Goal: Task Accomplishment & Management: Manage account settings

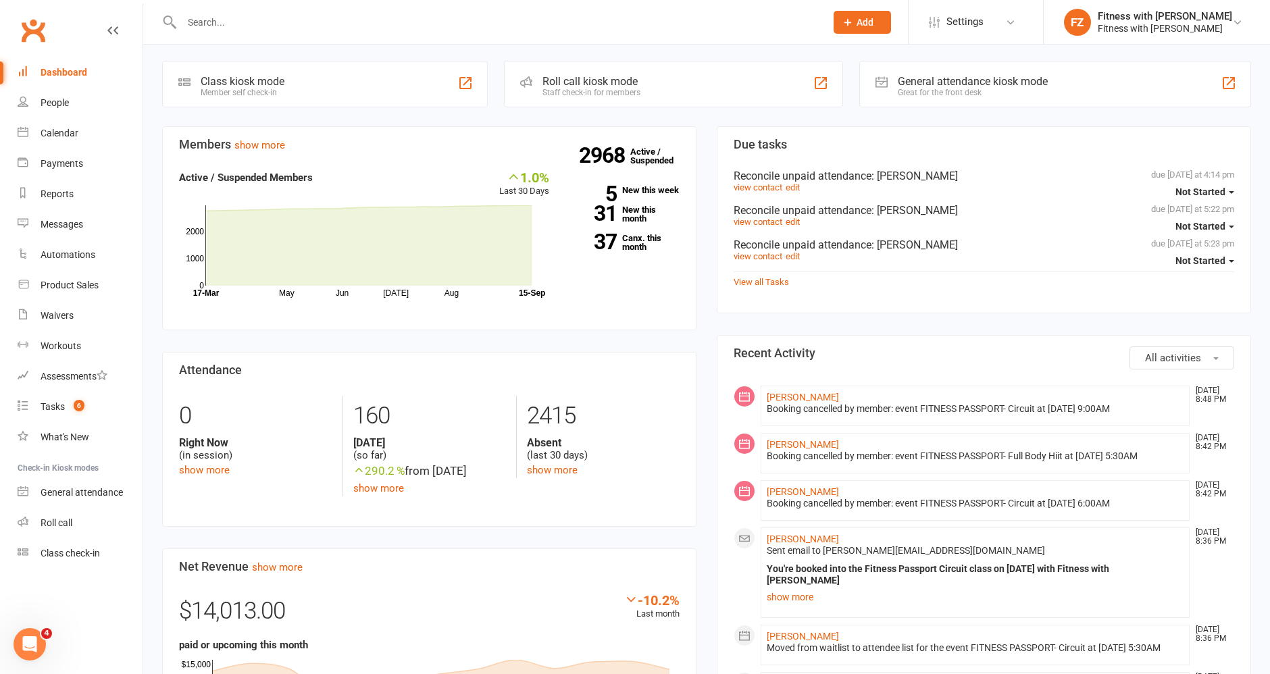
scroll to position [58, 0]
click at [59, 147] on link "Calendar" at bounding box center [80, 133] width 125 height 30
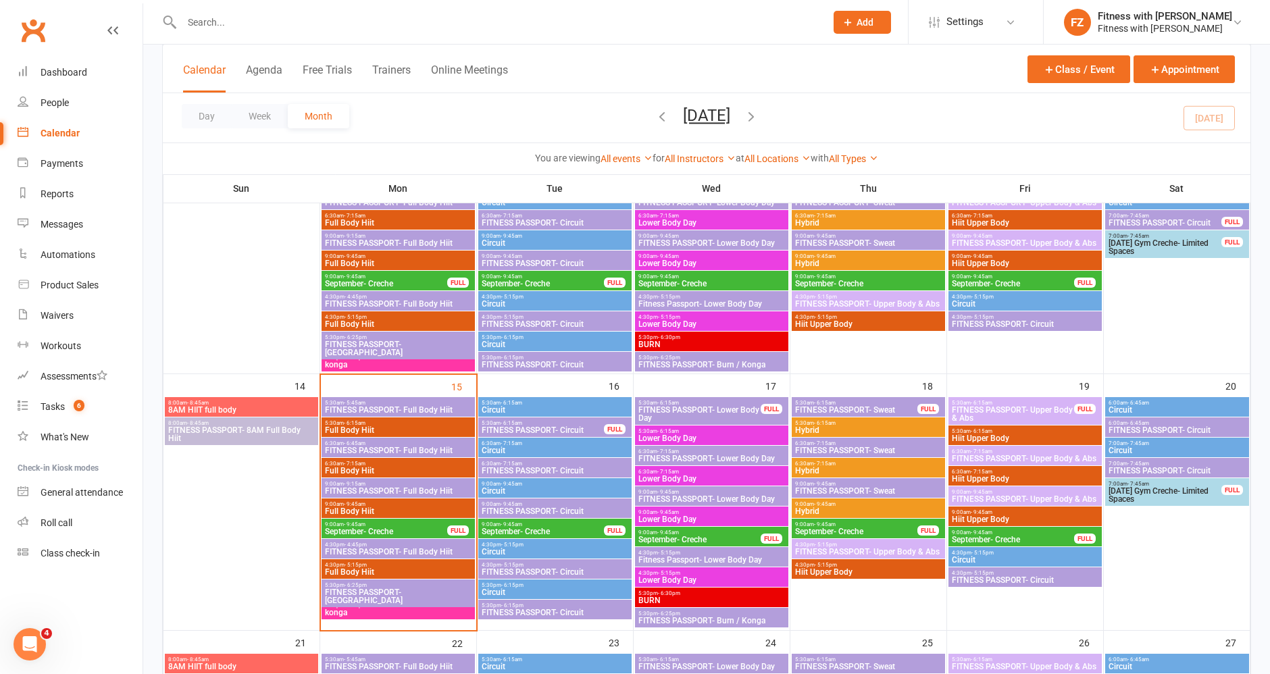
scroll to position [418, 0]
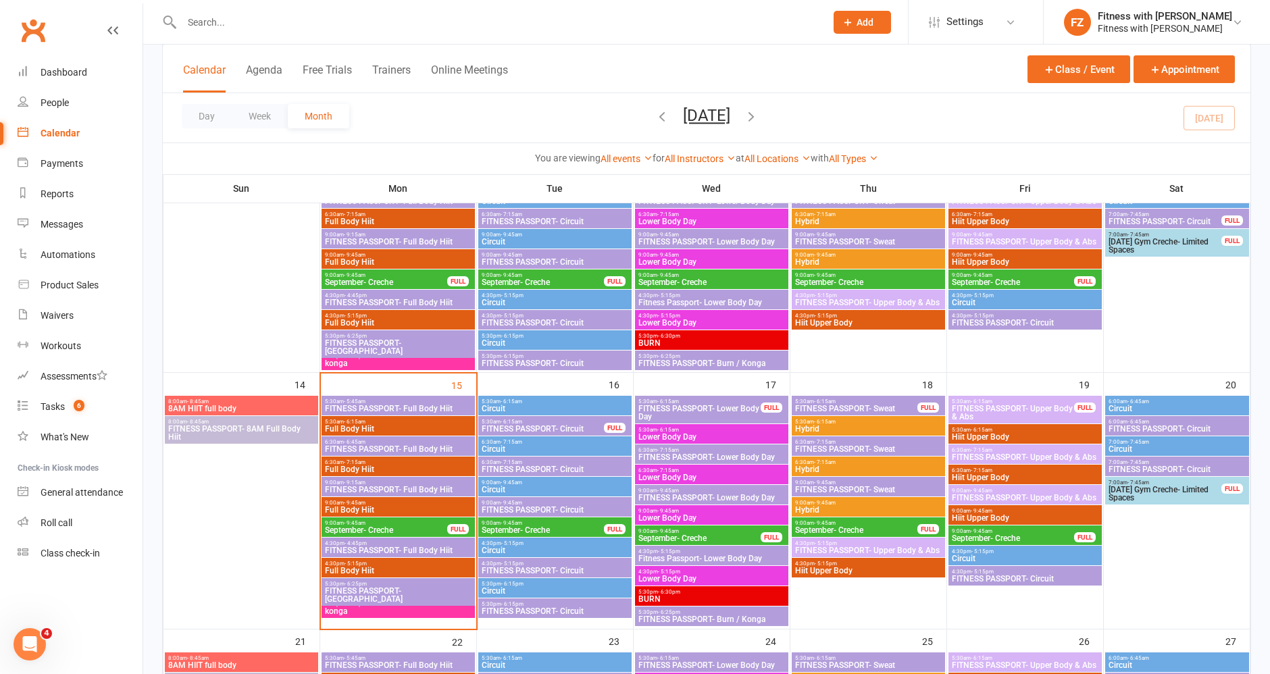
click at [542, 422] on span "5:30am - 6:15am" at bounding box center [543, 422] width 124 height 6
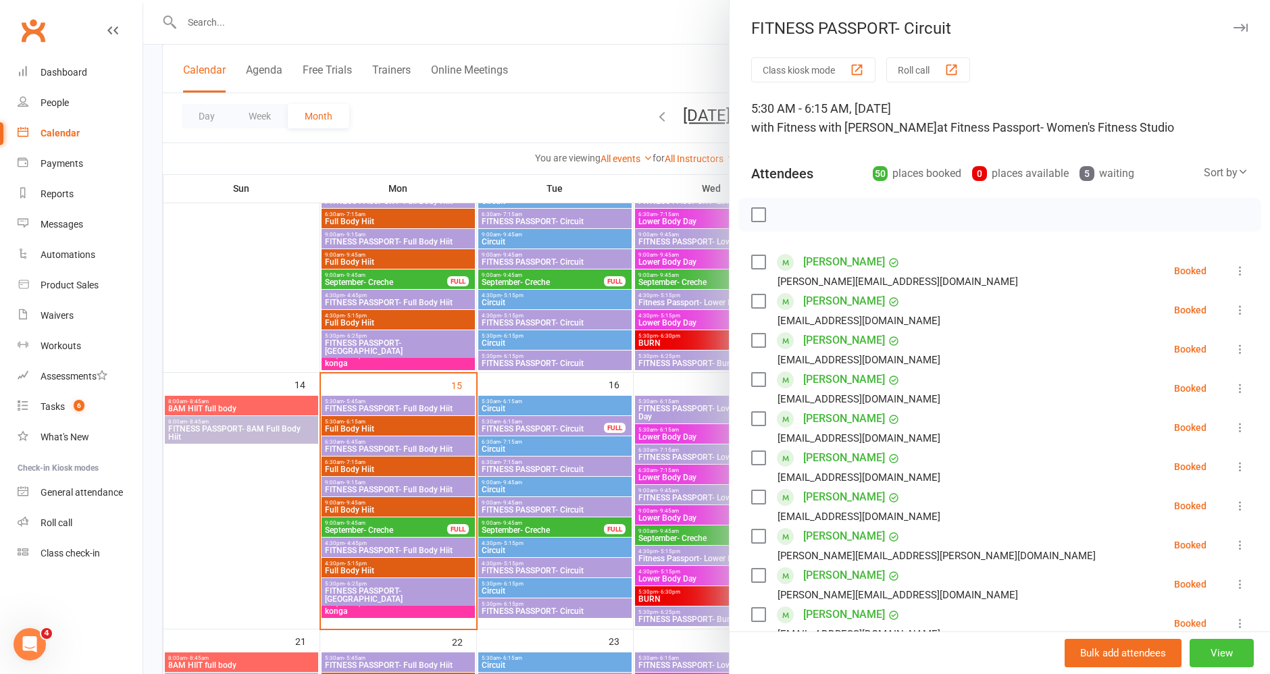
click at [1190, 657] on button "View" at bounding box center [1222, 653] width 64 height 28
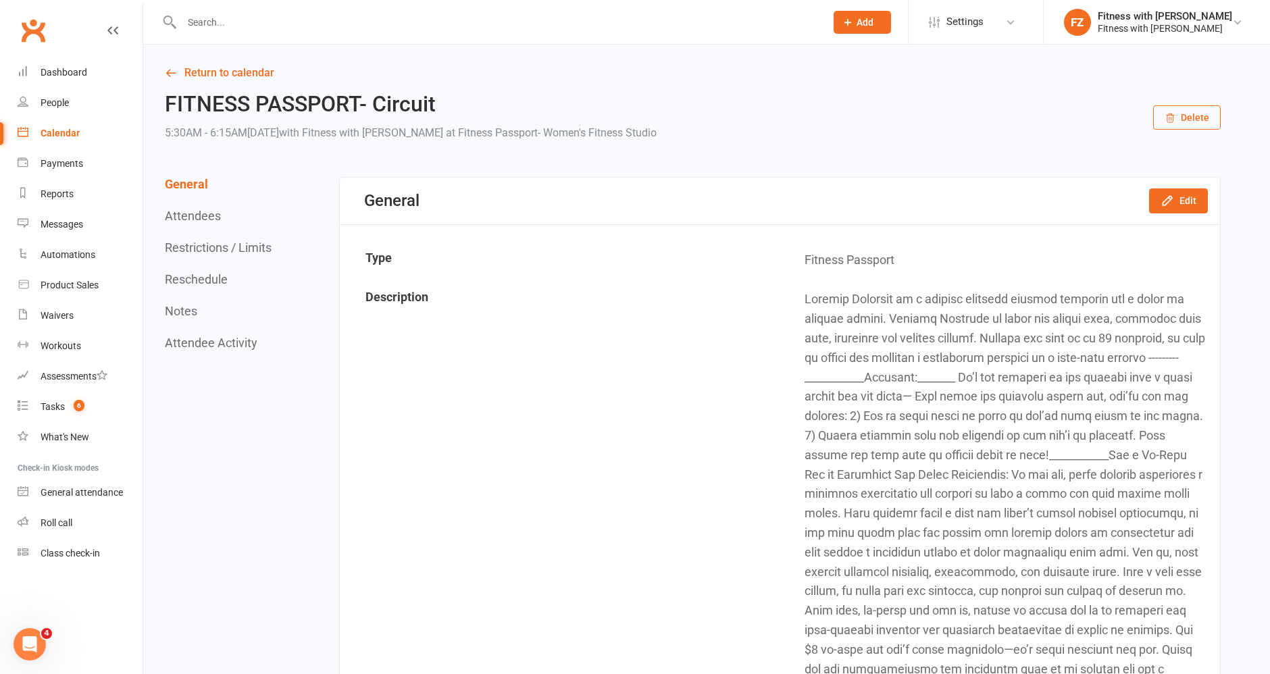
click at [199, 212] on button "Attendees" at bounding box center [193, 216] width 56 height 14
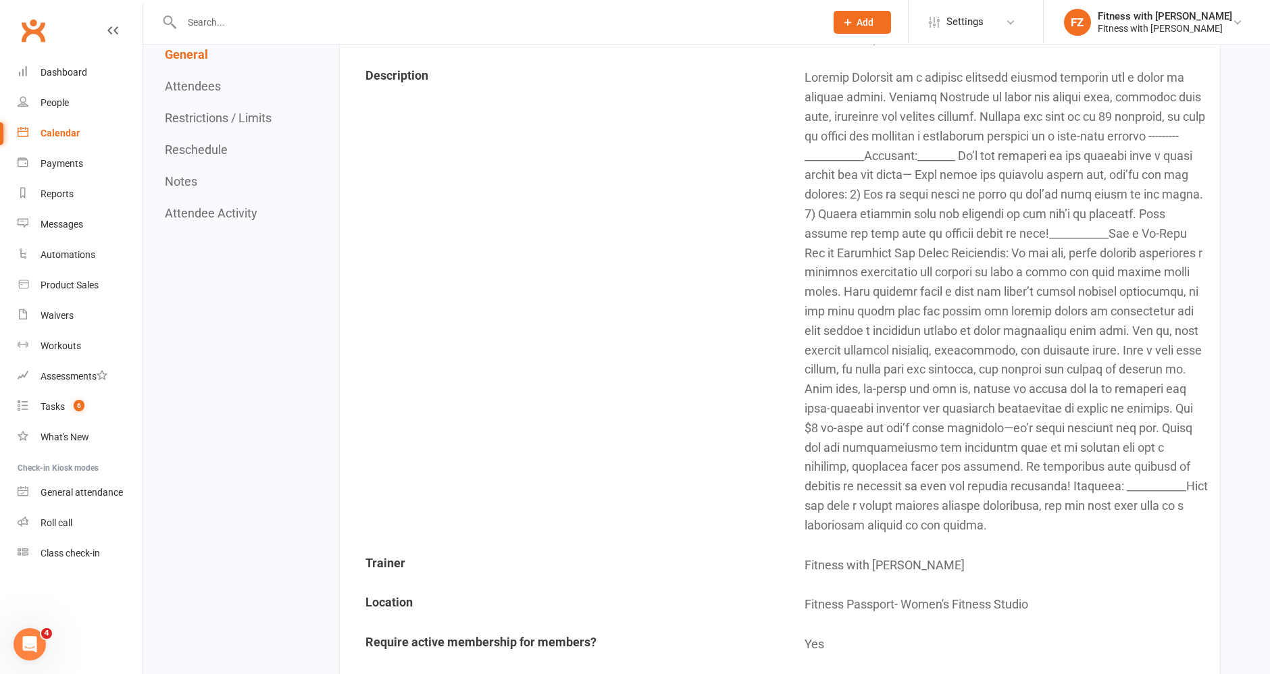
scroll to position [232, 0]
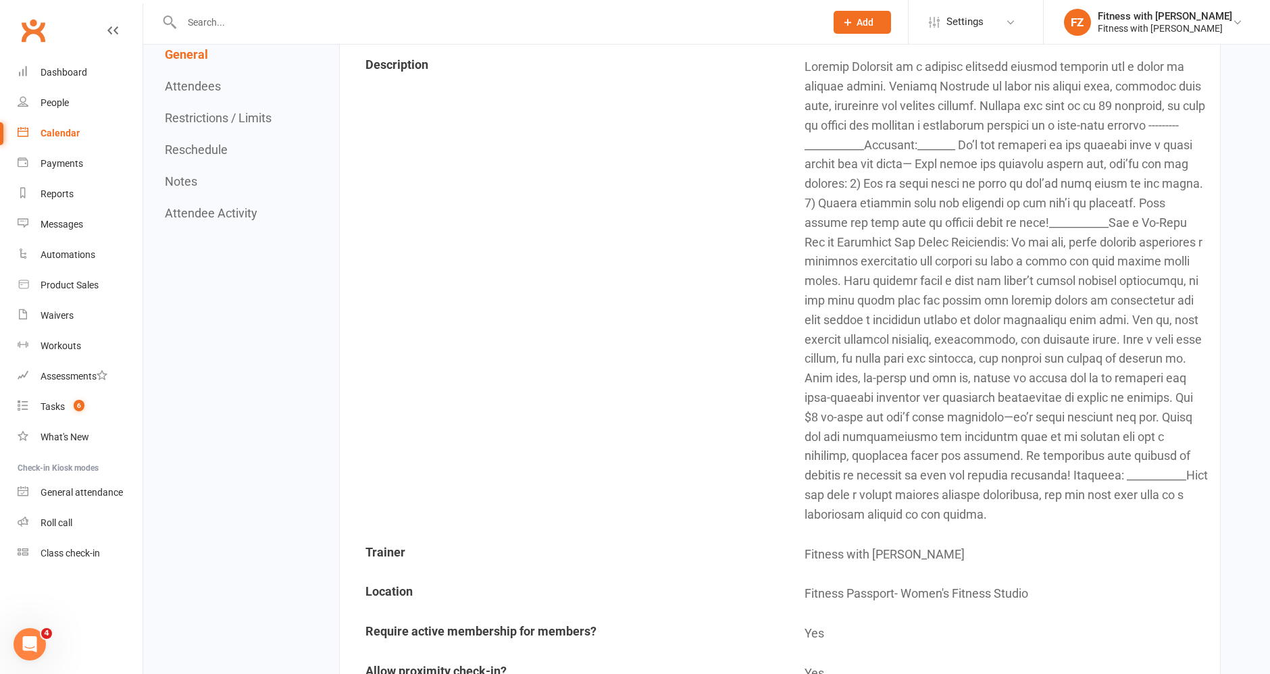
click at [234, 127] on div "General Attendees Restrictions / Limits Reschedule Notes Attendee Activity" at bounding box center [220, 133] width 110 height 173
click at [245, 115] on button "Restrictions / Limits" at bounding box center [218, 118] width 107 height 14
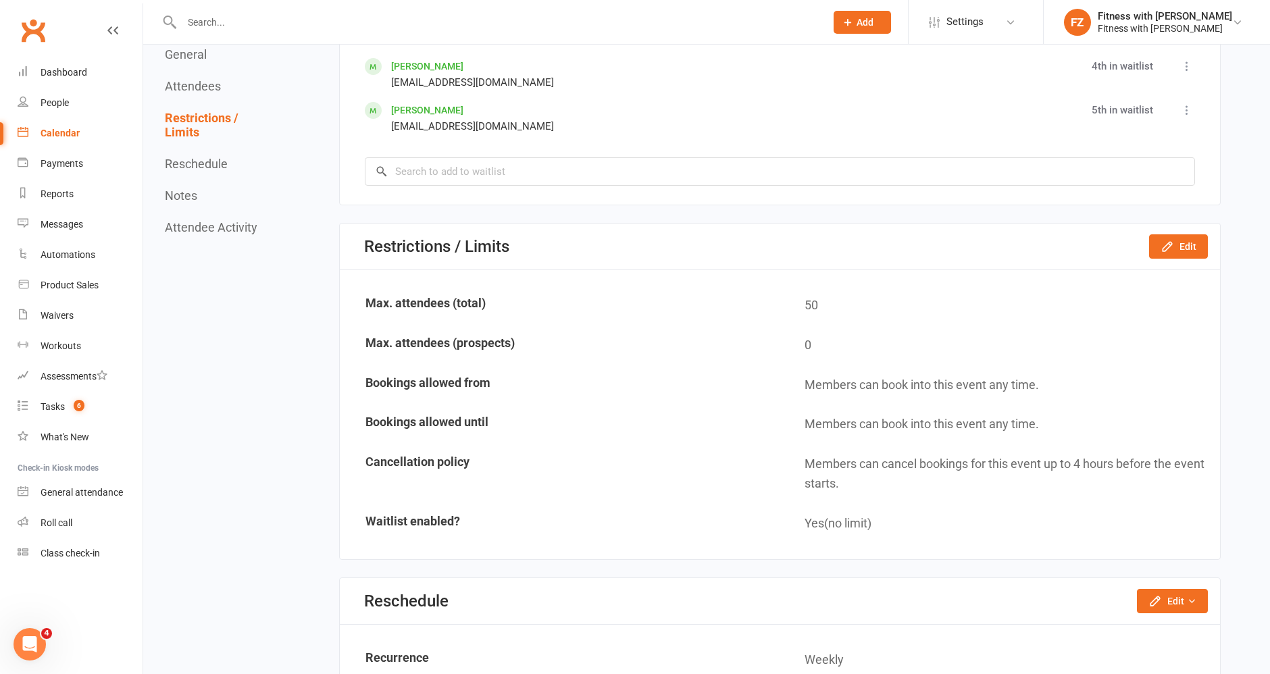
scroll to position [3641, 0]
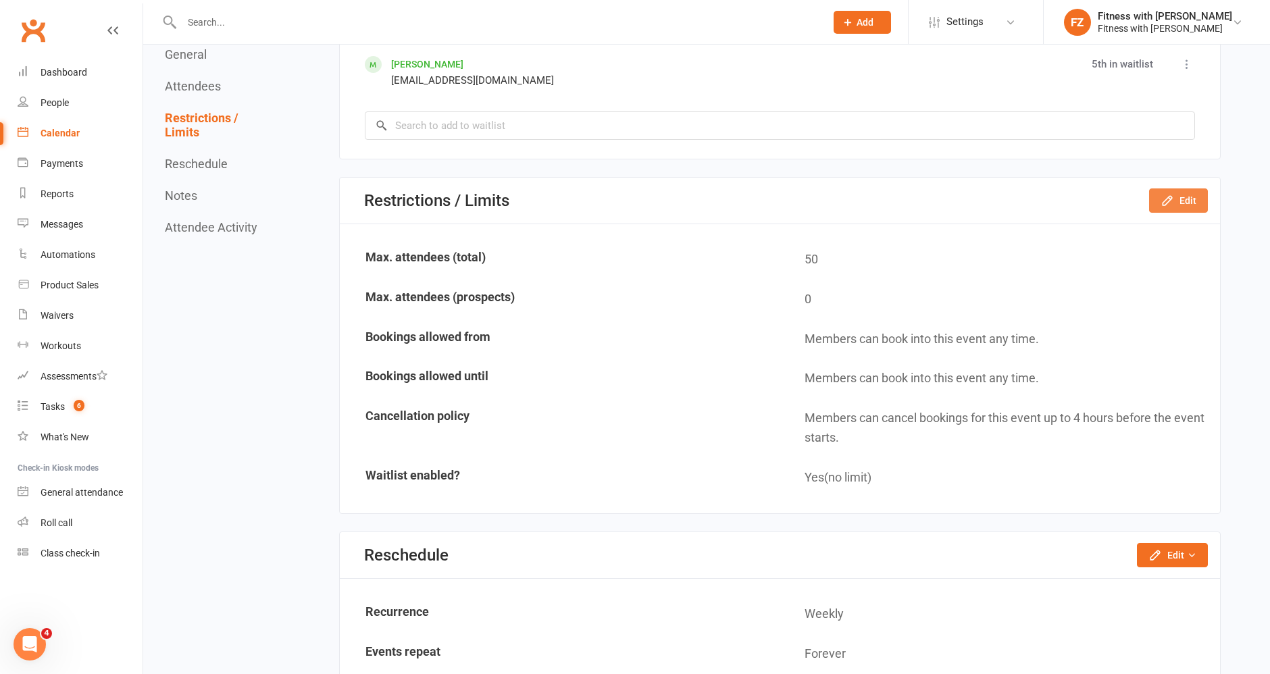
click at [1197, 191] on button "Edit" at bounding box center [1178, 201] width 59 height 24
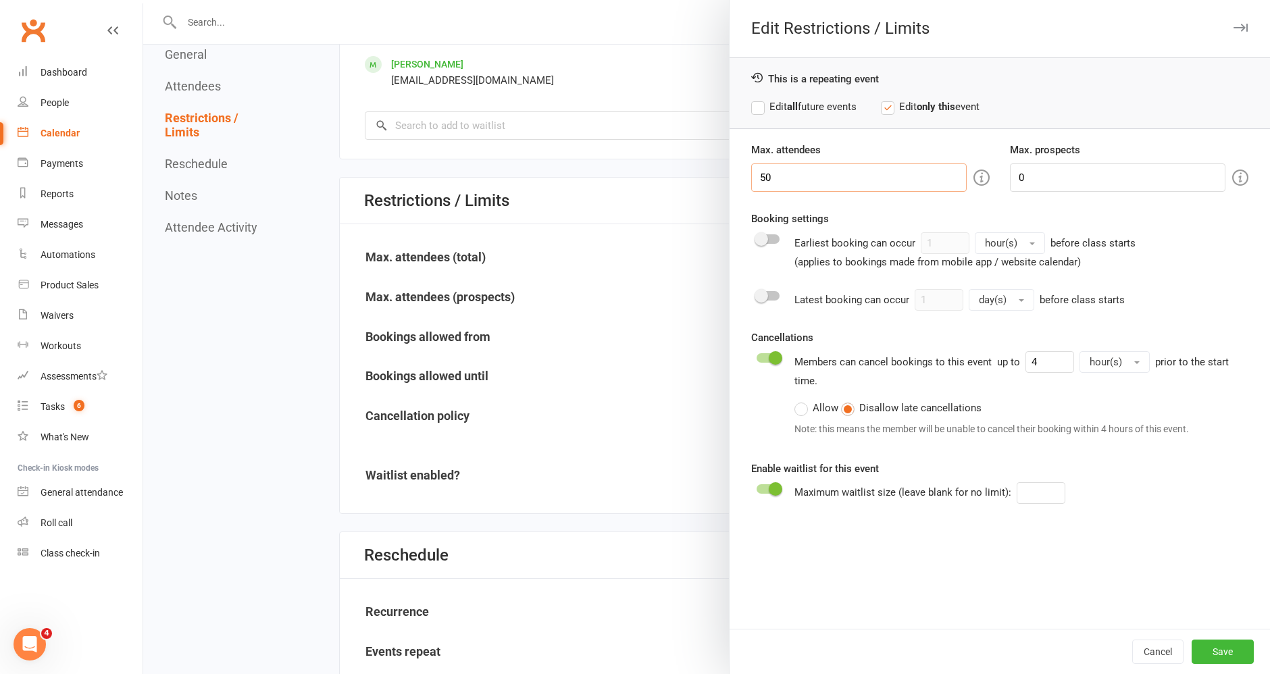
drag, startPoint x: 764, startPoint y: 180, endPoint x: 736, endPoint y: 172, distance: 28.9
click at [741, 172] on div "Max. attendees 50" at bounding box center [870, 167] width 259 height 50
type input "45"
click at [1207, 649] on button "Save" at bounding box center [1223, 652] width 62 height 24
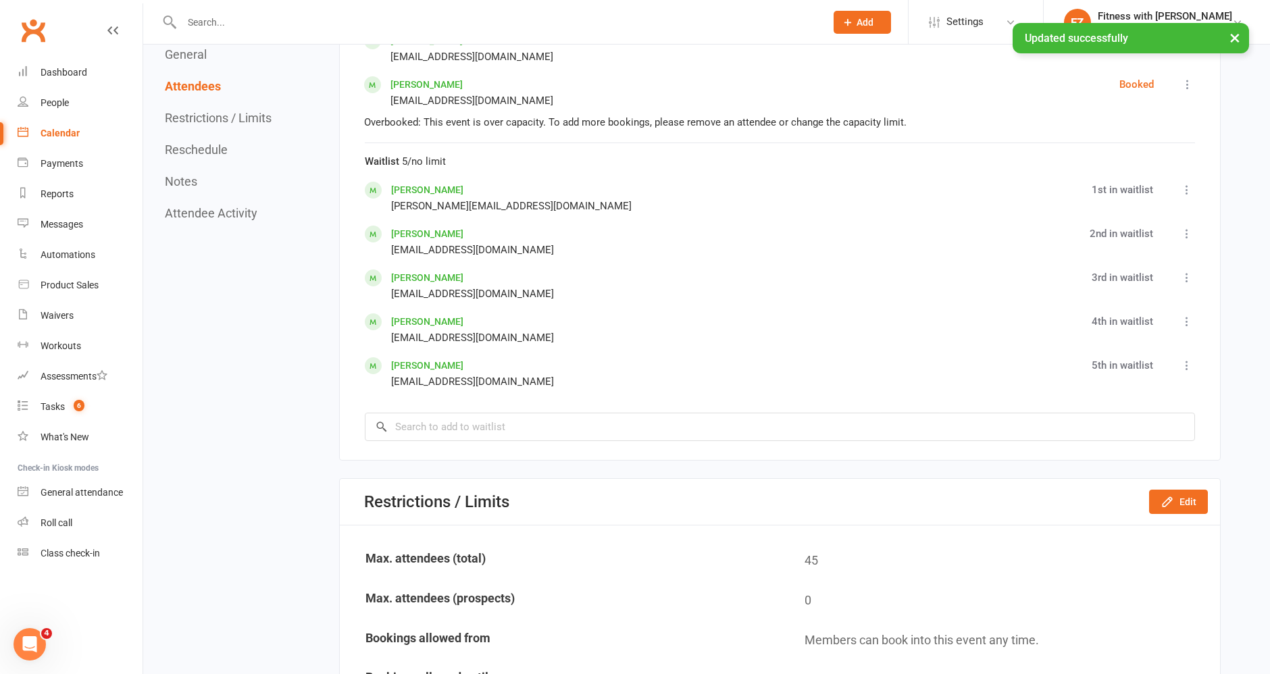
scroll to position [3338, 0]
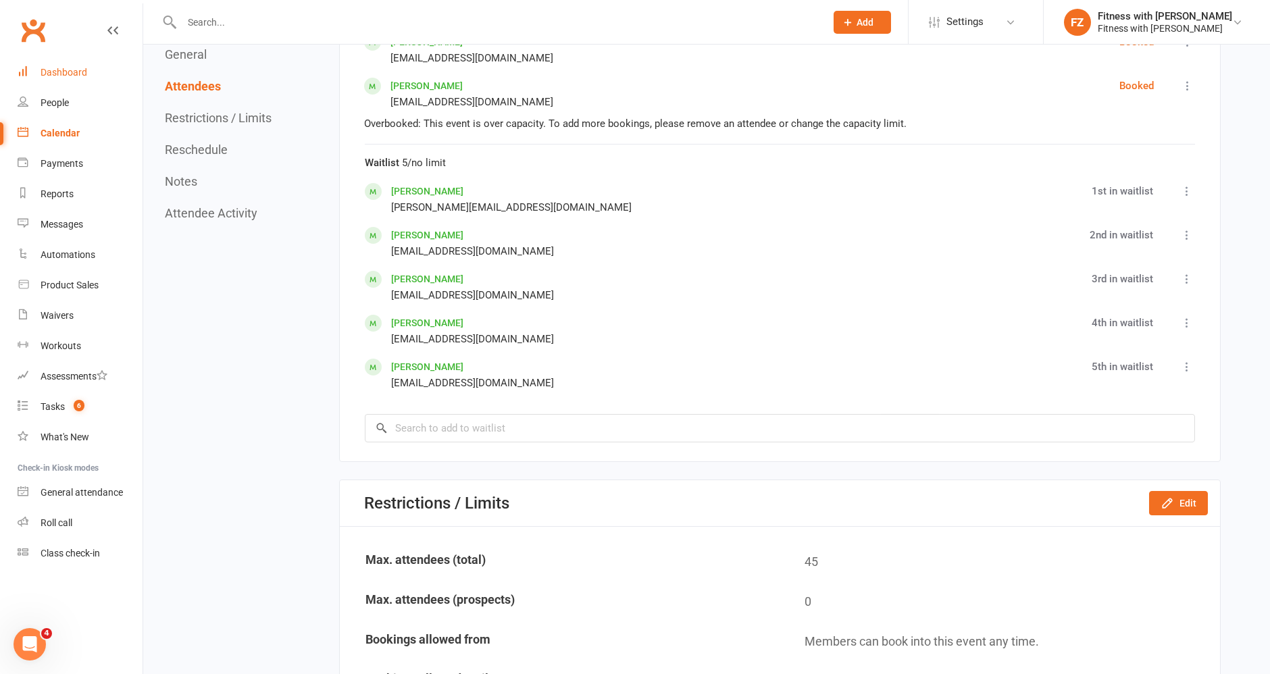
click at [66, 61] on link "Dashboard" at bounding box center [80, 72] width 125 height 30
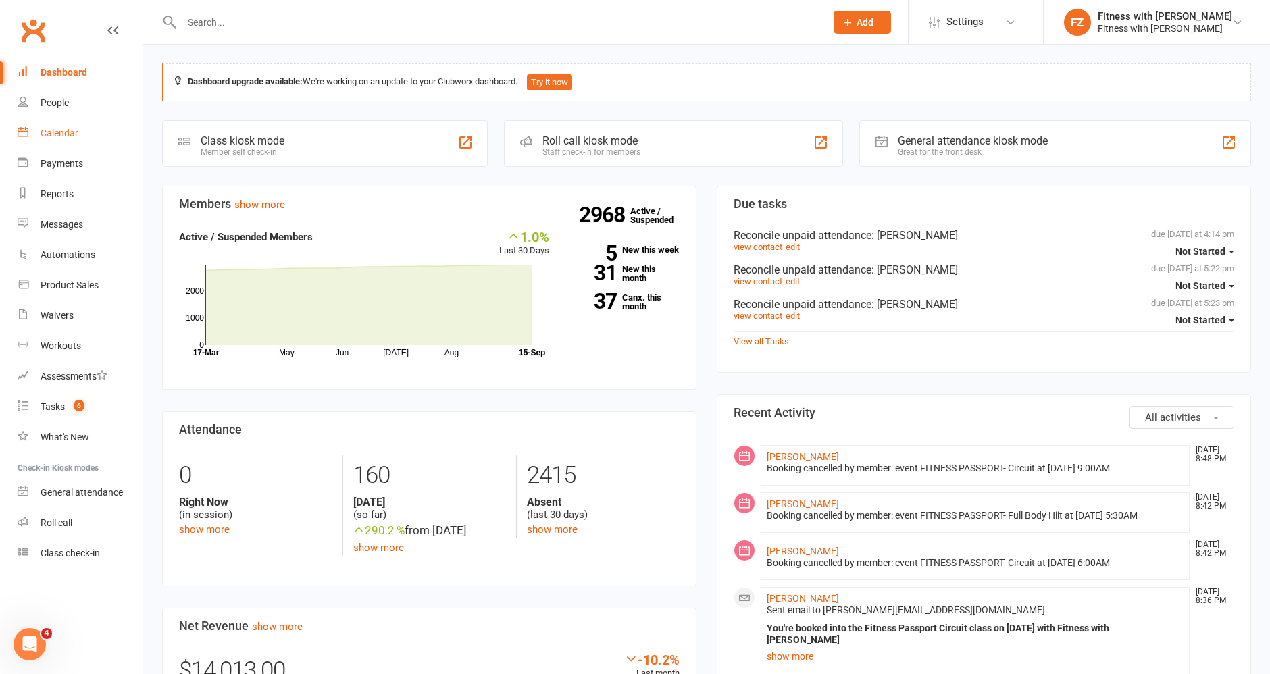
click at [95, 142] on link "Calendar" at bounding box center [80, 133] width 125 height 30
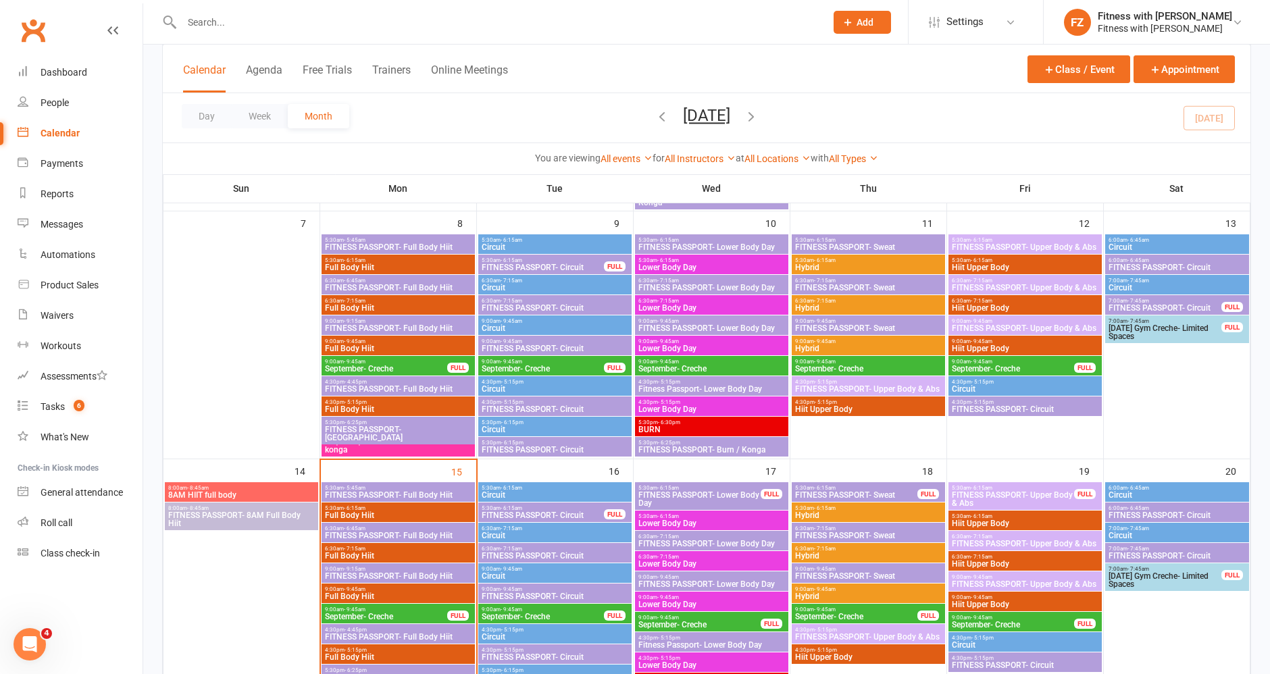
scroll to position [411, 0]
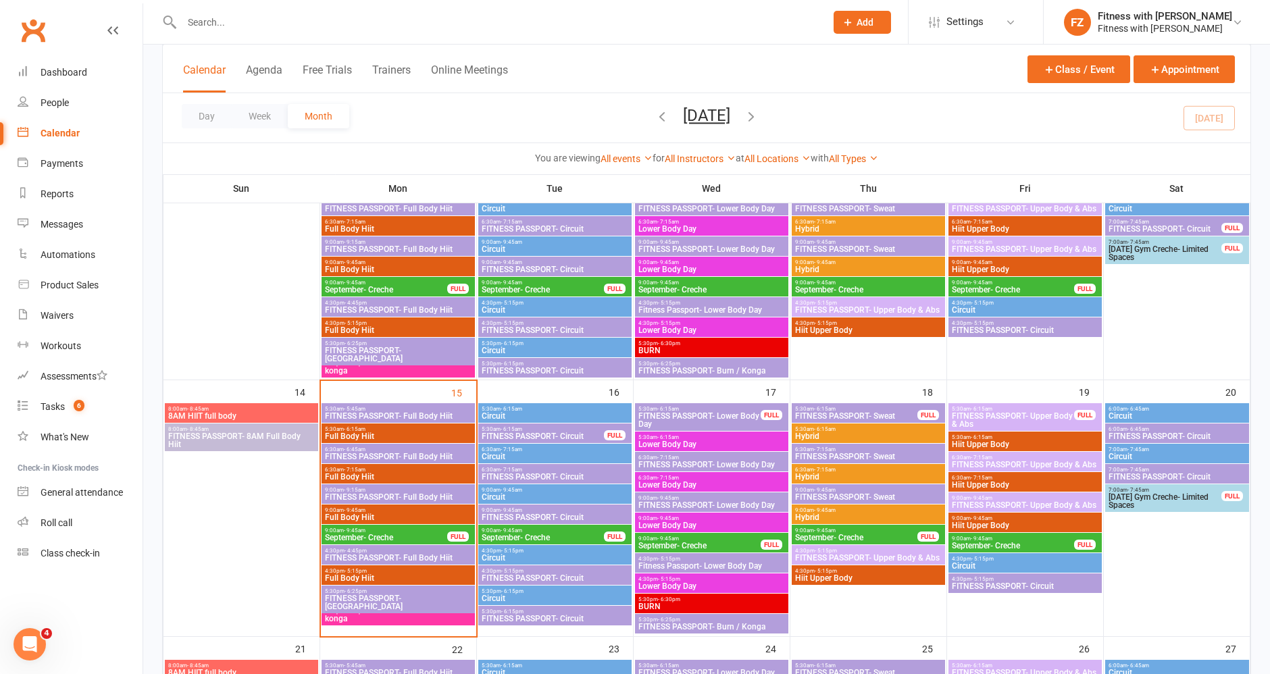
click at [514, 531] on span "- 9:45am" at bounding box center [512, 531] width 22 height 6
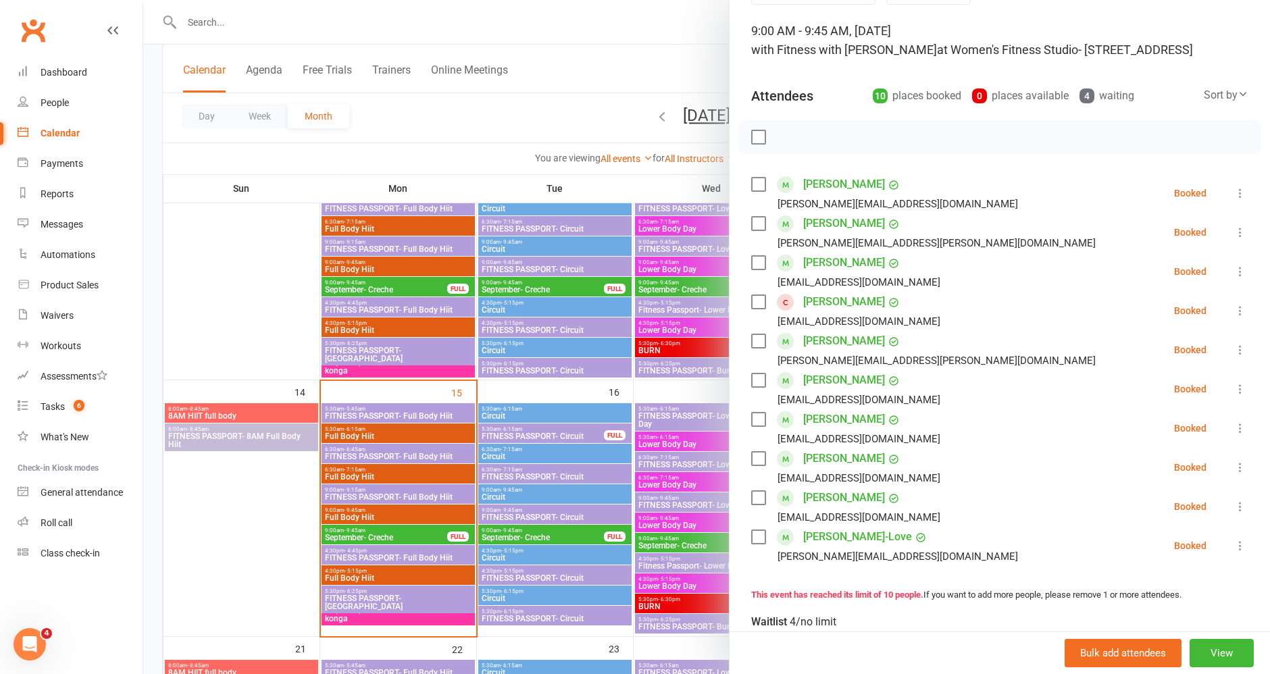
scroll to position [0, 0]
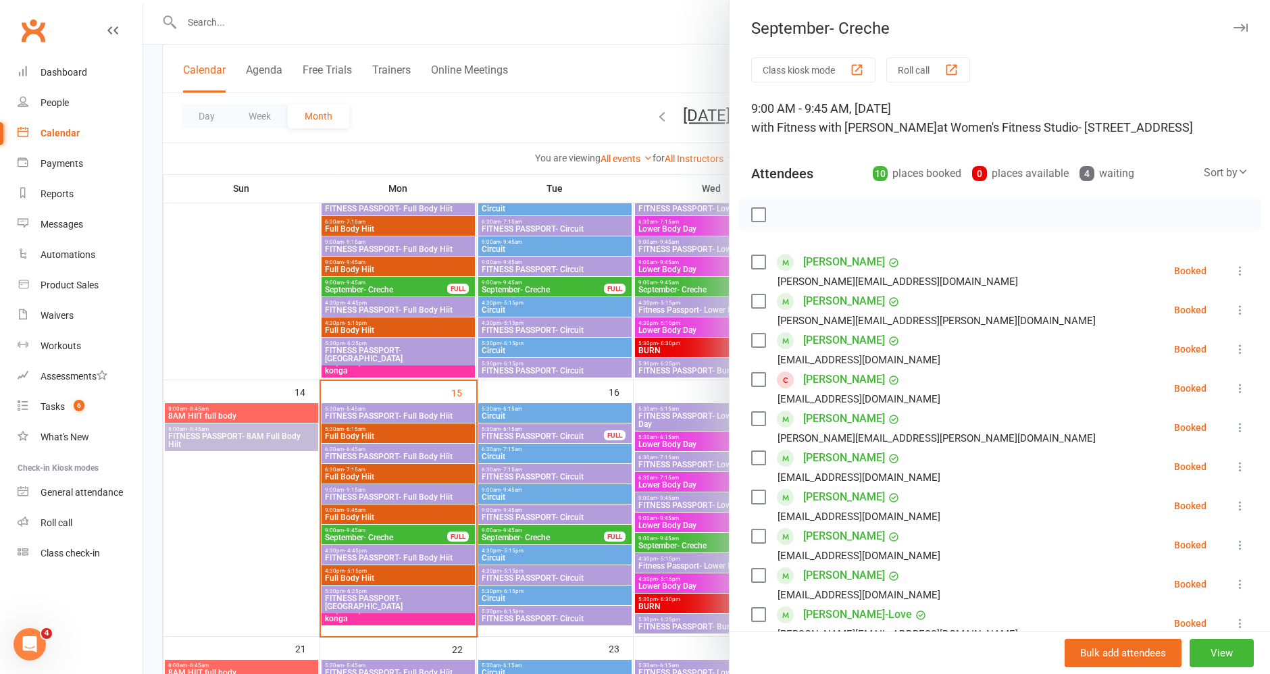
click at [1232, 22] on button "button" at bounding box center [1240, 28] width 16 height 16
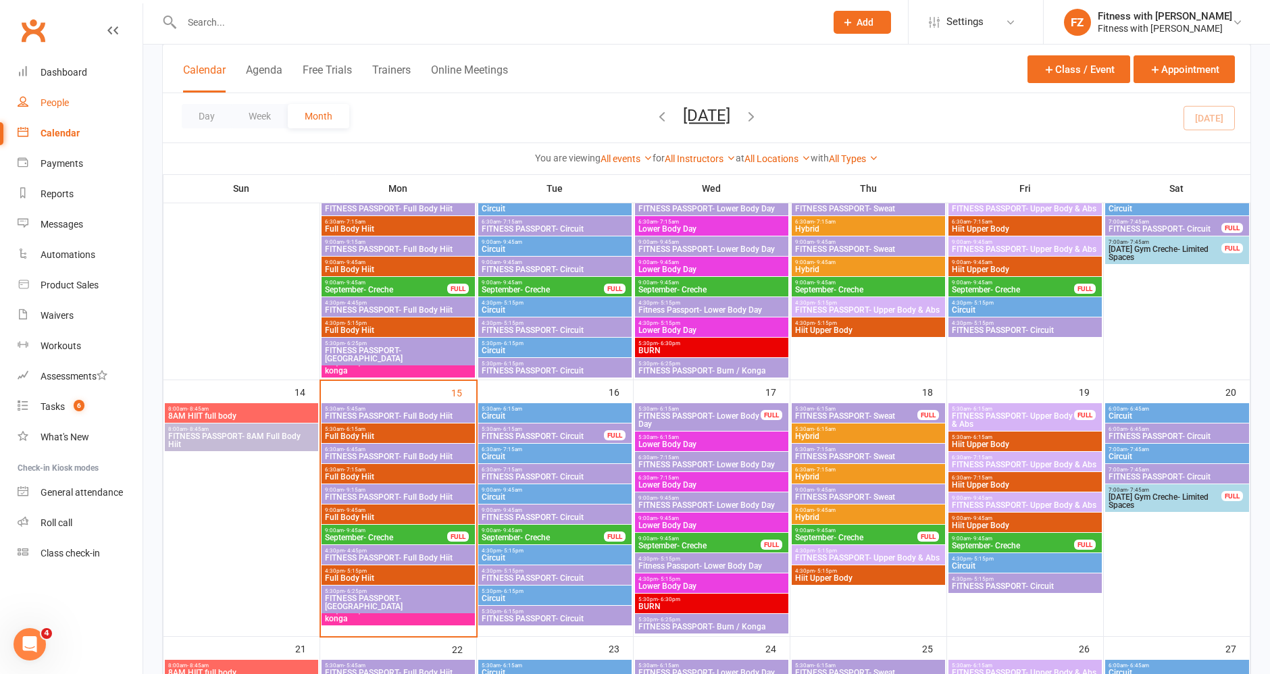
click at [39, 95] on link "People" at bounding box center [80, 103] width 125 height 30
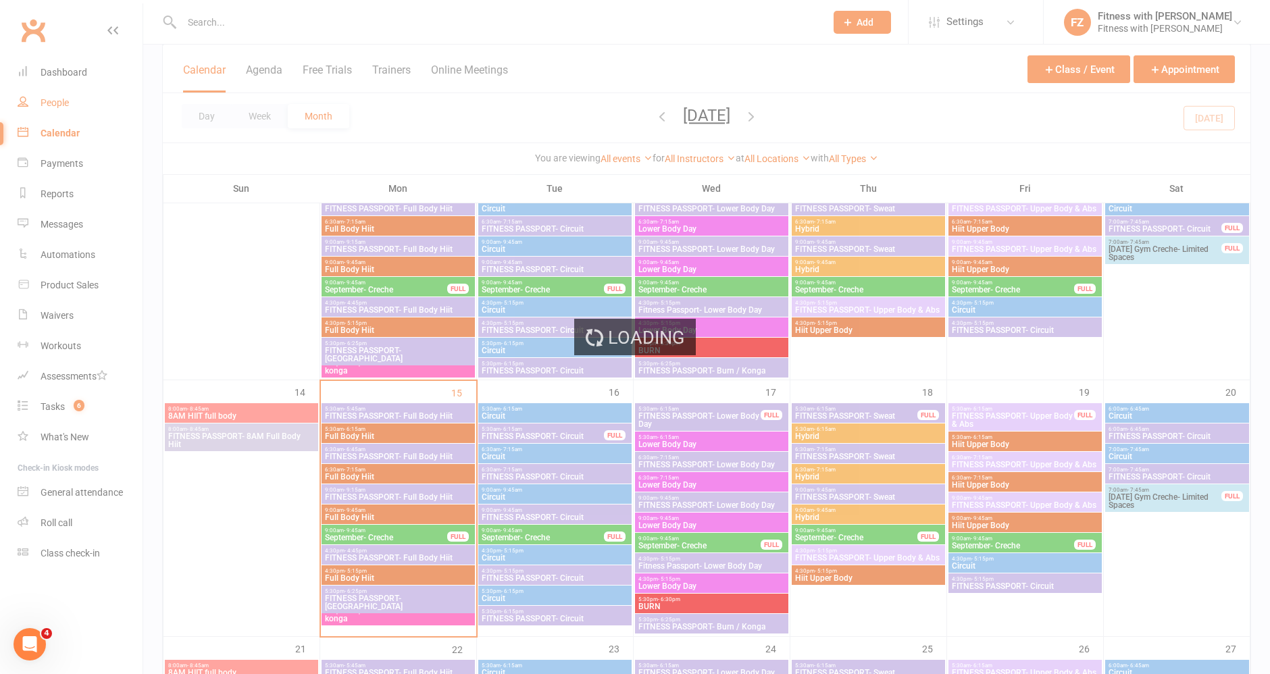
select select "50"
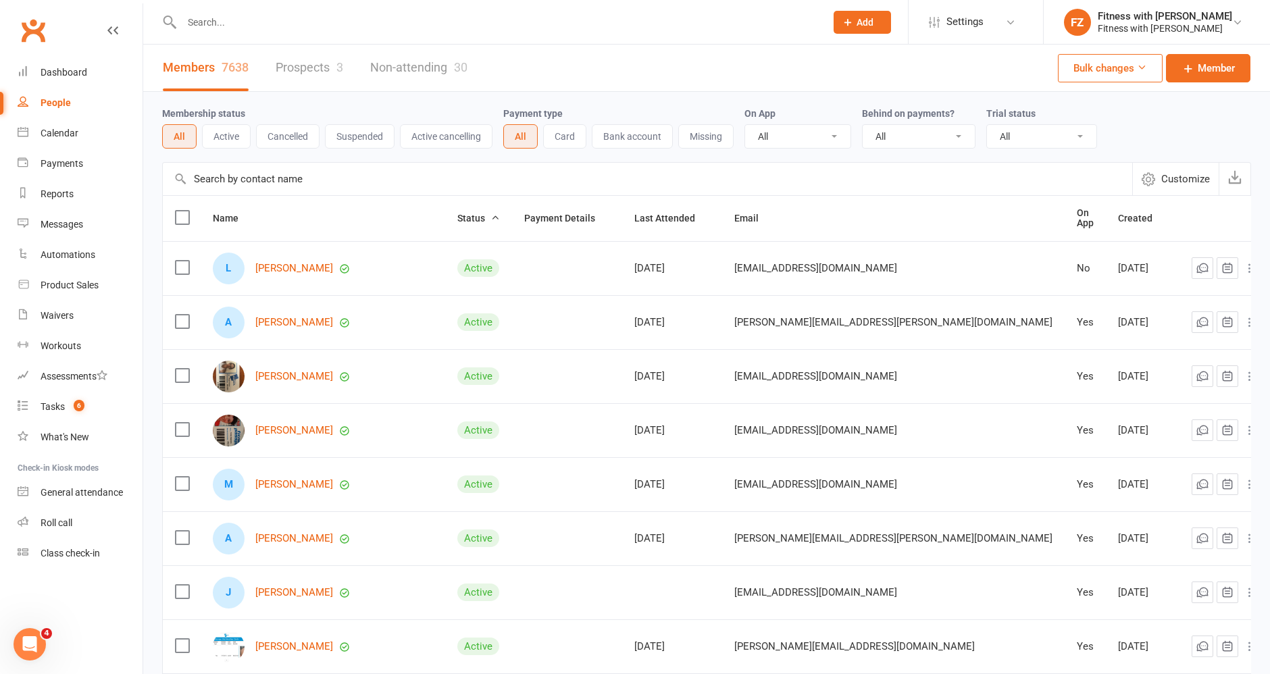
click at [276, 68] on link "Prospects 3" at bounding box center [310, 68] width 68 height 47
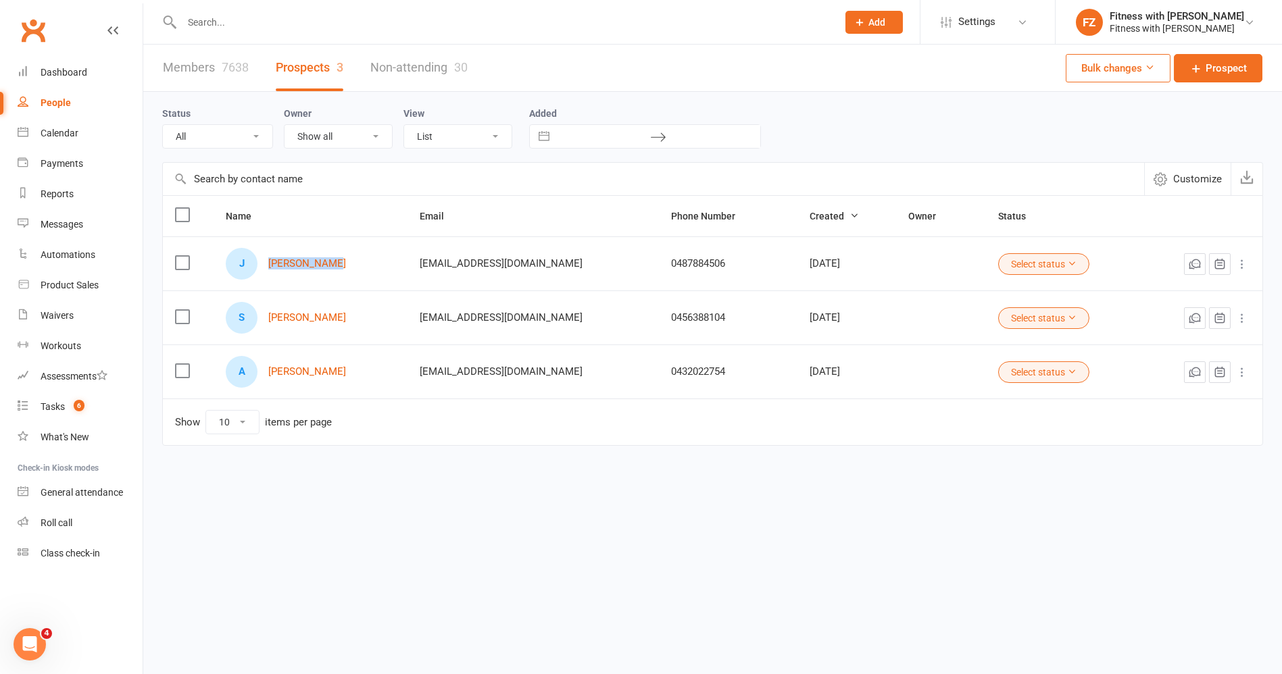
drag, startPoint x: 350, startPoint y: 289, endPoint x: 247, endPoint y: 255, distance: 107.9
click at [247, 255] on tbody "J Jordan Chown [EMAIL_ADDRESS][DOMAIN_NAME] 0487884506 [DATE] Select status S […" at bounding box center [712, 317] width 1099 height 162
copy div "[PERSON_NAME]"
drag, startPoint x: 239, startPoint y: 3, endPoint x: 234, endPoint y: 16, distance: 14.6
click at [234, 16] on div at bounding box center [495, 22] width 666 height 44
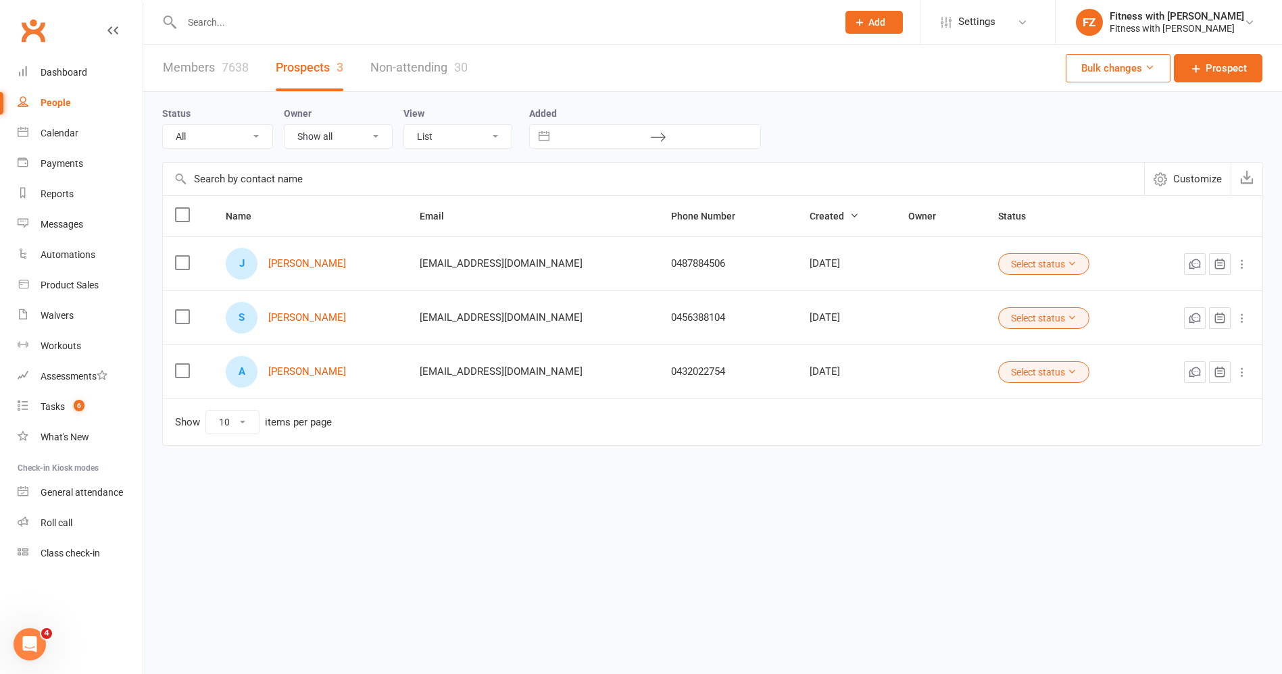
click at [234, 16] on input "text" at bounding box center [503, 22] width 650 height 19
paste input "[PERSON_NAME]"
click at [234, 16] on input "[PERSON_NAME]" at bounding box center [503, 22] width 650 height 19
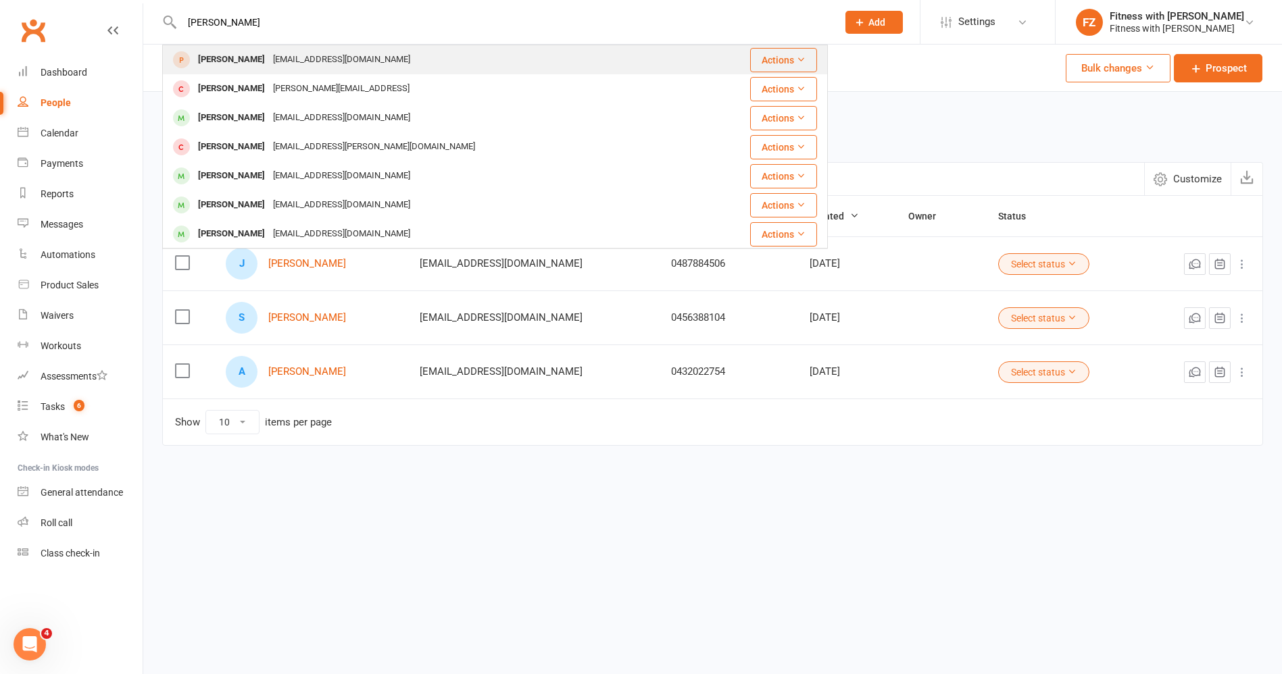
type input "[PERSON_NAME]"
click at [241, 55] on div "[PERSON_NAME]" at bounding box center [231, 60] width 75 height 20
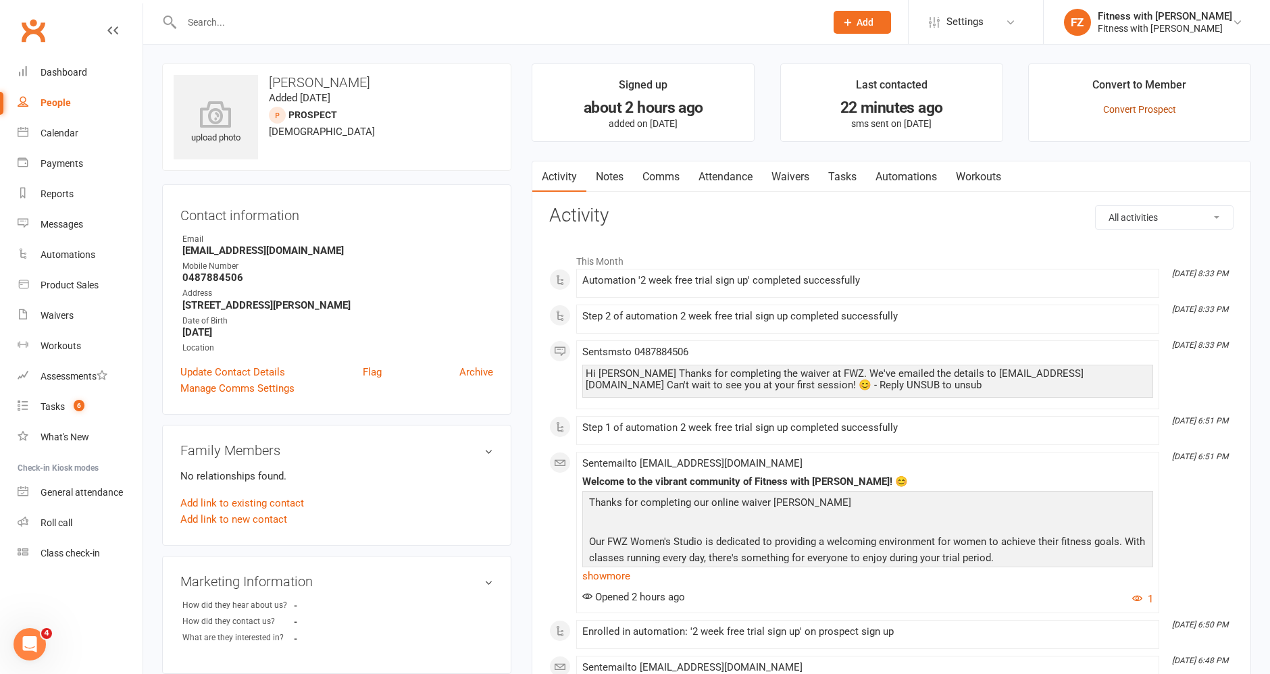
click at [1122, 109] on link "Convert Prospect" at bounding box center [1139, 109] width 73 height 11
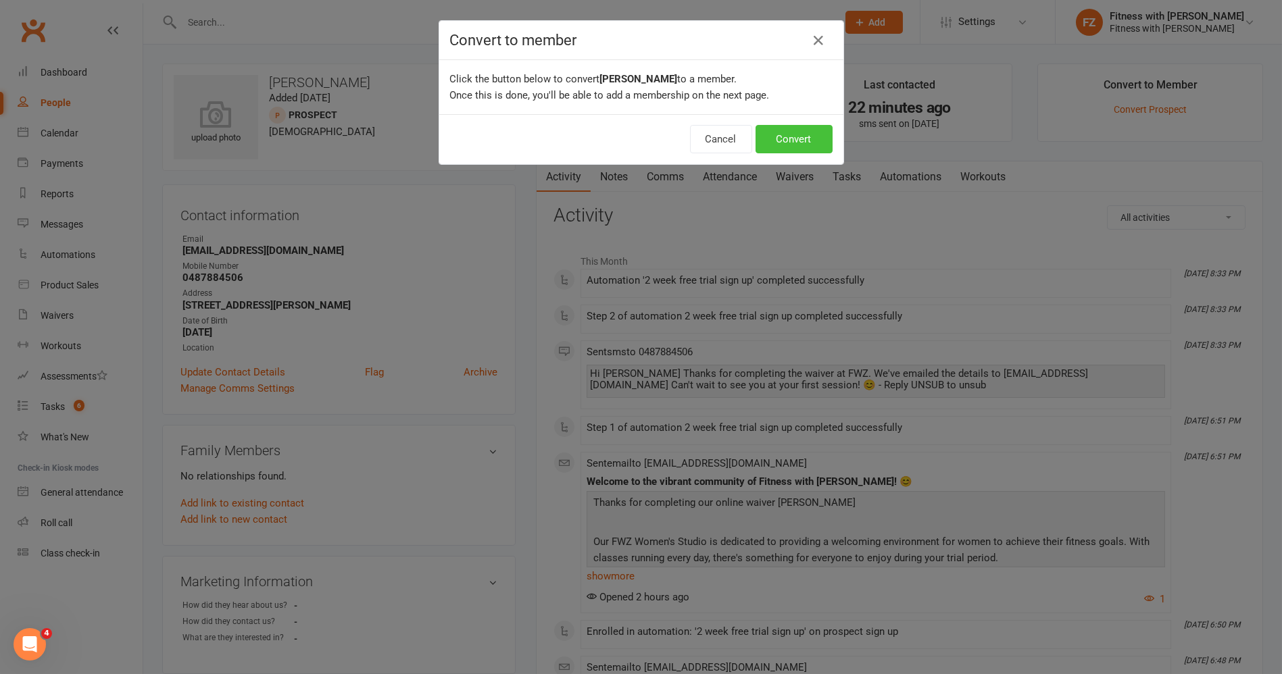
click at [787, 141] on button "Convert" at bounding box center [793, 139] width 77 height 28
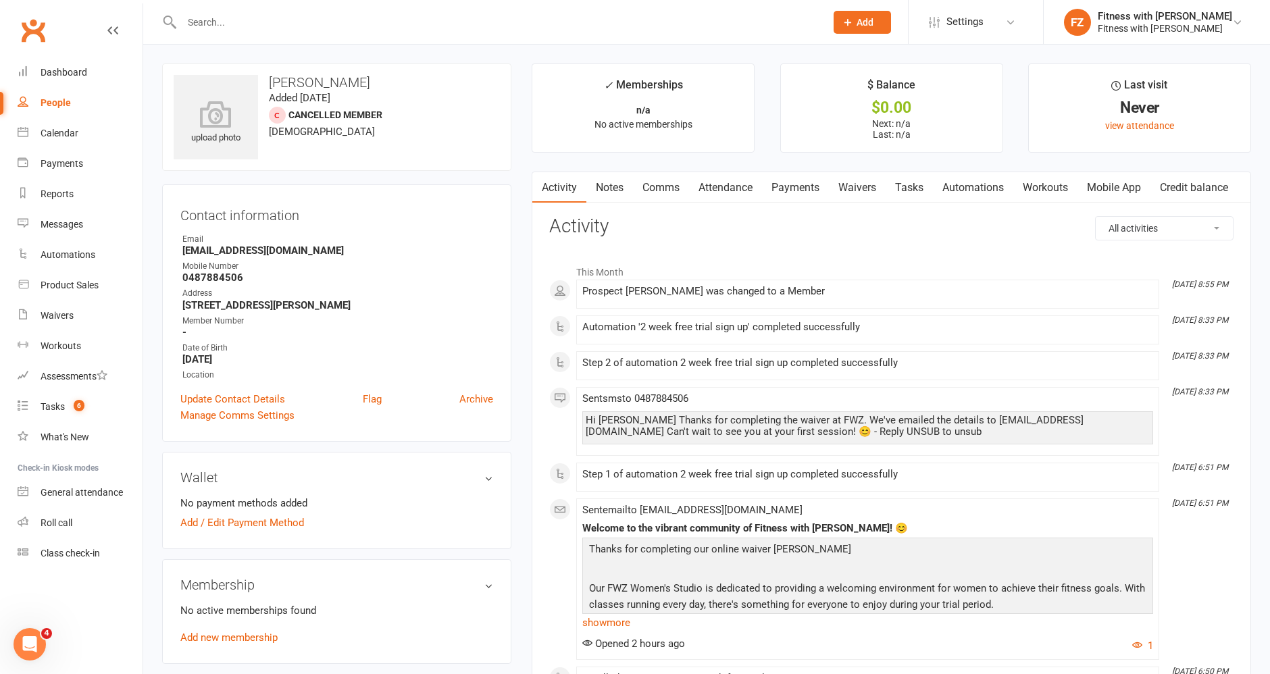
click at [61, 113] on link "People" at bounding box center [80, 103] width 125 height 30
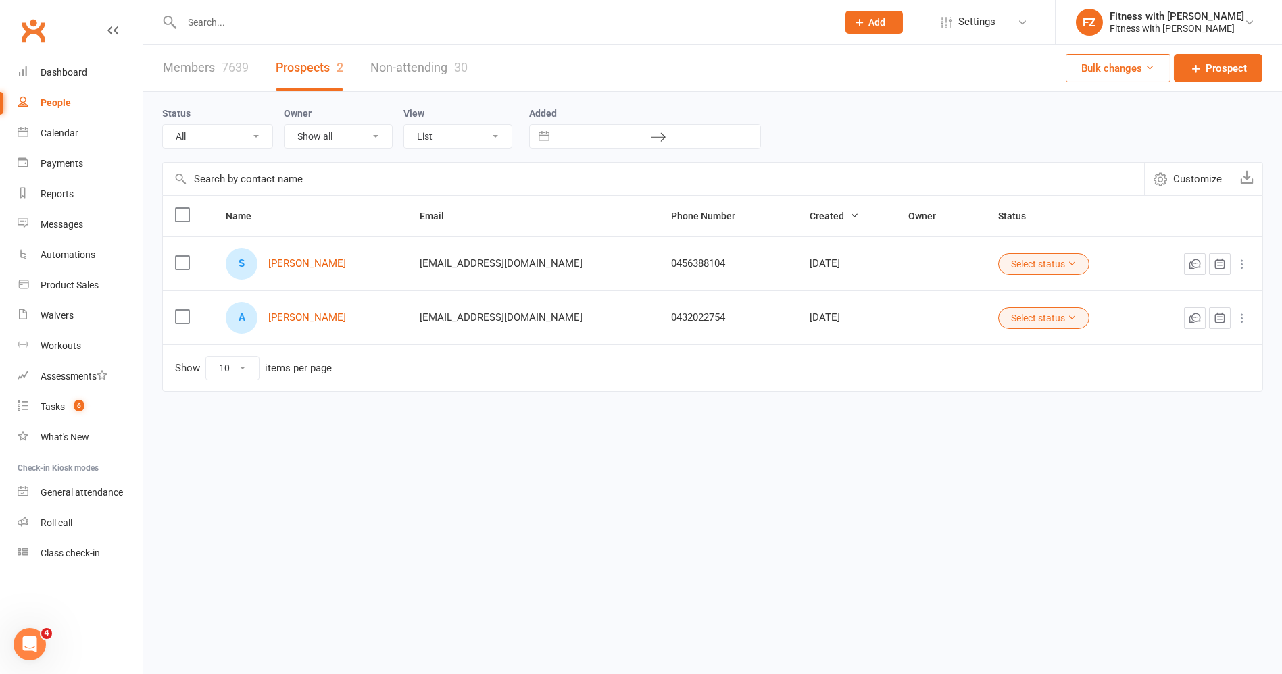
drag, startPoint x: 389, startPoint y: 253, endPoint x: 270, endPoint y: 248, distance: 119.0
click at [270, 248] on div "S [PERSON_NAME]" at bounding box center [311, 264] width 170 height 32
copy link "[PERSON_NAME]"
click at [218, 26] on input "text" at bounding box center [503, 22] width 650 height 19
paste input "[PERSON_NAME]"
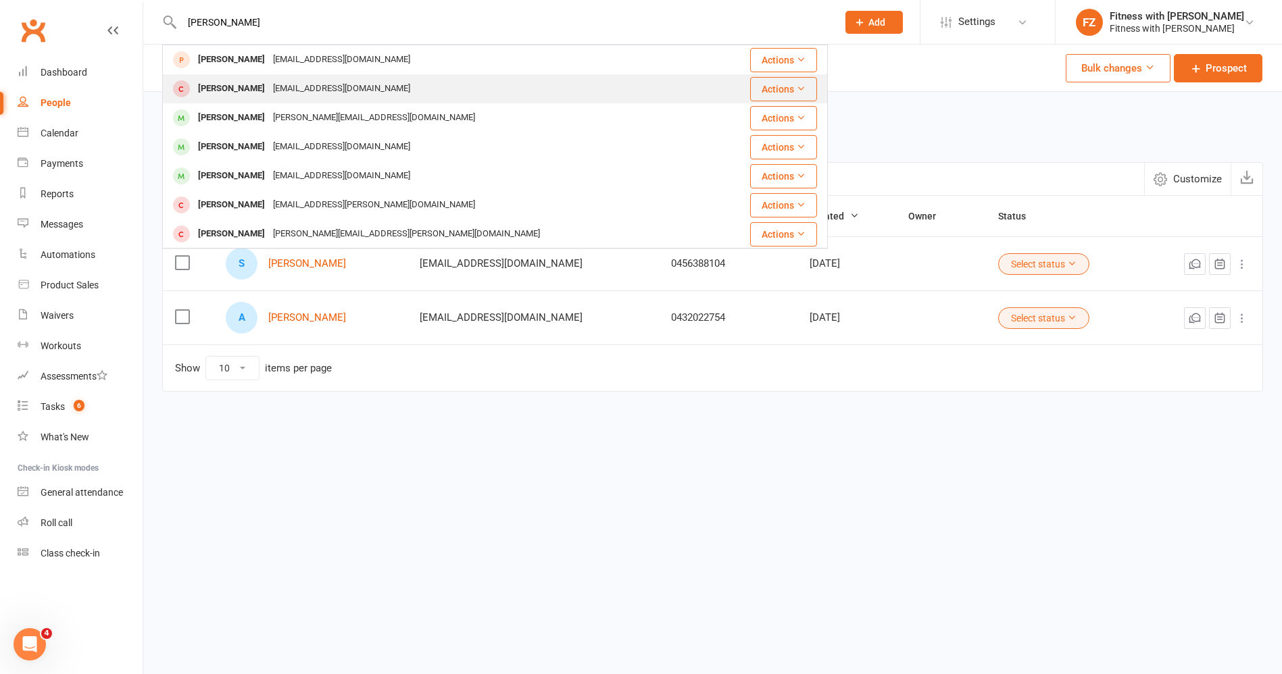
type input "[PERSON_NAME]"
click at [226, 81] on div "[PERSON_NAME]" at bounding box center [231, 89] width 75 height 20
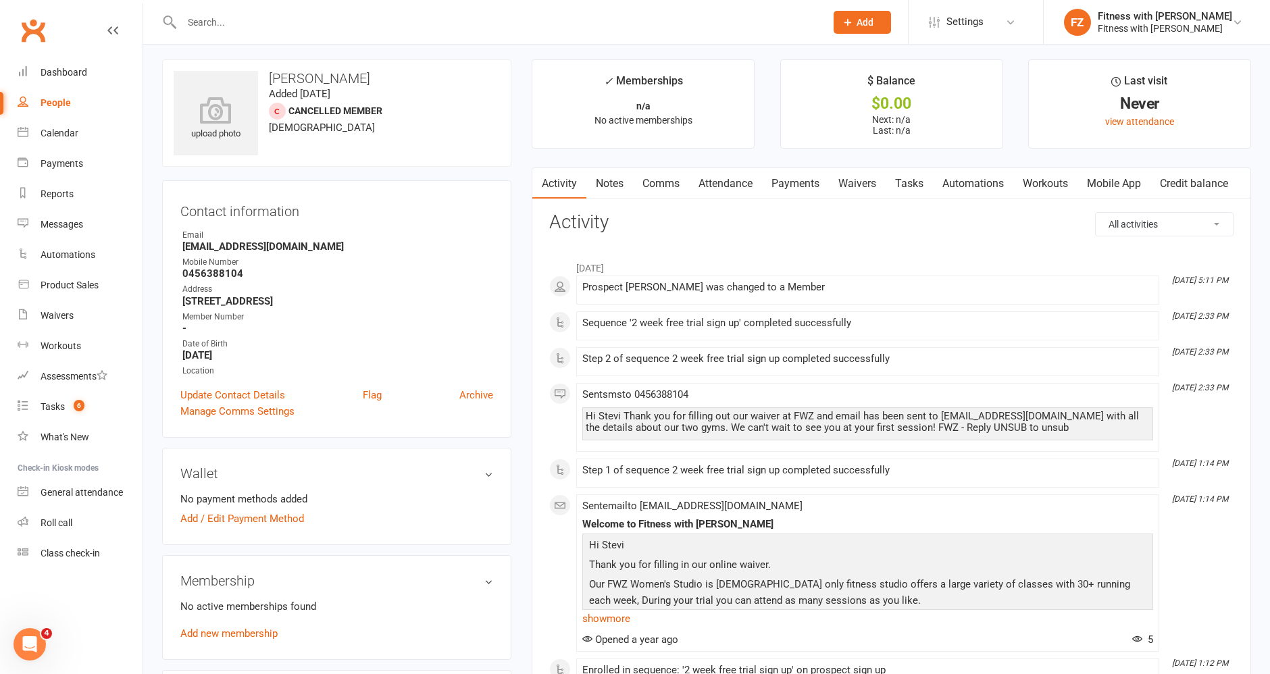
scroll to position [3, 0]
click at [490, 391] on link "Archive" at bounding box center [476, 397] width 34 height 16
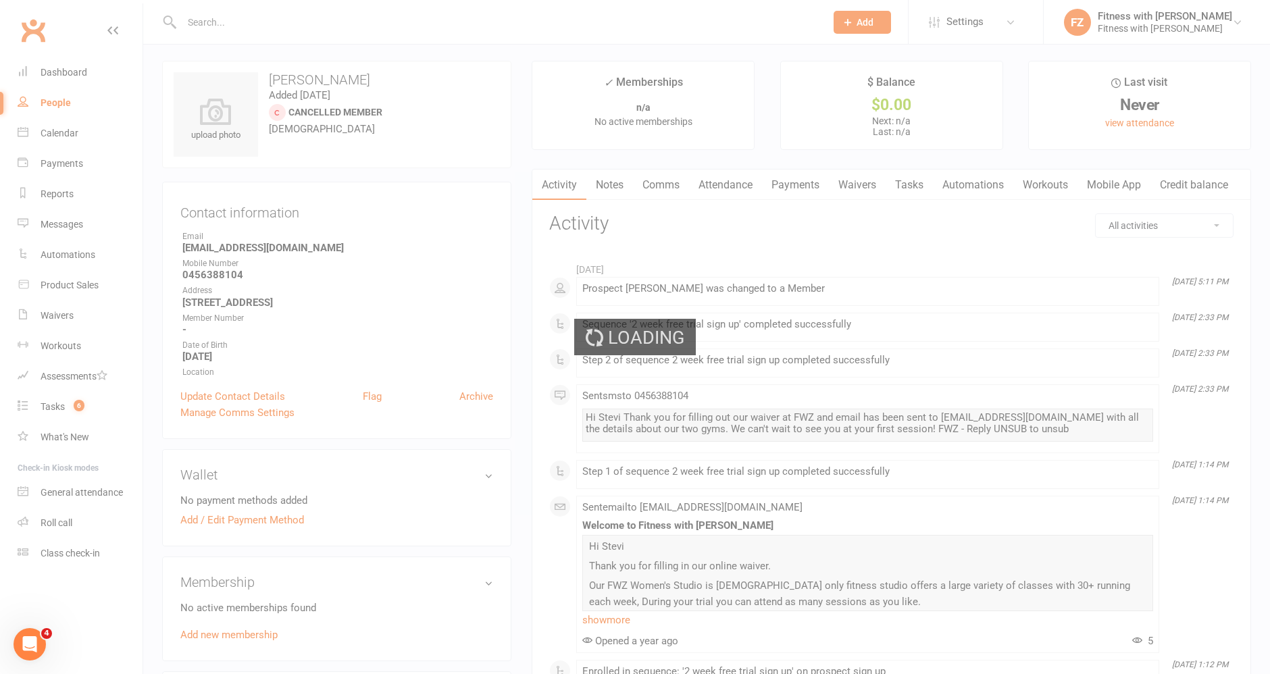
select select "50"
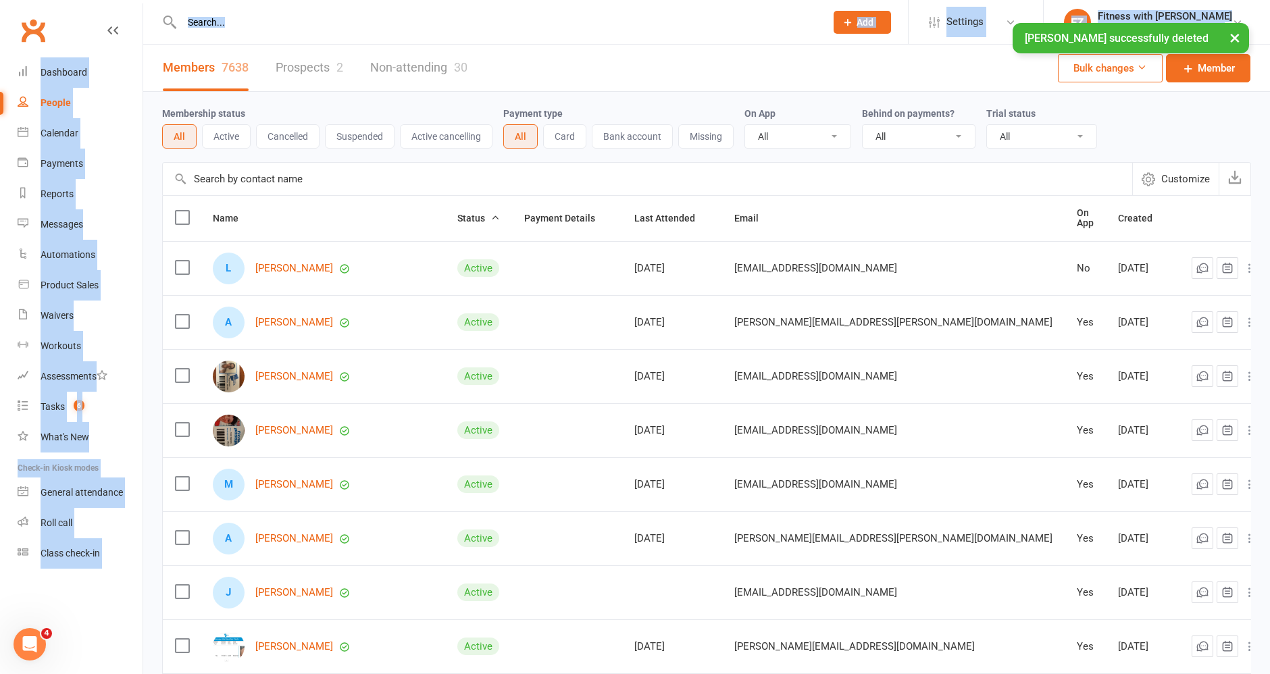
drag, startPoint x: 311, startPoint y: 28, endPoint x: 294, endPoint y: 18, distance: 20.0
click at [294, 18] on input "text" at bounding box center [497, 22] width 639 height 19
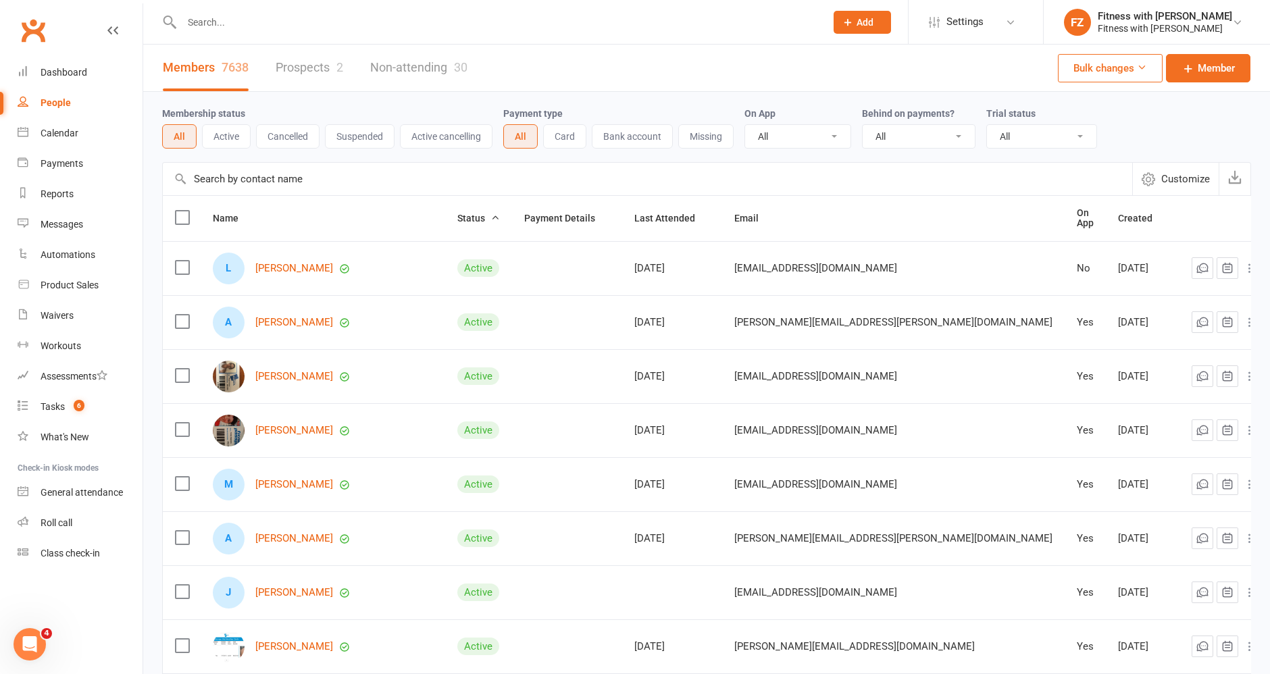
paste input "[PERSON_NAME]"
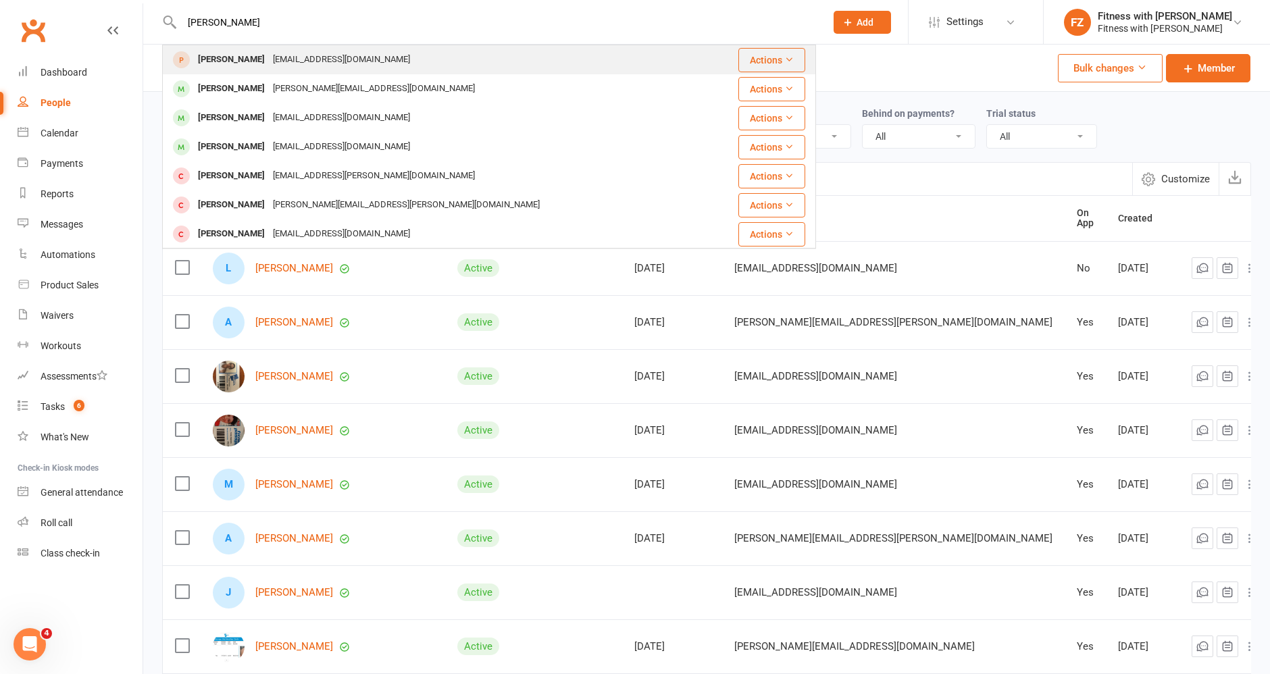
type input "[PERSON_NAME]"
click at [269, 57] on div "[PERSON_NAME]" at bounding box center [231, 60] width 75 height 20
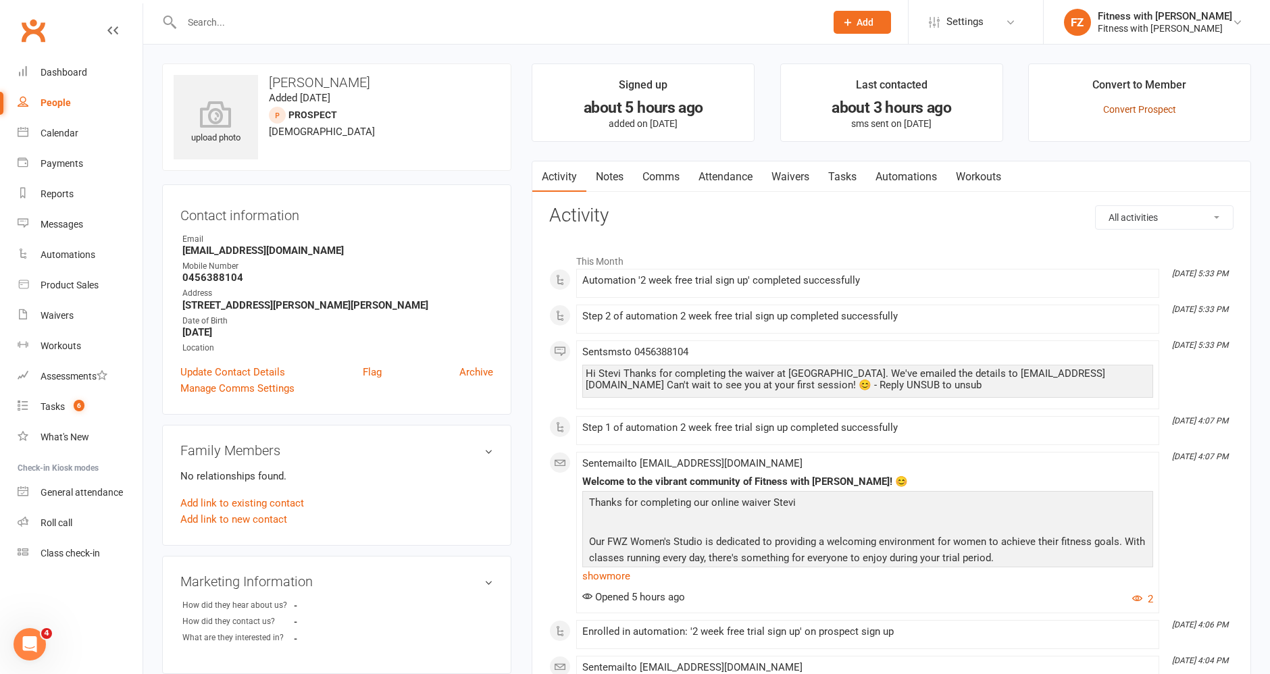
click at [1111, 106] on link "Convert Prospect" at bounding box center [1139, 109] width 73 height 11
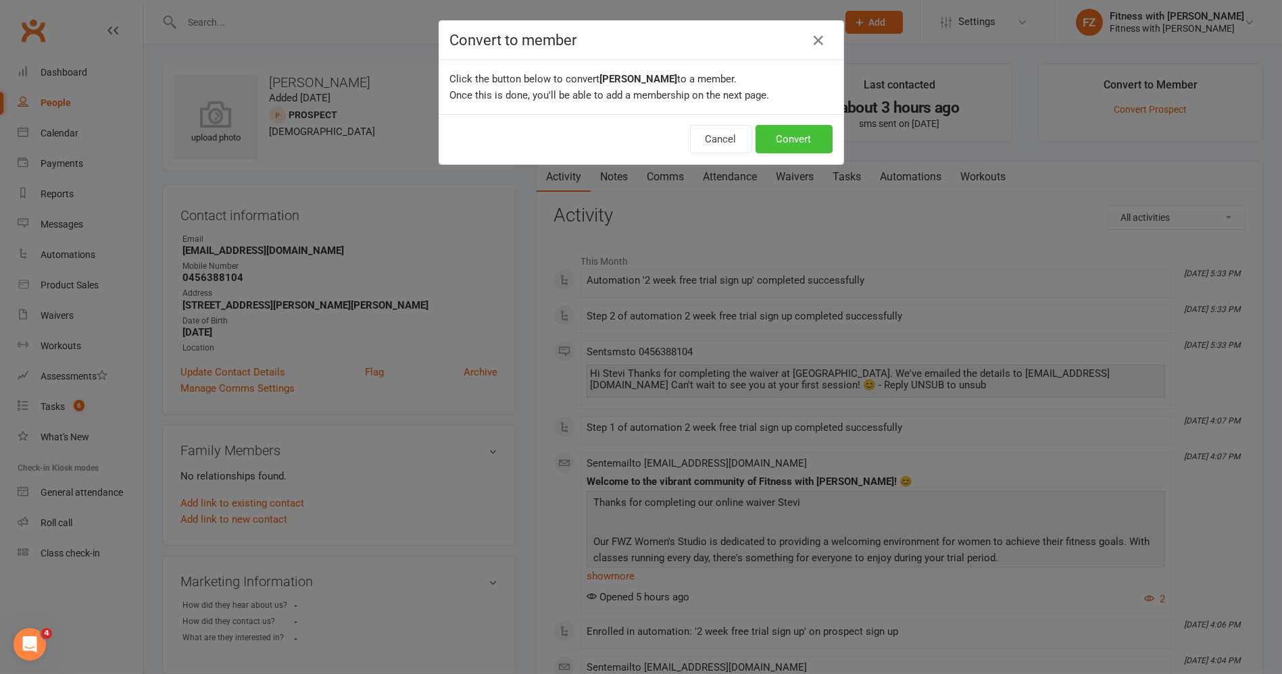
click at [803, 136] on button "Convert" at bounding box center [793, 139] width 77 height 28
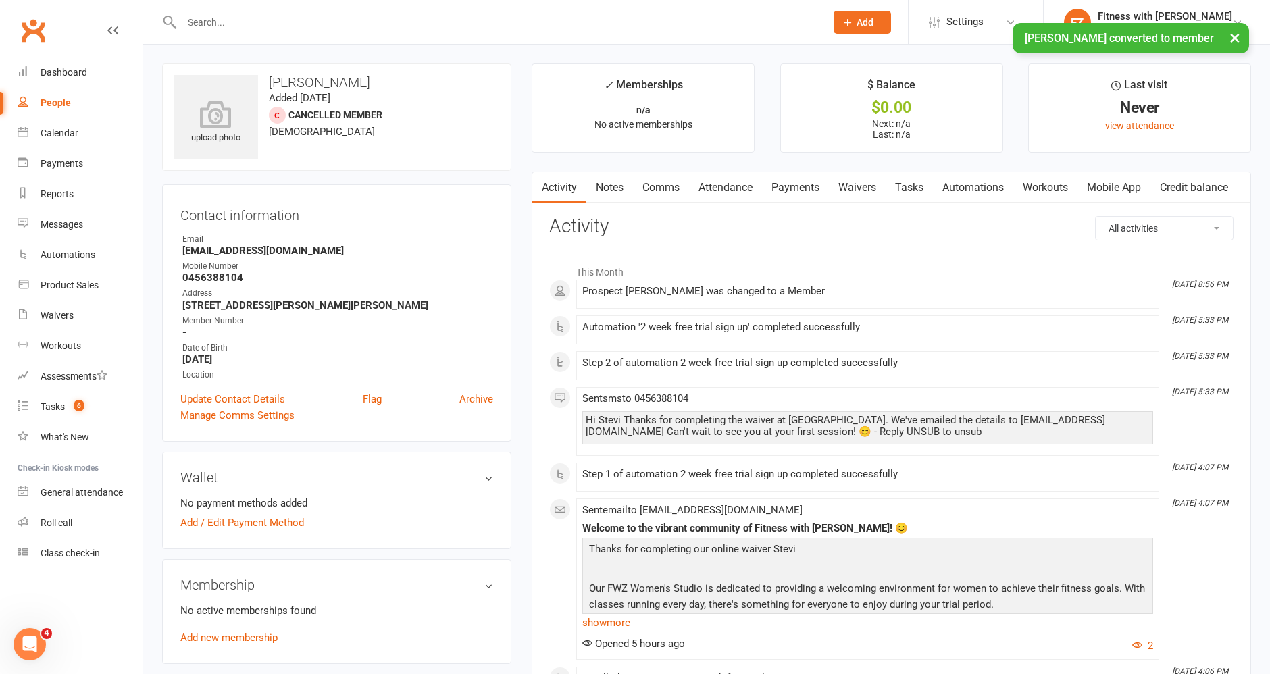
click at [57, 92] on link "People" at bounding box center [80, 103] width 125 height 30
select select "50"
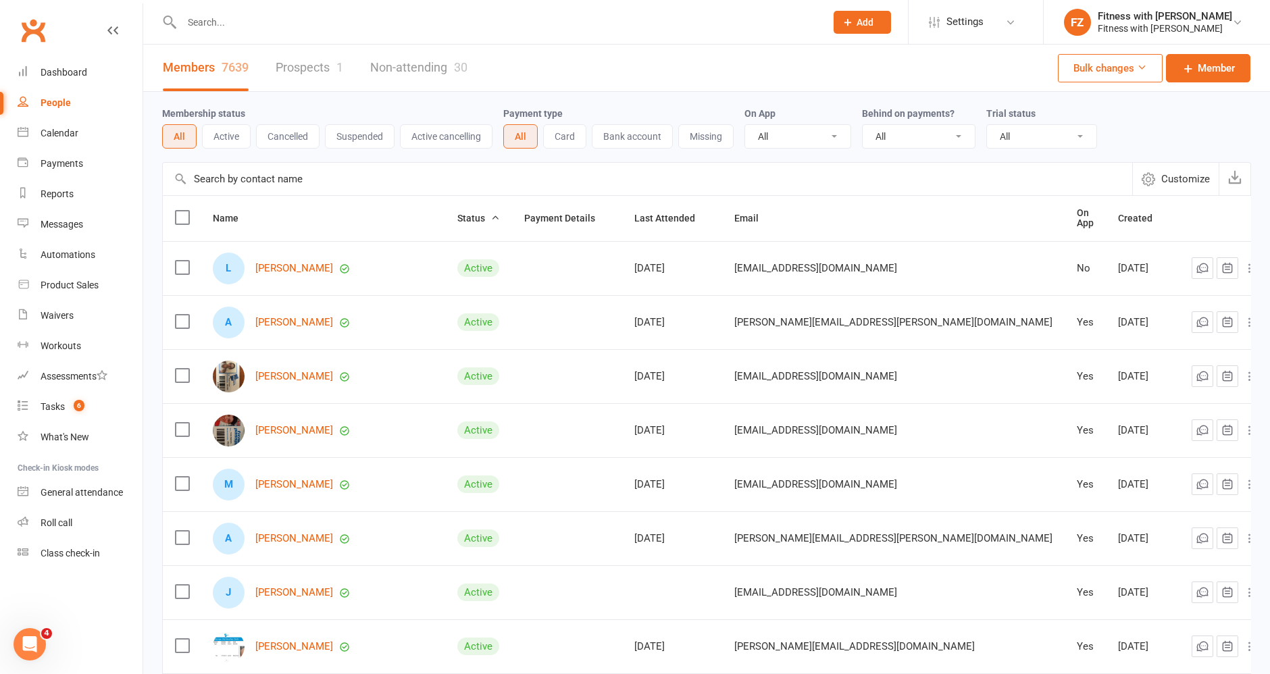
click at [308, 75] on link "Prospects 1" at bounding box center [310, 68] width 68 height 47
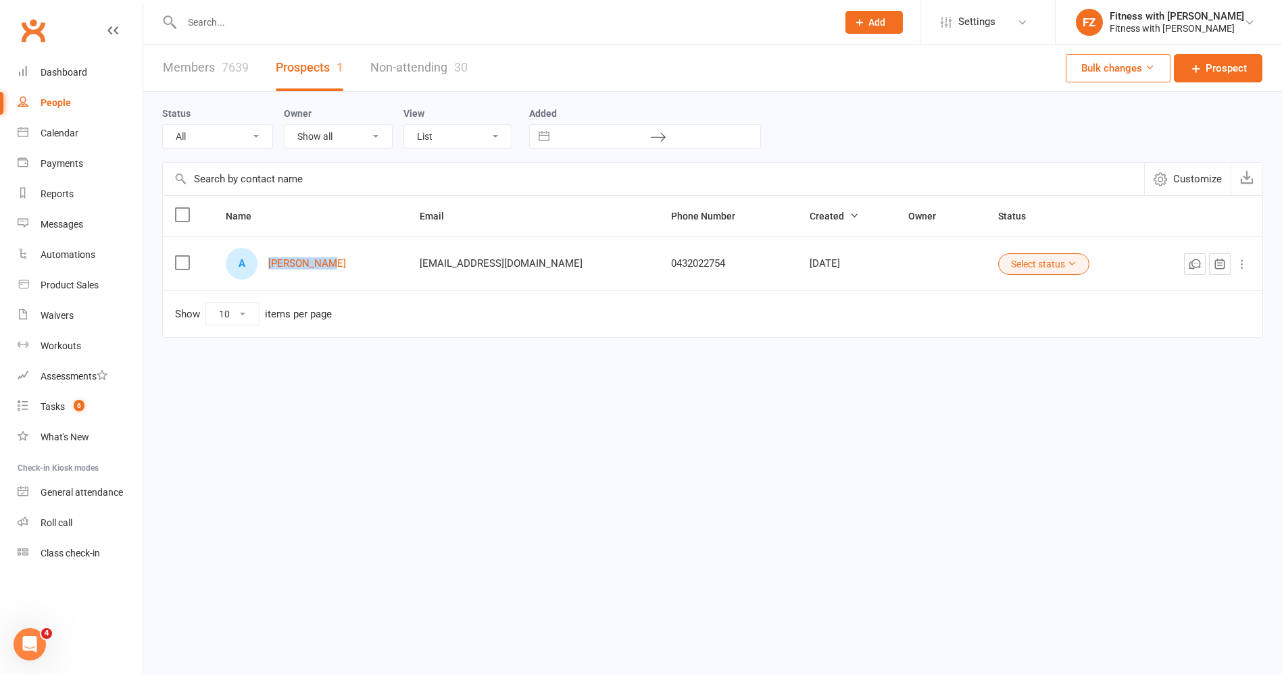
drag, startPoint x: 358, startPoint y: 280, endPoint x: 268, endPoint y: 279, distance: 89.9
click at [268, 279] on td "A [PERSON_NAME]" at bounding box center [311, 263] width 194 height 54
copy div "[PERSON_NAME]"
click at [251, 19] on input "text" at bounding box center [503, 22] width 650 height 19
paste input "[PERSON_NAME]"
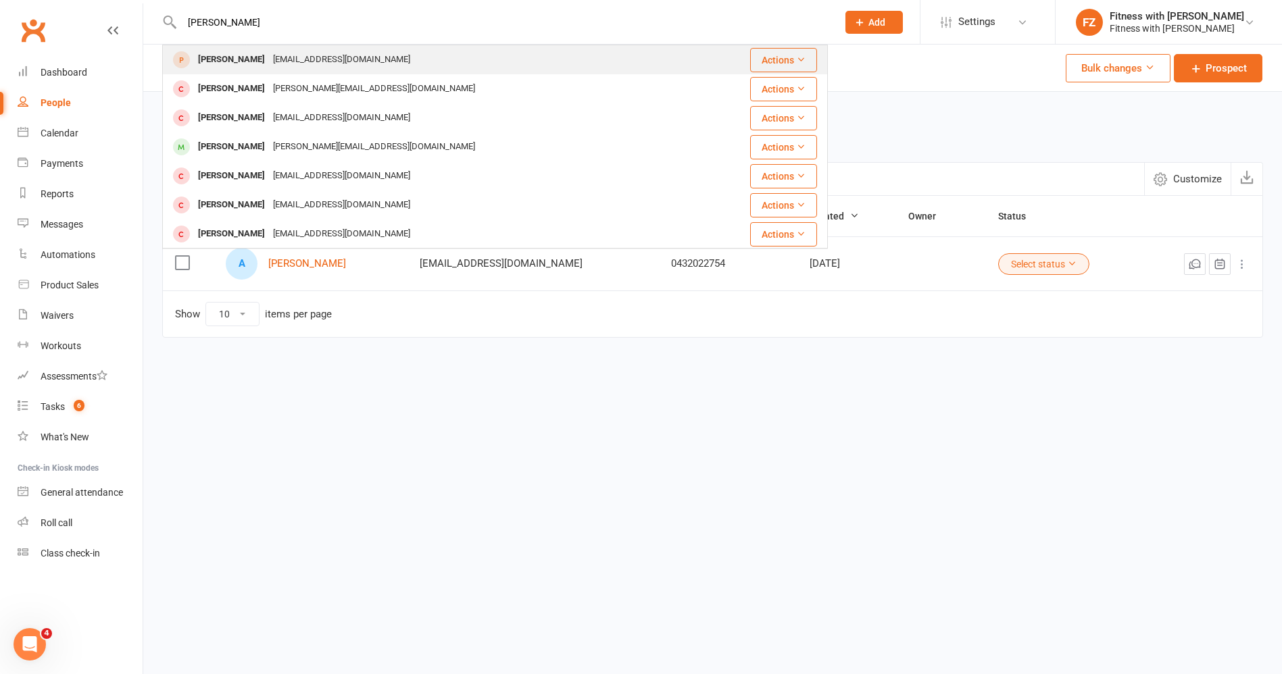
type input "[PERSON_NAME]"
click at [269, 62] on div "[EMAIL_ADDRESS][DOMAIN_NAME]" at bounding box center [341, 60] width 145 height 20
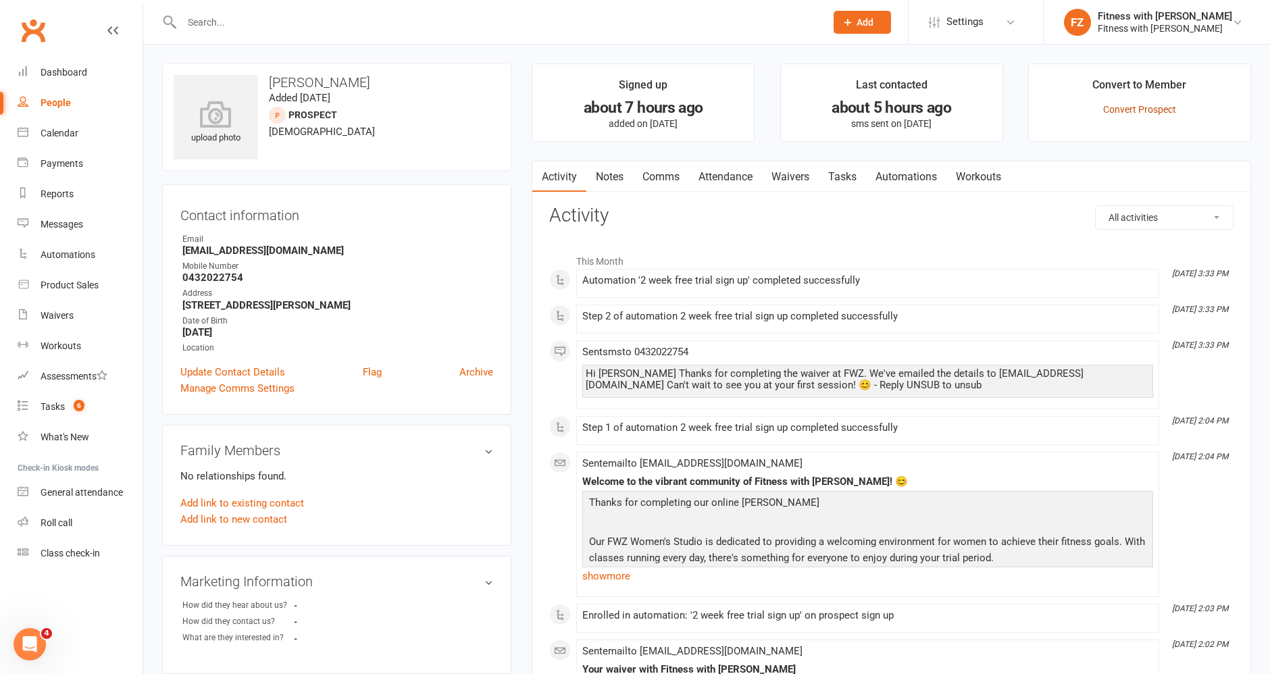
click at [1116, 109] on link "Convert Prospect" at bounding box center [1139, 109] width 73 height 11
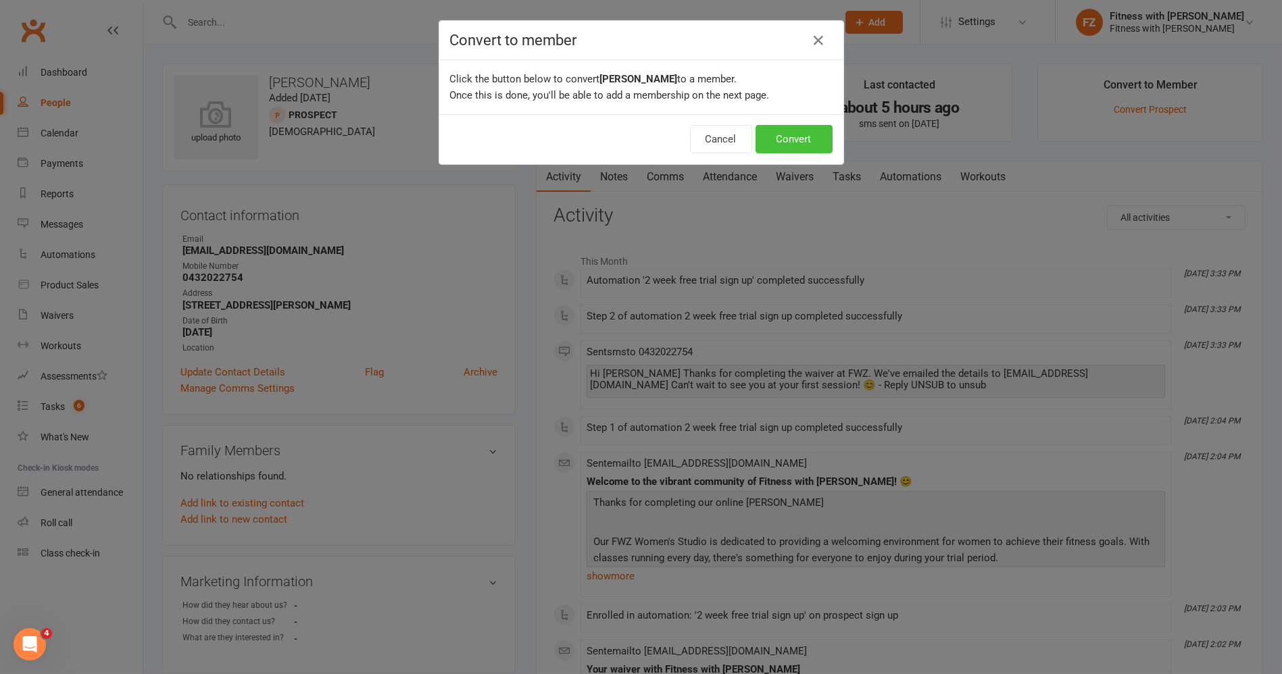
click at [799, 138] on button "Convert" at bounding box center [793, 139] width 77 height 28
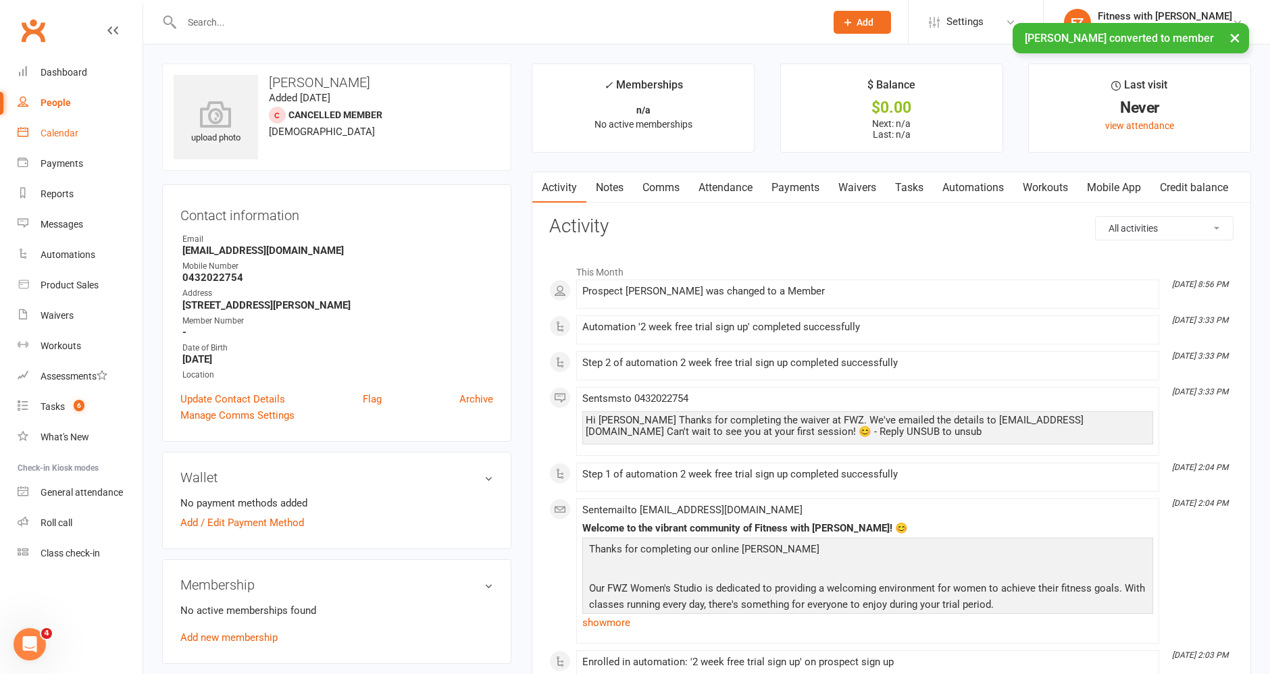
click at [59, 131] on div "Calendar" at bounding box center [60, 133] width 38 height 11
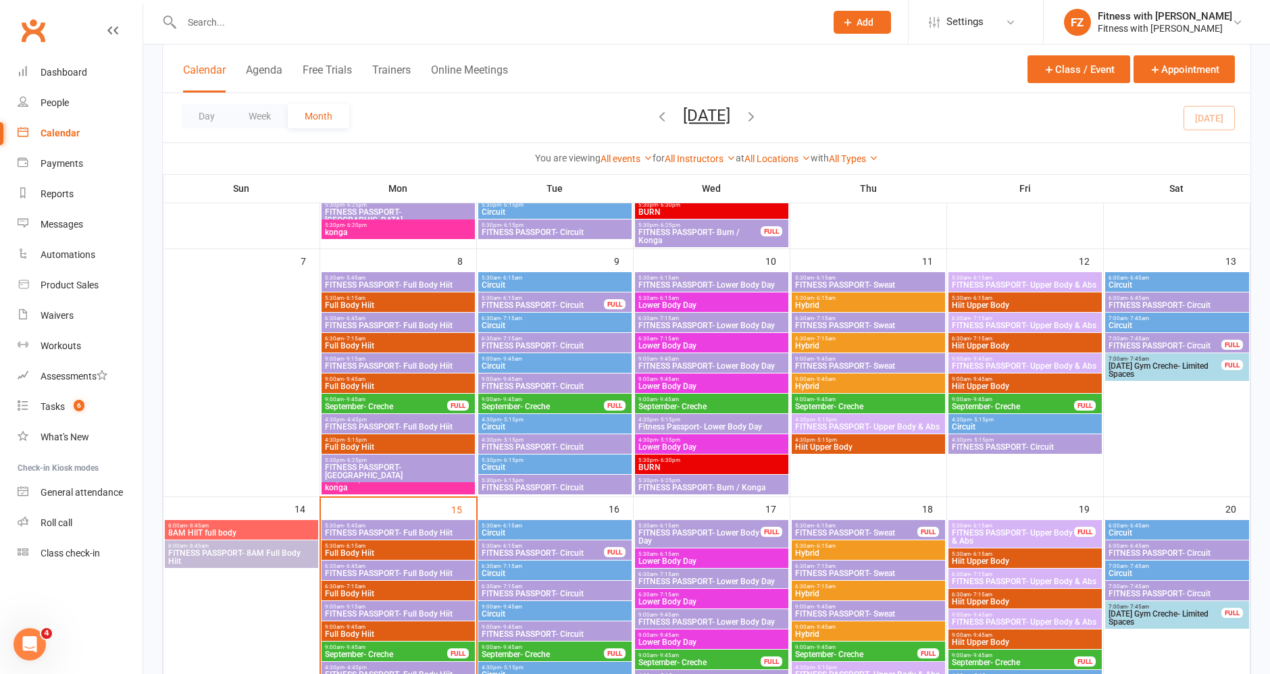
scroll to position [434, 0]
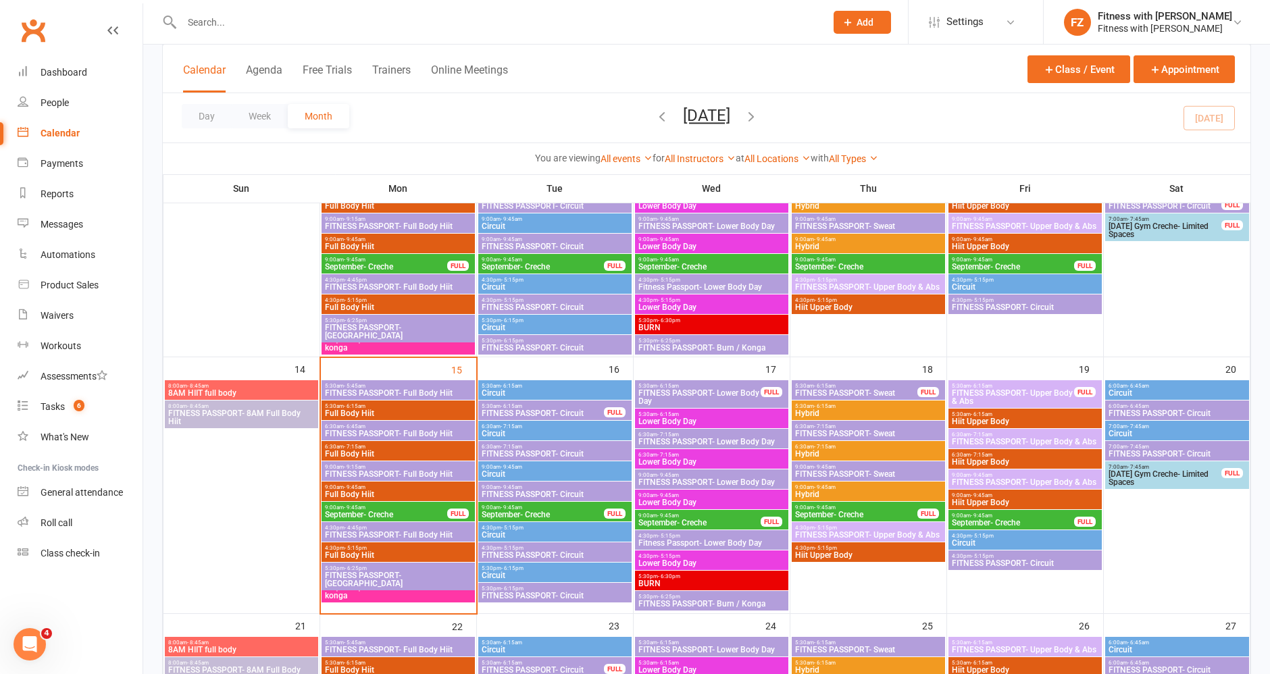
click at [532, 546] on span "4:30pm - 5:15pm" at bounding box center [555, 548] width 148 height 6
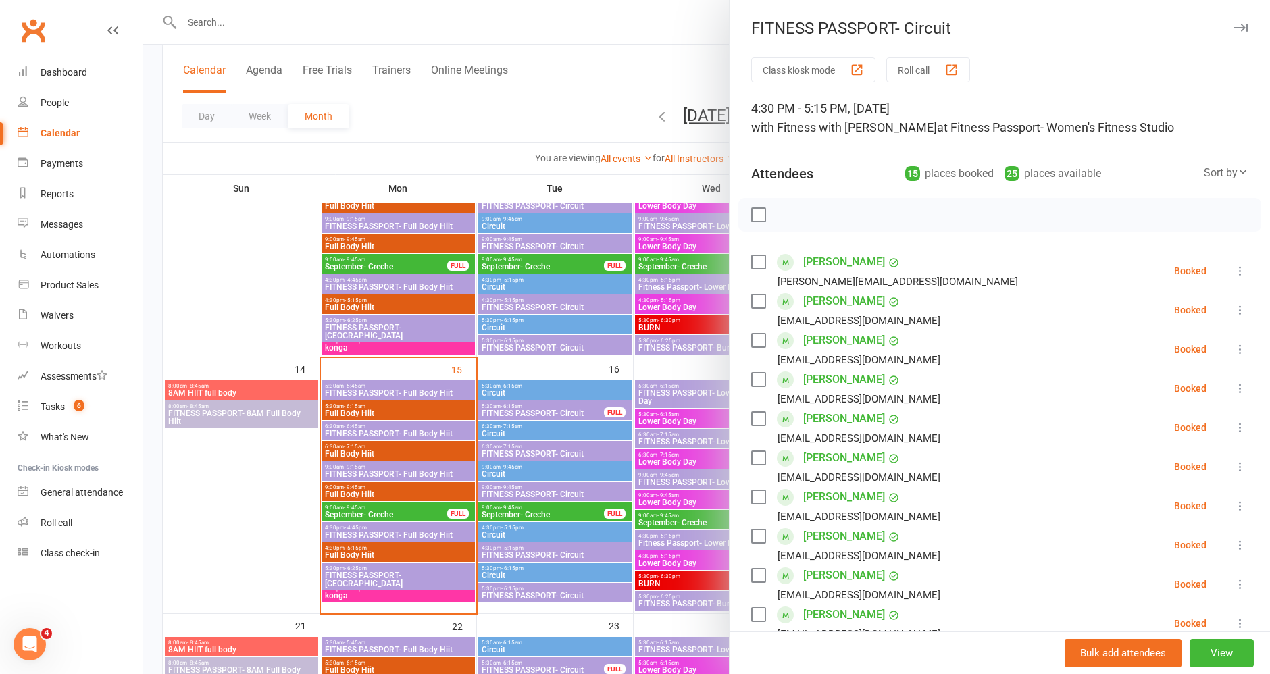
click at [1234, 29] on icon "button" at bounding box center [1241, 28] width 14 height 8
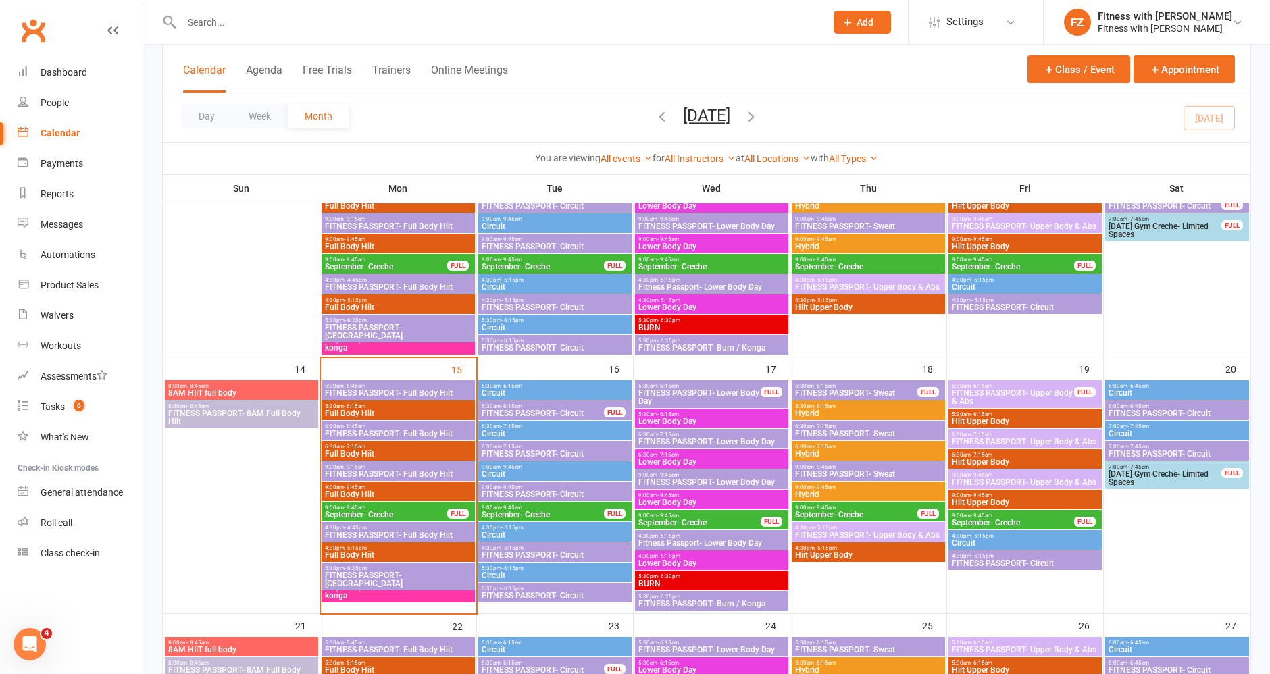
click at [486, 592] on span "FITNESS PASSPORT- Circuit" at bounding box center [555, 596] width 148 height 8
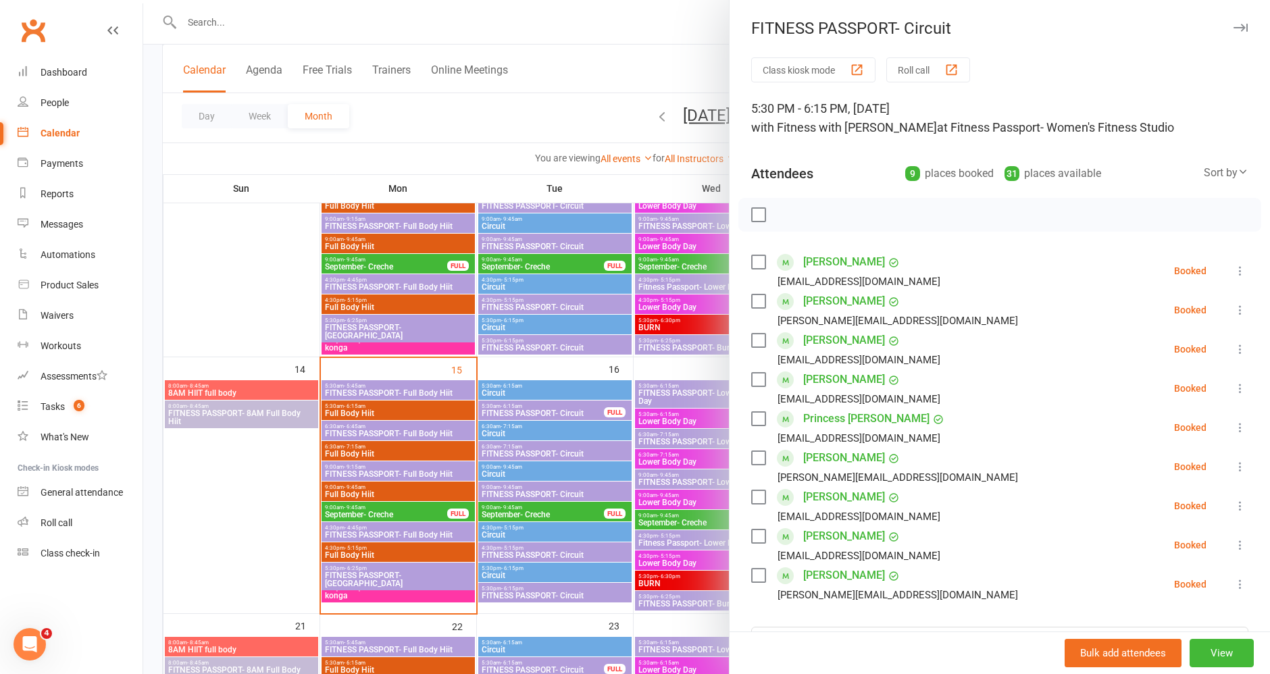
click at [1230, 23] on div "FITNESS PASSPORT- Circuit" at bounding box center [1000, 28] width 541 height 19
click at [1215, 36] on div "FITNESS PASSPORT- Circuit" at bounding box center [1000, 28] width 541 height 19
click at [1234, 28] on icon "button" at bounding box center [1241, 28] width 14 height 8
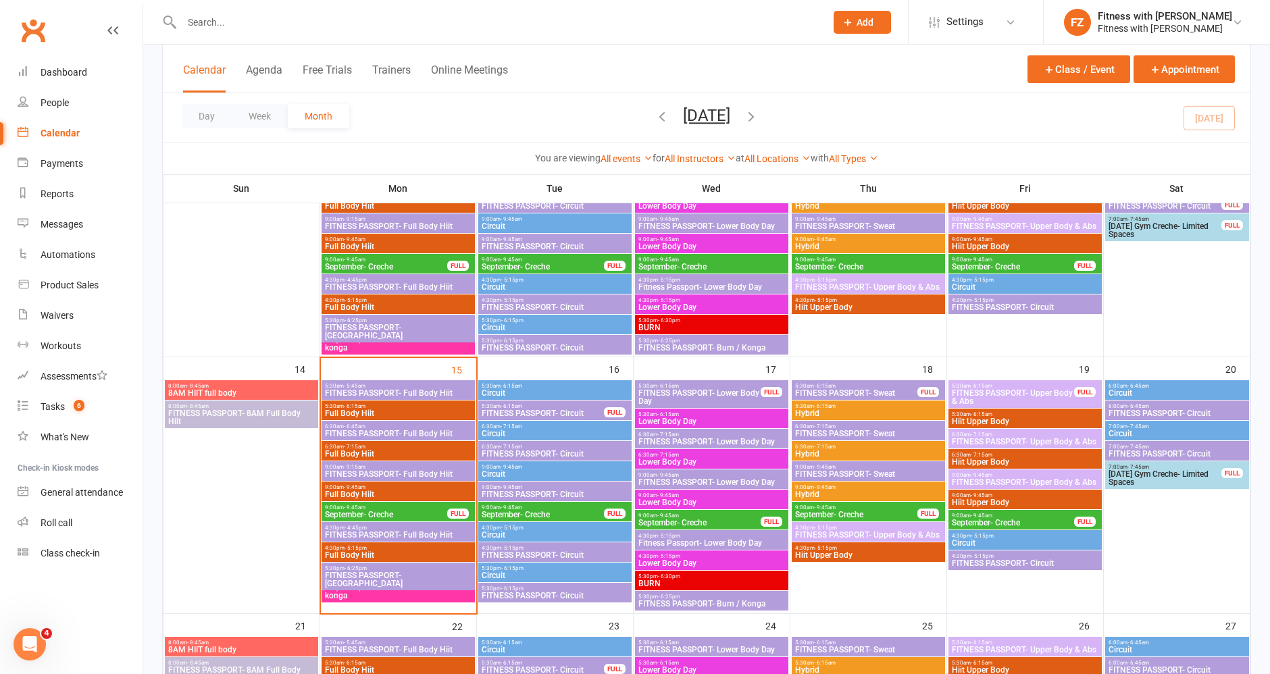
click at [557, 485] on span "9:00am - 9:45am" at bounding box center [555, 487] width 148 height 6
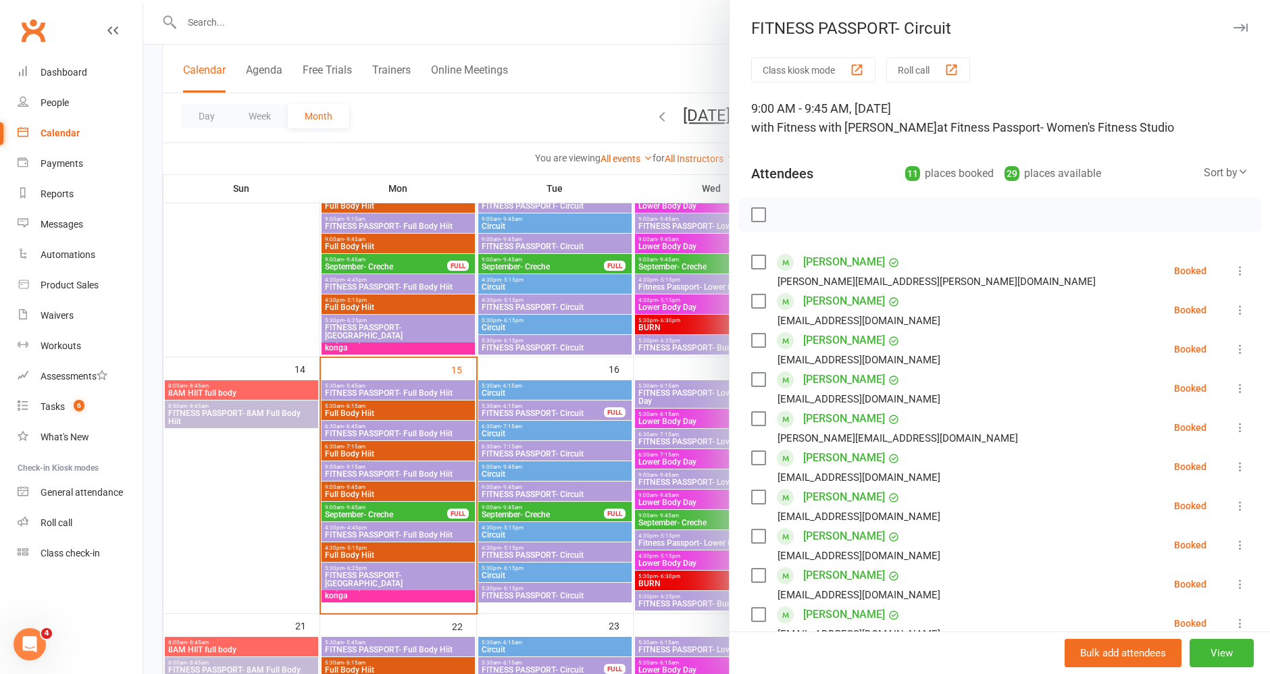
click at [1234, 26] on icon "button" at bounding box center [1241, 28] width 14 height 8
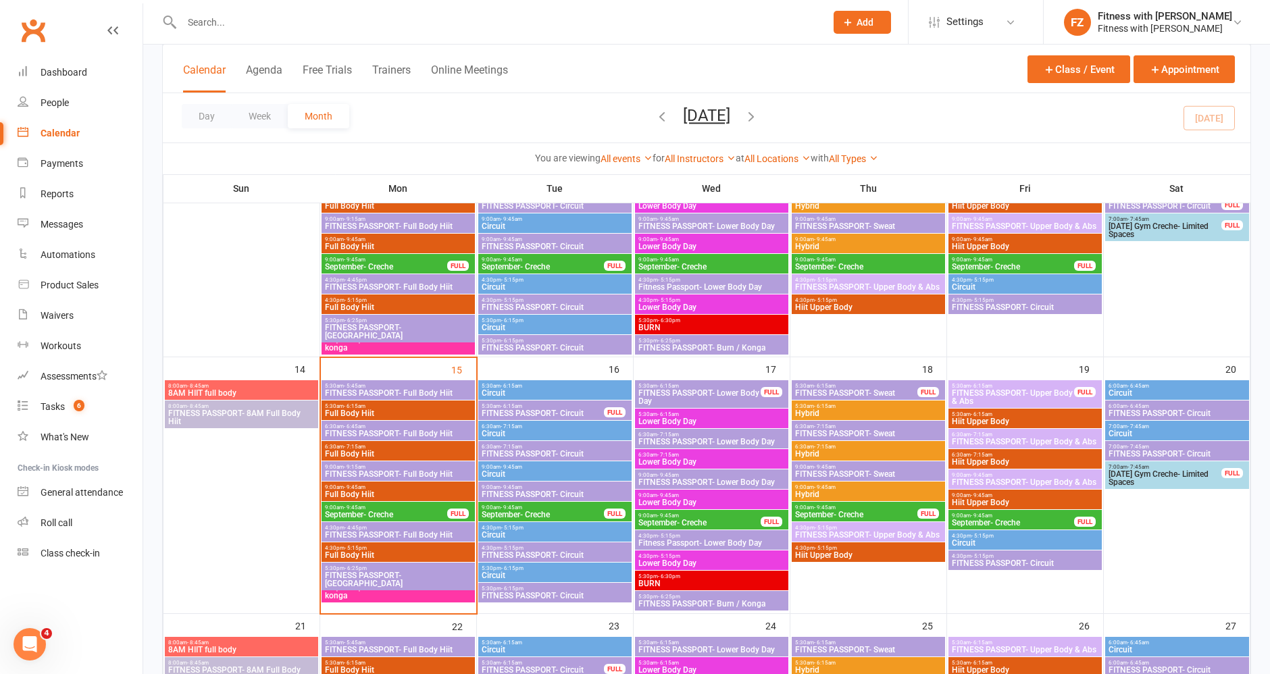
click at [582, 508] on span "9:00am - 9:45am" at bounding box center [543, 508] width 124 height 6
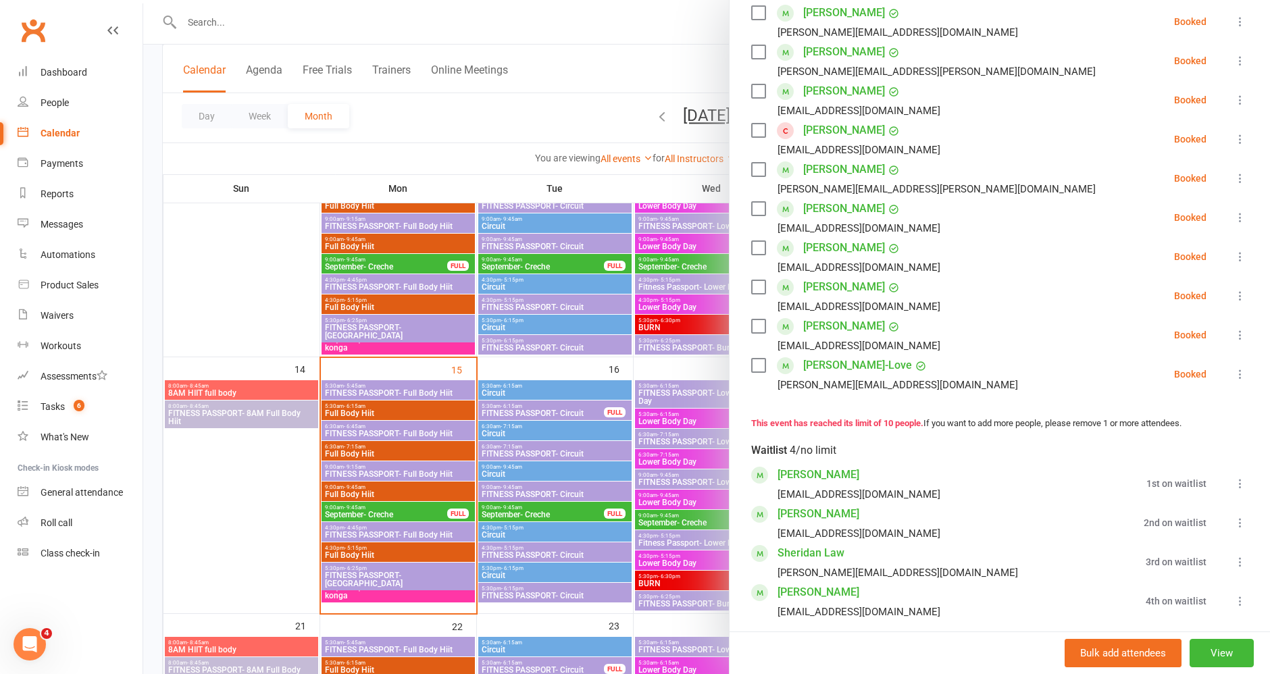
scroll to position [161, 0]
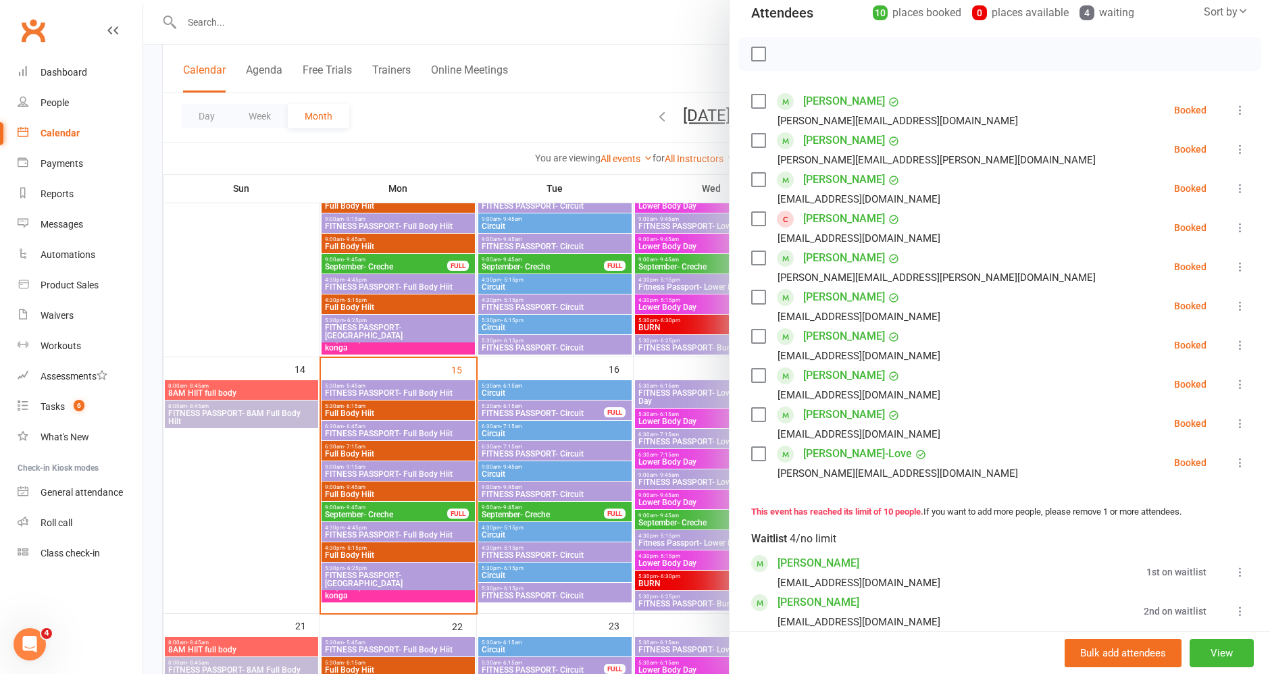
click at [375, 514] on div at bounding box center [706, 337] width 1127 height 674
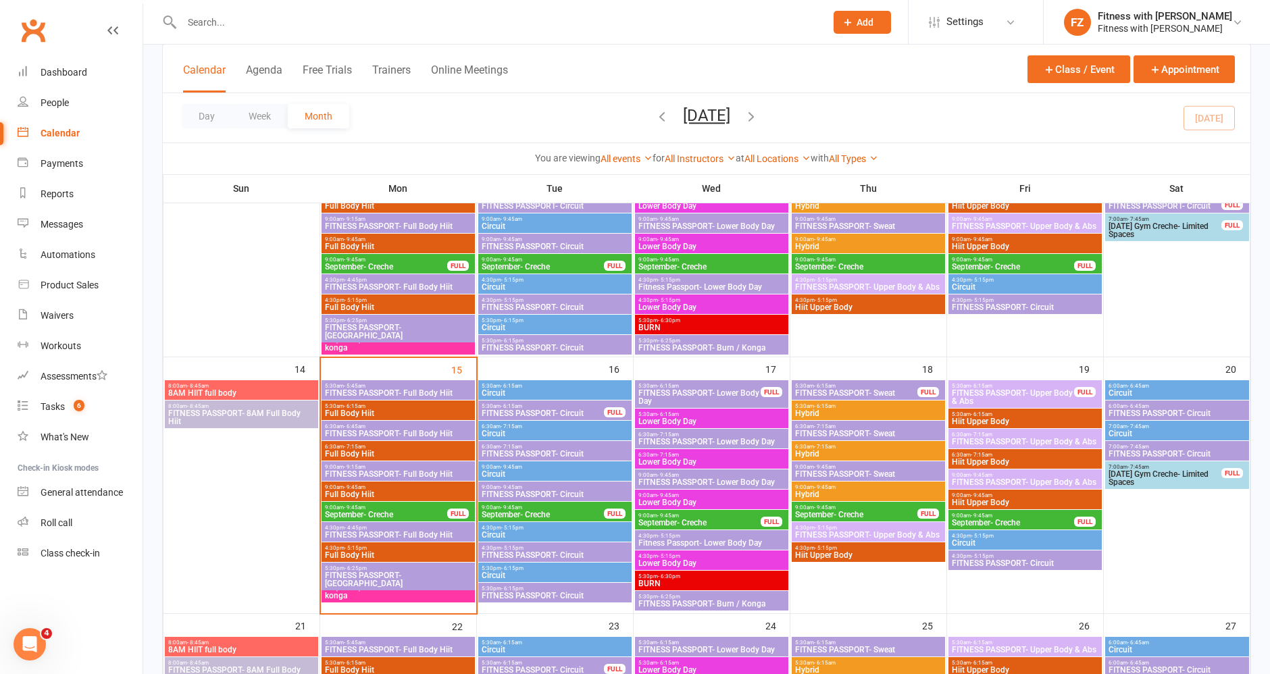
click at [375, 514] on span "September- Creche" at bounding box center [386, 515] width 124 height 8
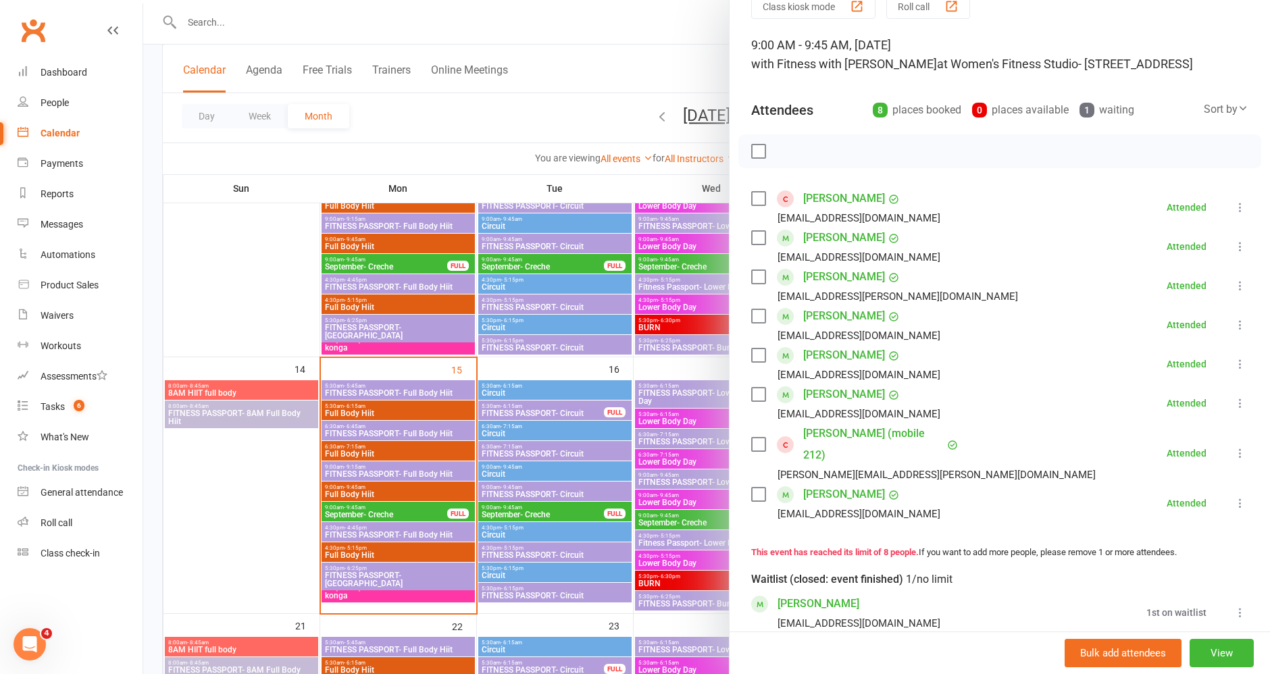
scroll to position [0, 0]
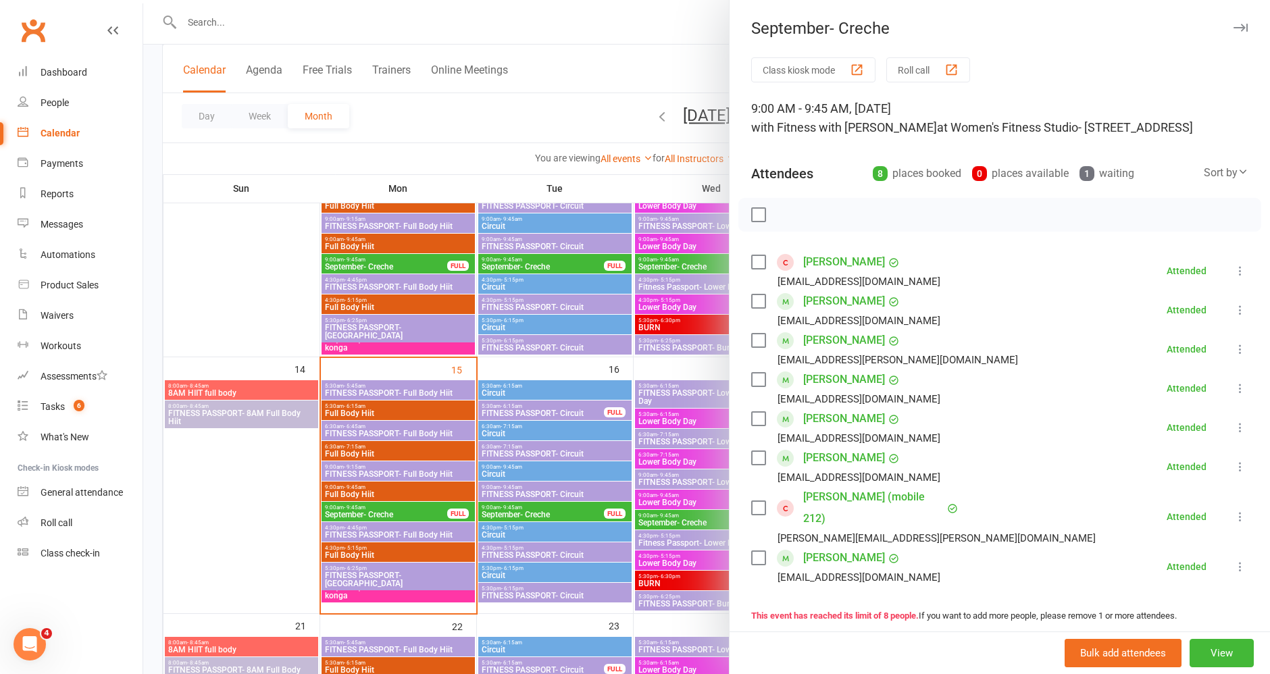
click at [676, 518] on div at bounding box center [706, 337] width 1127 height 674
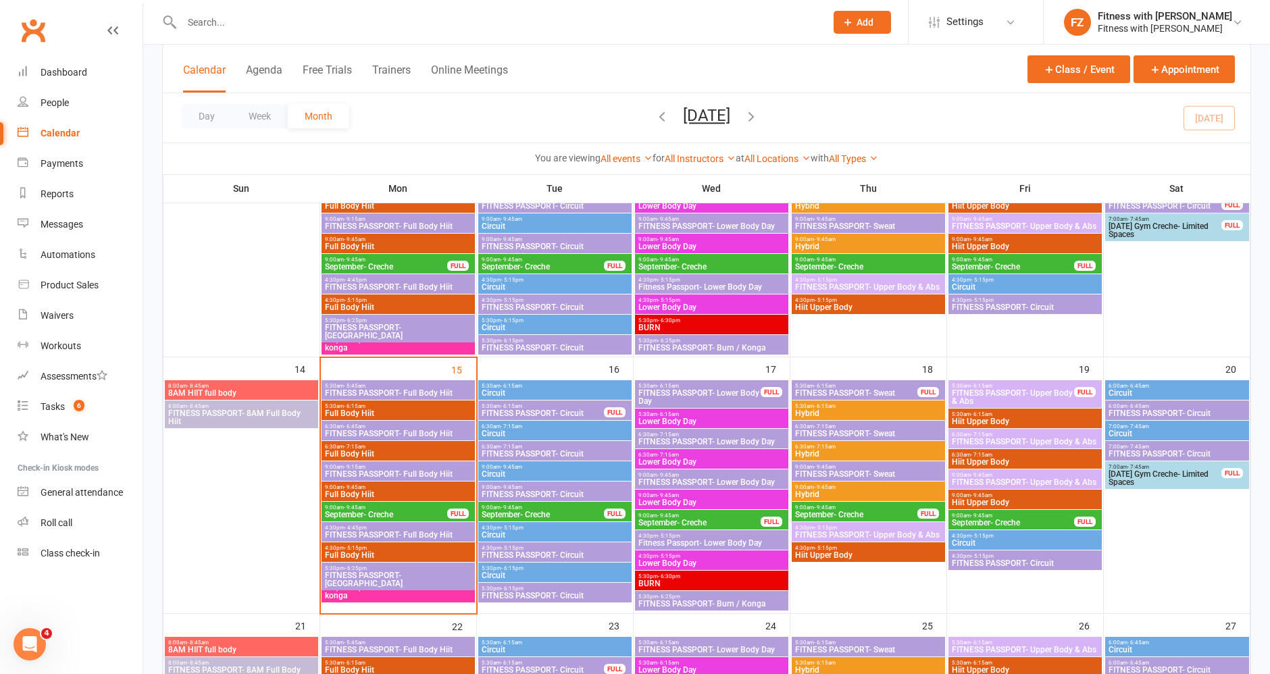
click at [676, 519] on span "September- Creche" at bounding box center [700, 523] width 124 height 8
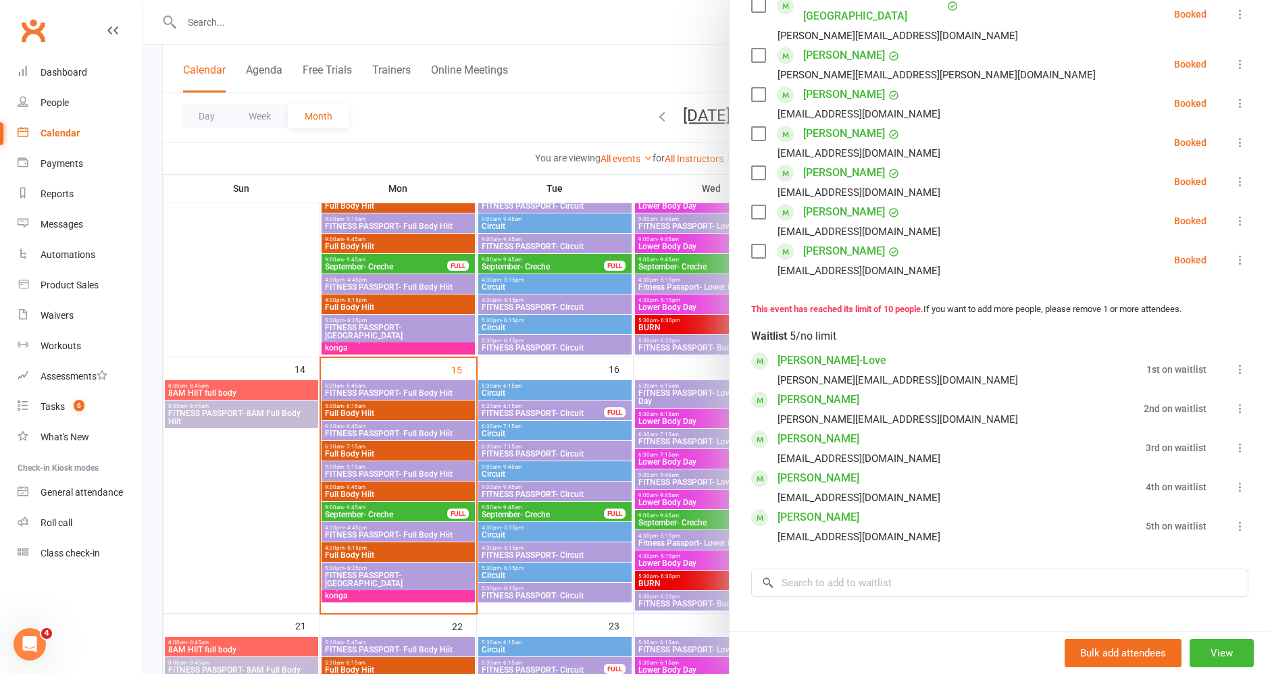
scroll to position [397, 0]
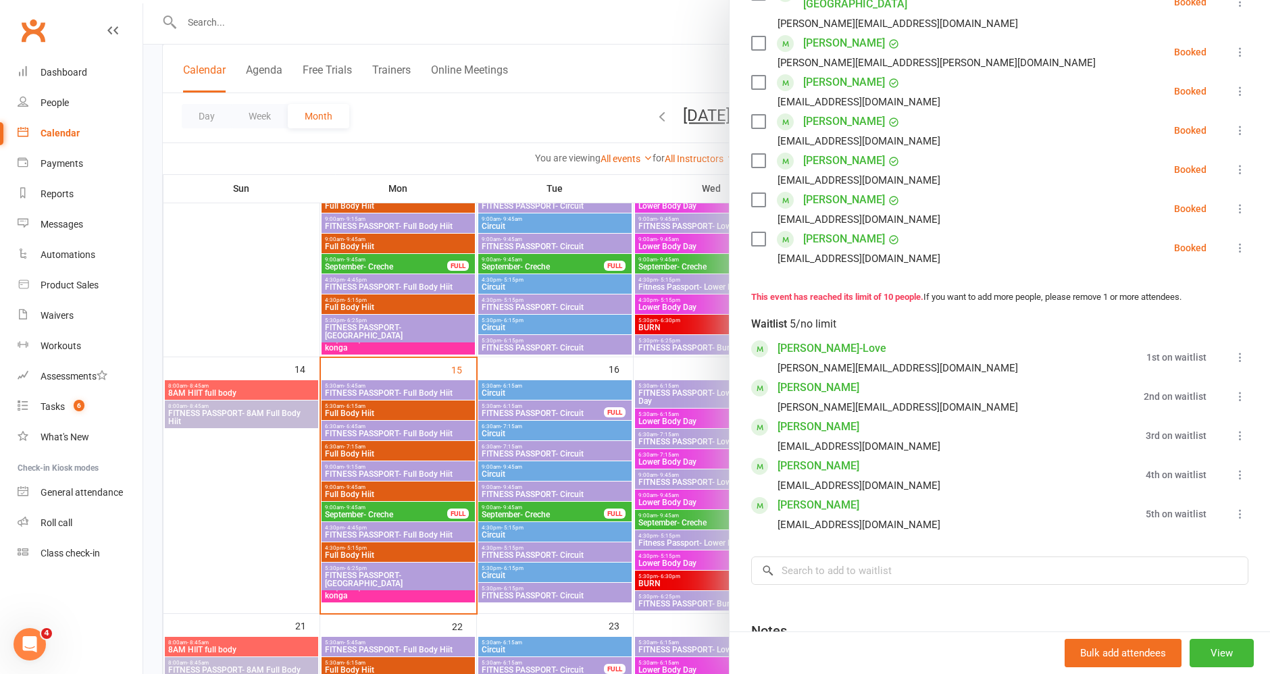
click at [1234, 468] on icon at bounding box center [1241, 475] width 14 height 14
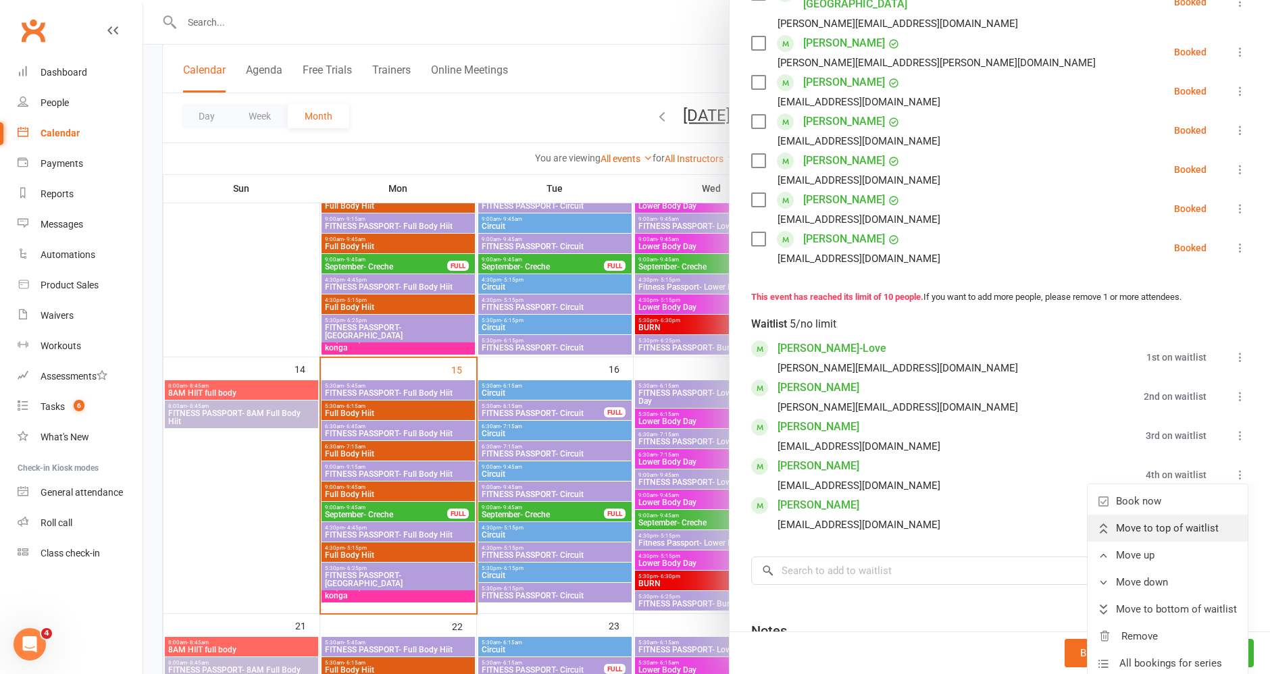
click at [1160, 520] on span "Move to top of waitlist" at bounding box center [1167, 528] width 103 height 16
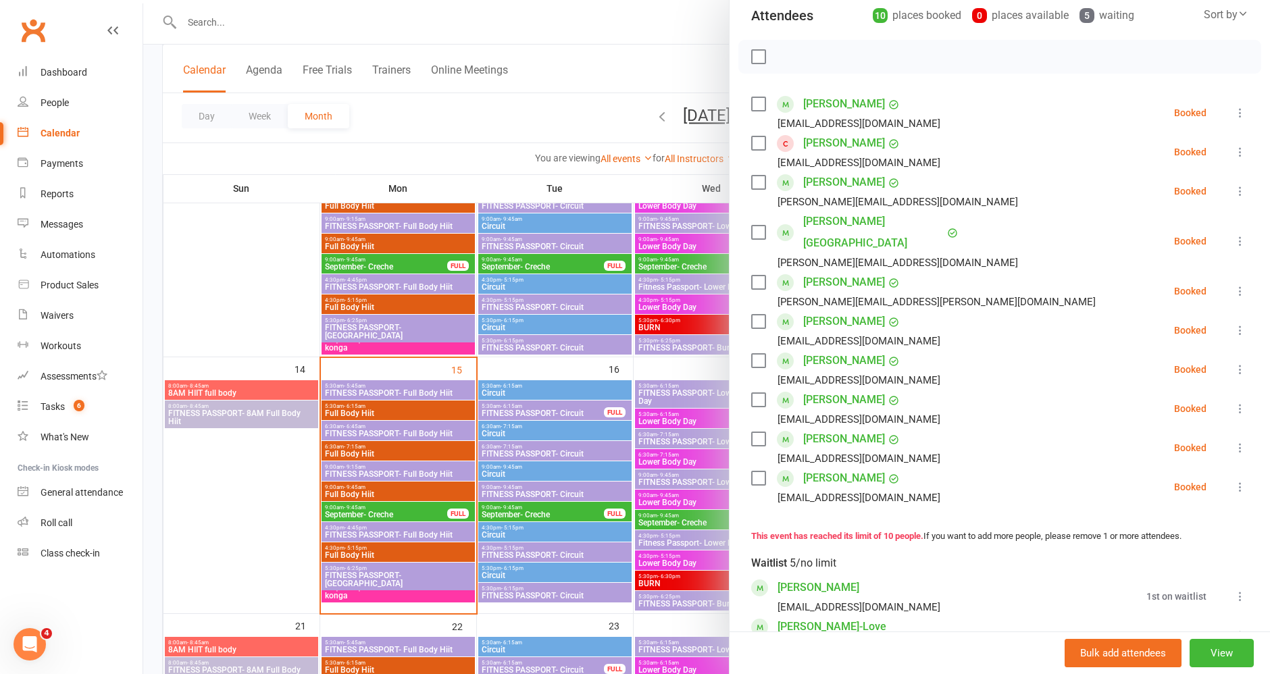
scroll to position [124, 0]
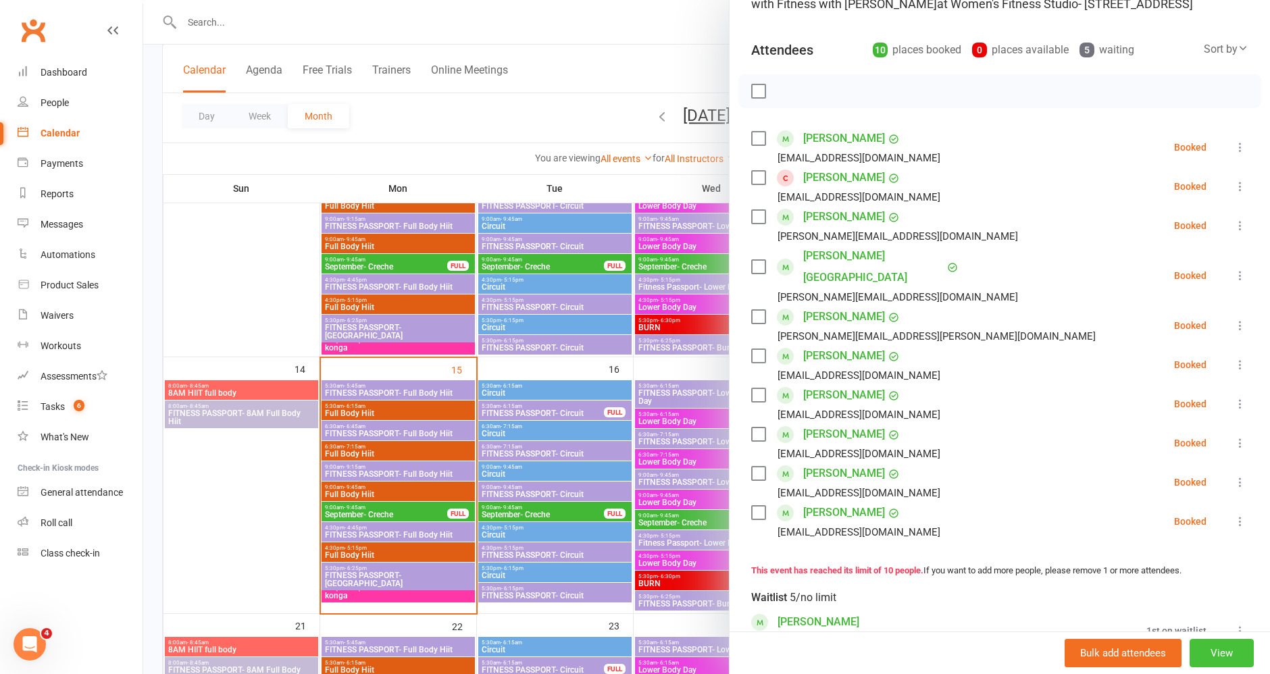
click at [1191, 653] on button "View" at bounding box center [1222, 653] width 64 height 28
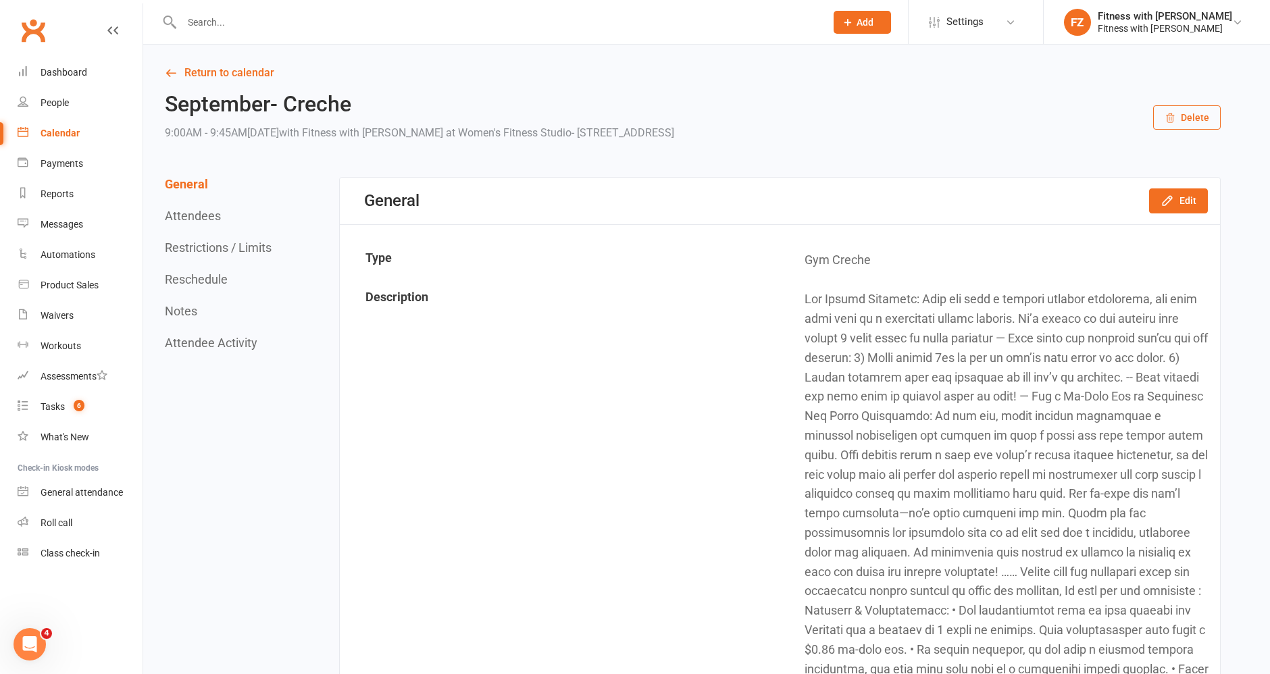
click at [239, 253] on button "Restrictions / Limits" at bounding box center [218, 248] width 107 height 14
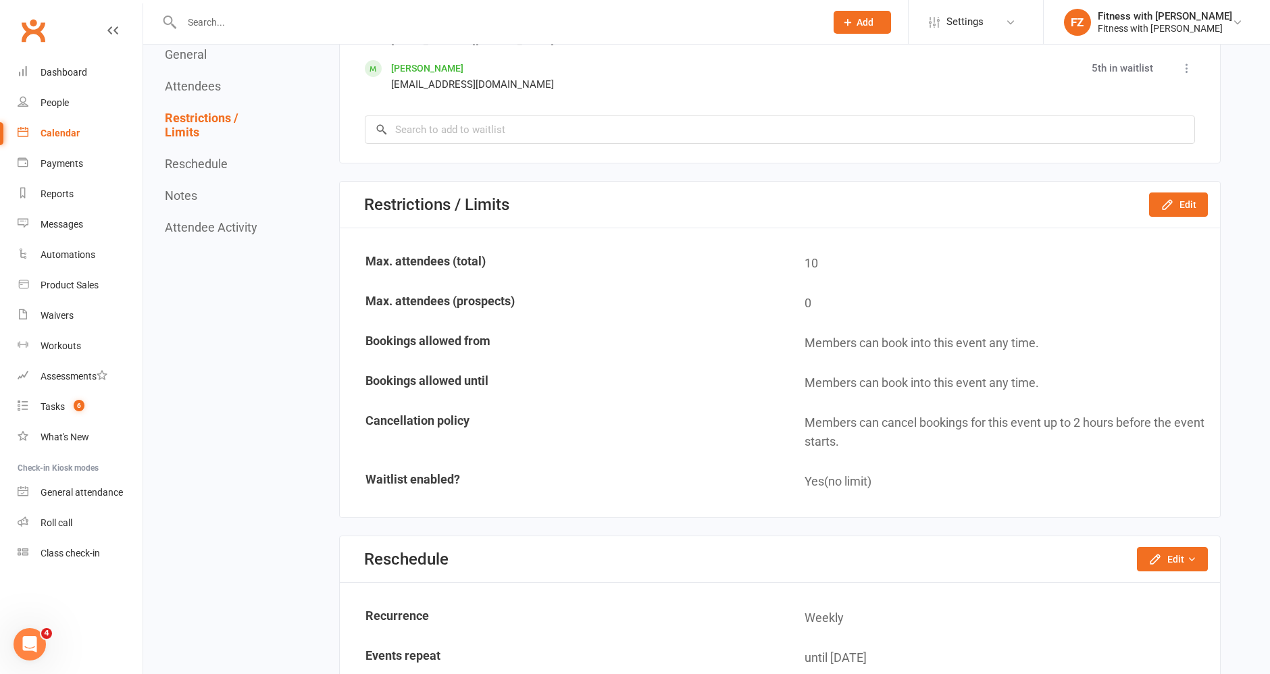
scroll to position [2137, 0]
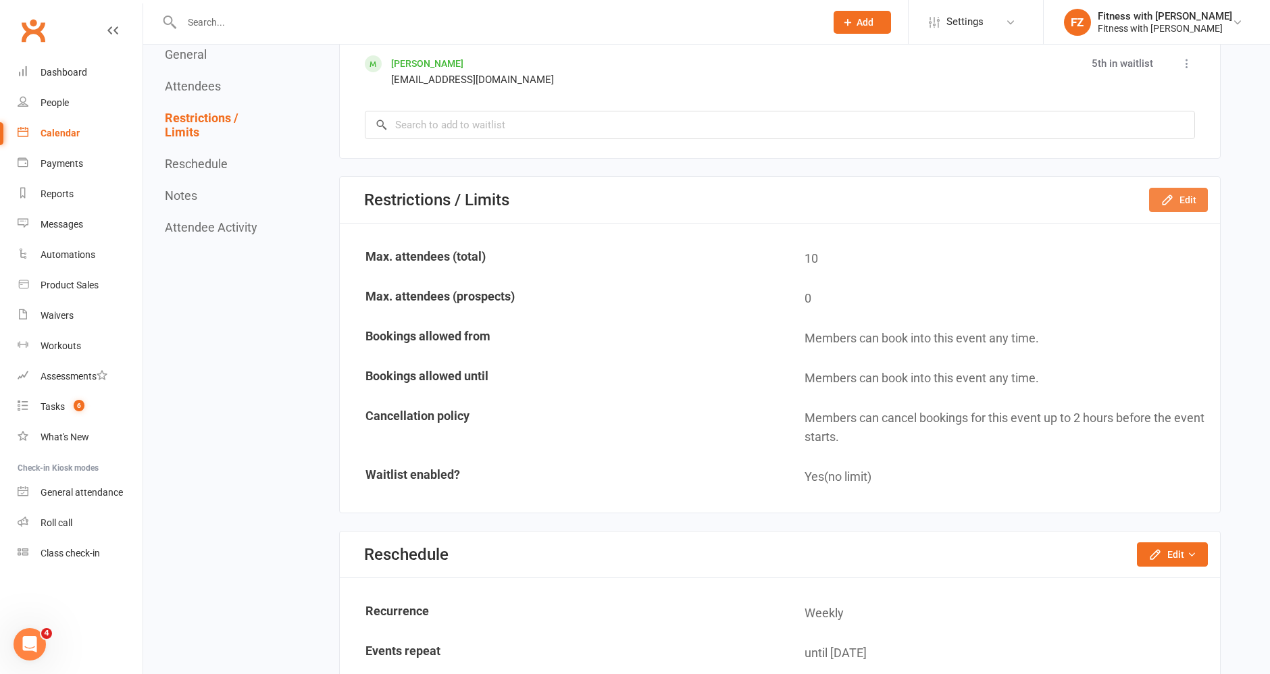
click at [1168, 197] on icon "button" at bounding box center [1168, 200] width 14 height 14
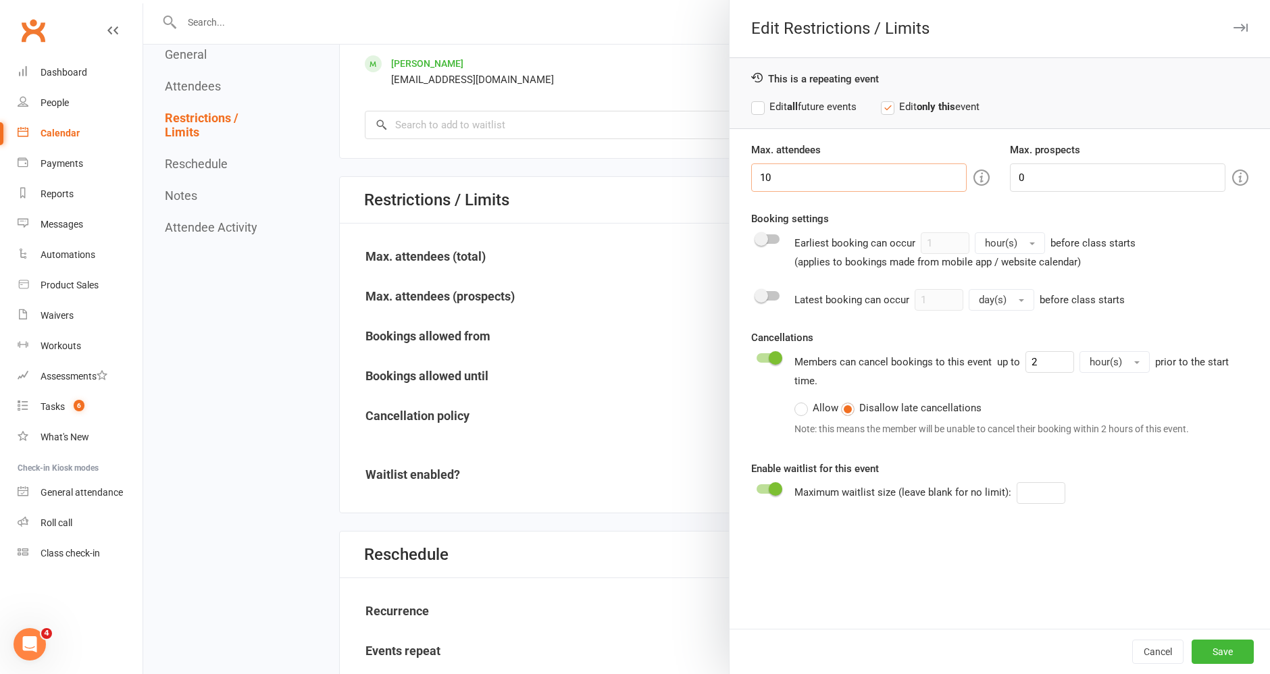
drag, startPoint x: 769, startPoint y: 182, endPoint x: 726, endPoint y: 167, distance: 45.3
click at [730, 167] on div "Max. attendees 10 Max. prospects 0 Booking settings Earliest booking can occur …" at bounding box center [1000, 385] width 541 height 487
type input "12"
click at [1203, 649] on button "Save" at bounding box center [1223, 652] width 62 height 24
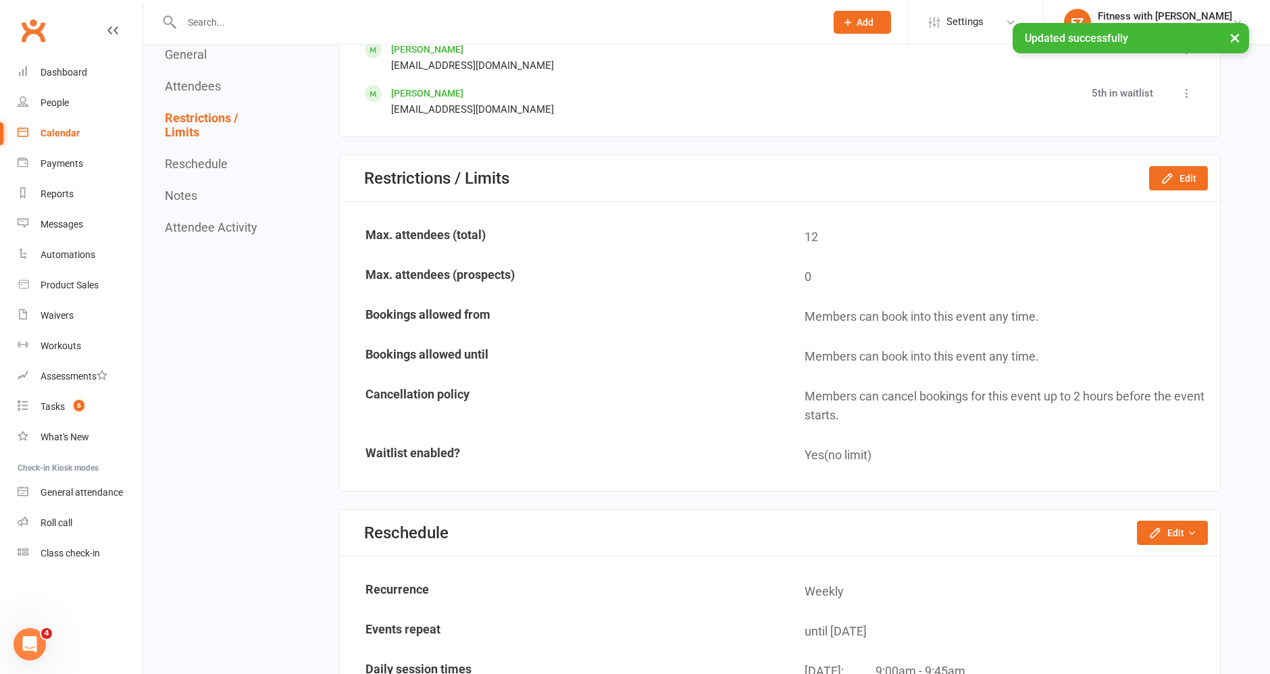
scroll to position [1960, 0]
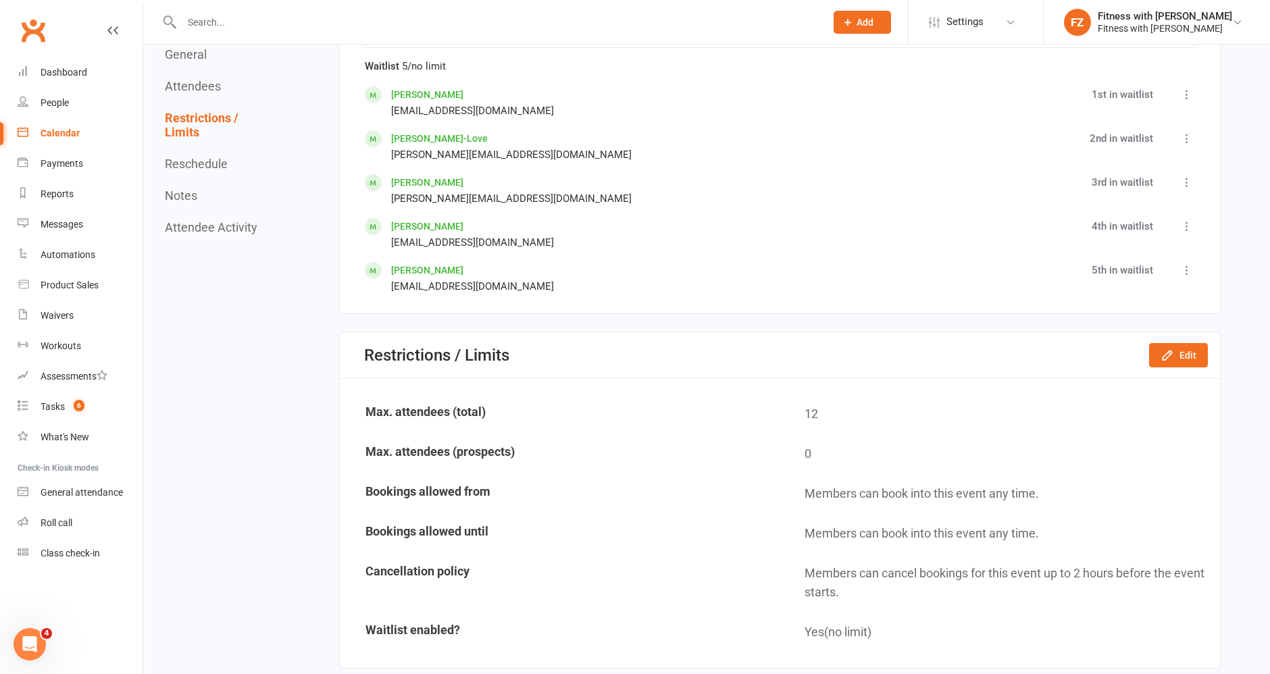
click at [1186, 264] on icon at bounding box center [1187, 271] width 14 height 14
click at [1091, 359] on span "Move up" at bounding box center [1100, 367] width 39 height 16
click at [1184, 223] on icon at bounding box center [1187, 227] width 14 height 14
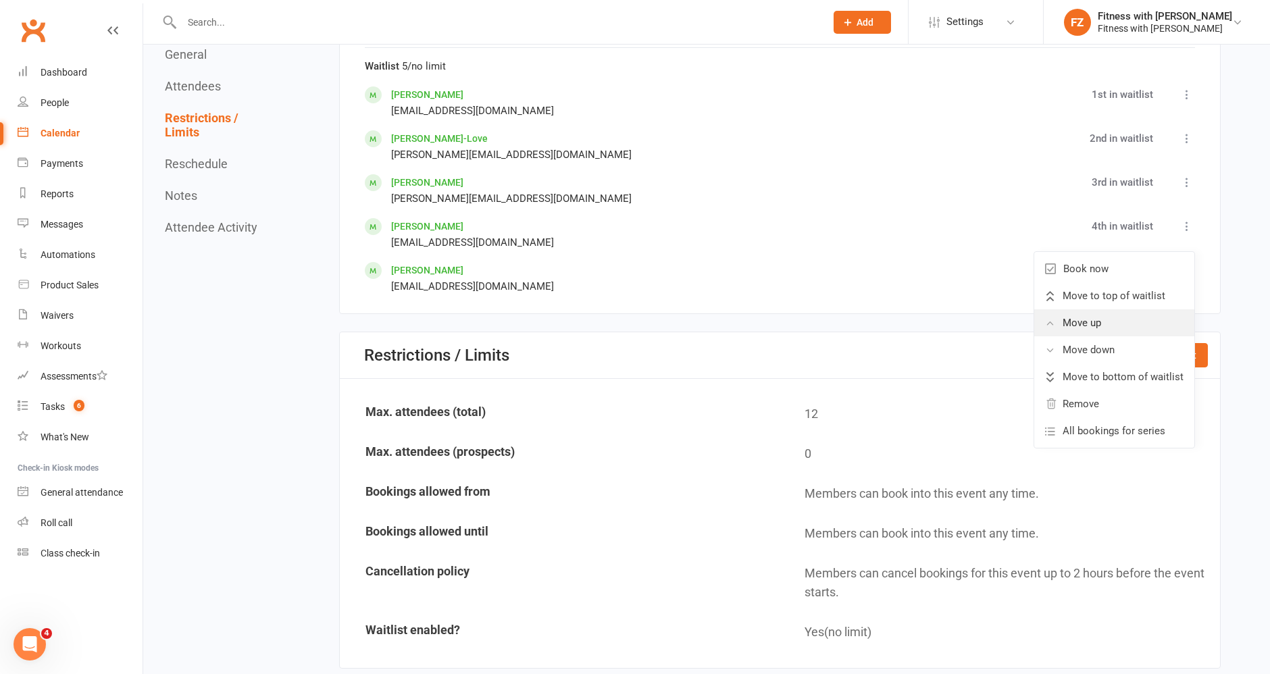
click at [1107, 316] on link "Move up" at bounding box center [1114, 322] width 160 height 27
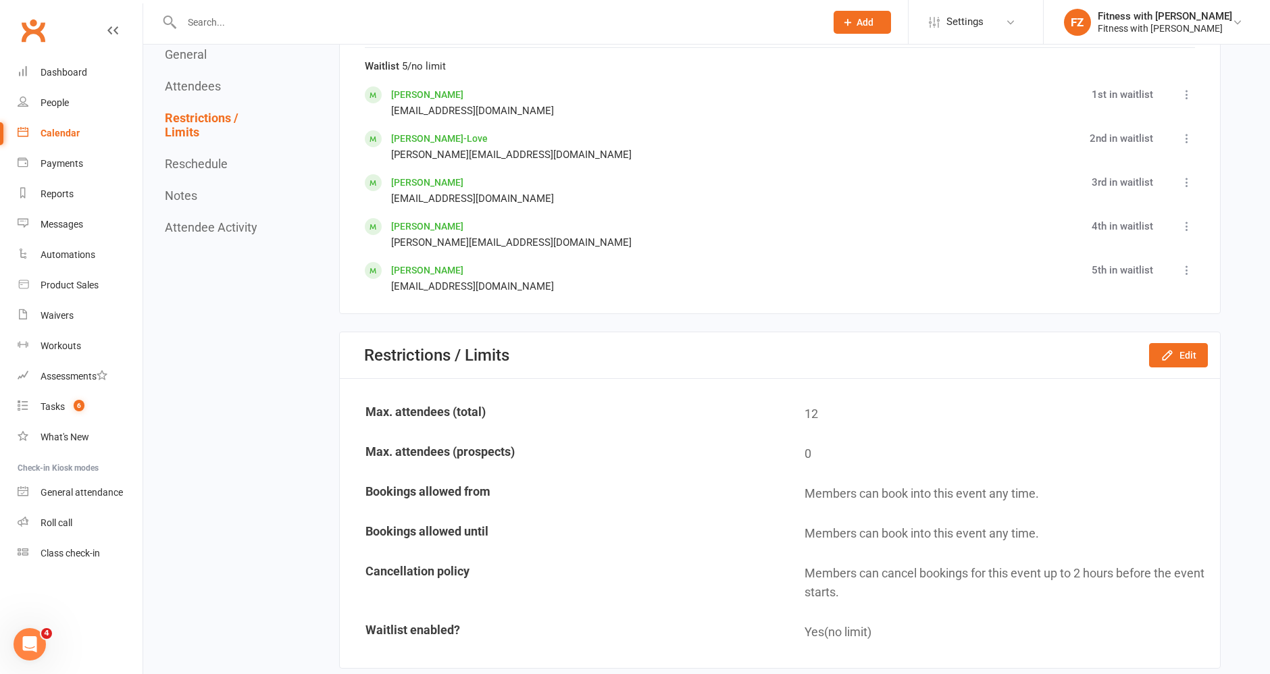
click at [1194, 176] on button at bounding box center [1187, 182] width 16 height 16
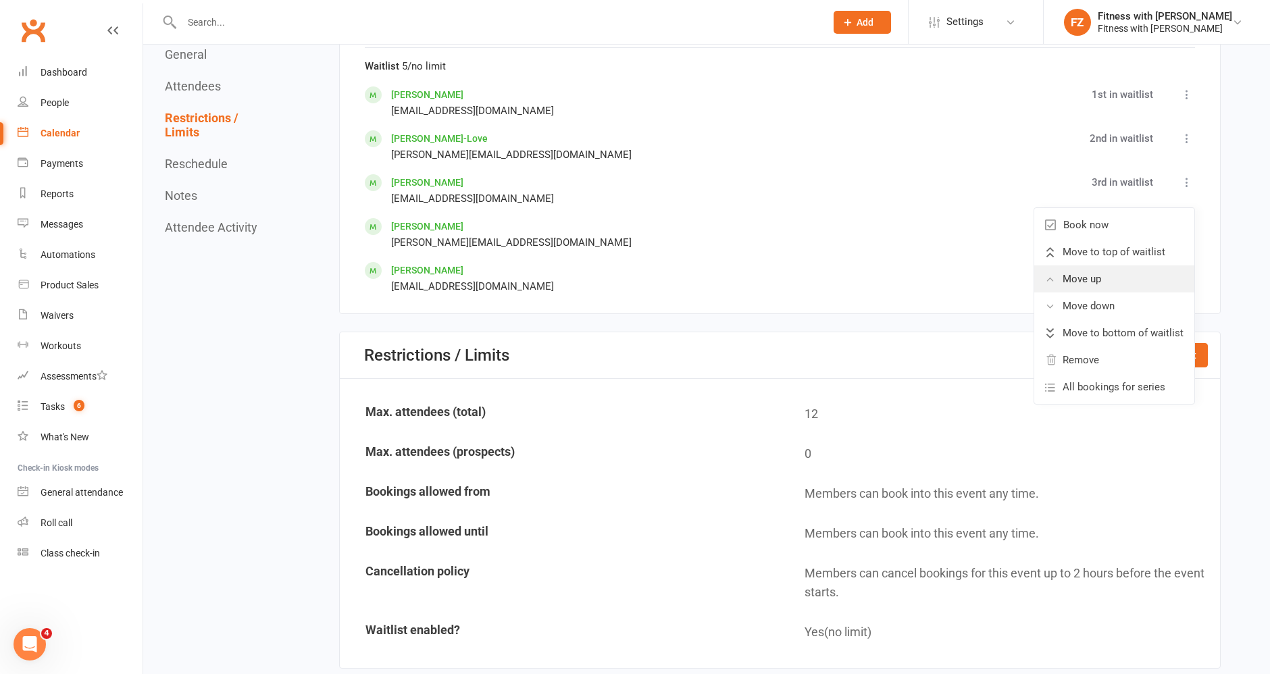
click at [1111, 275] on link "Move up" at bounding box center [1114, 279] width 160 height 27
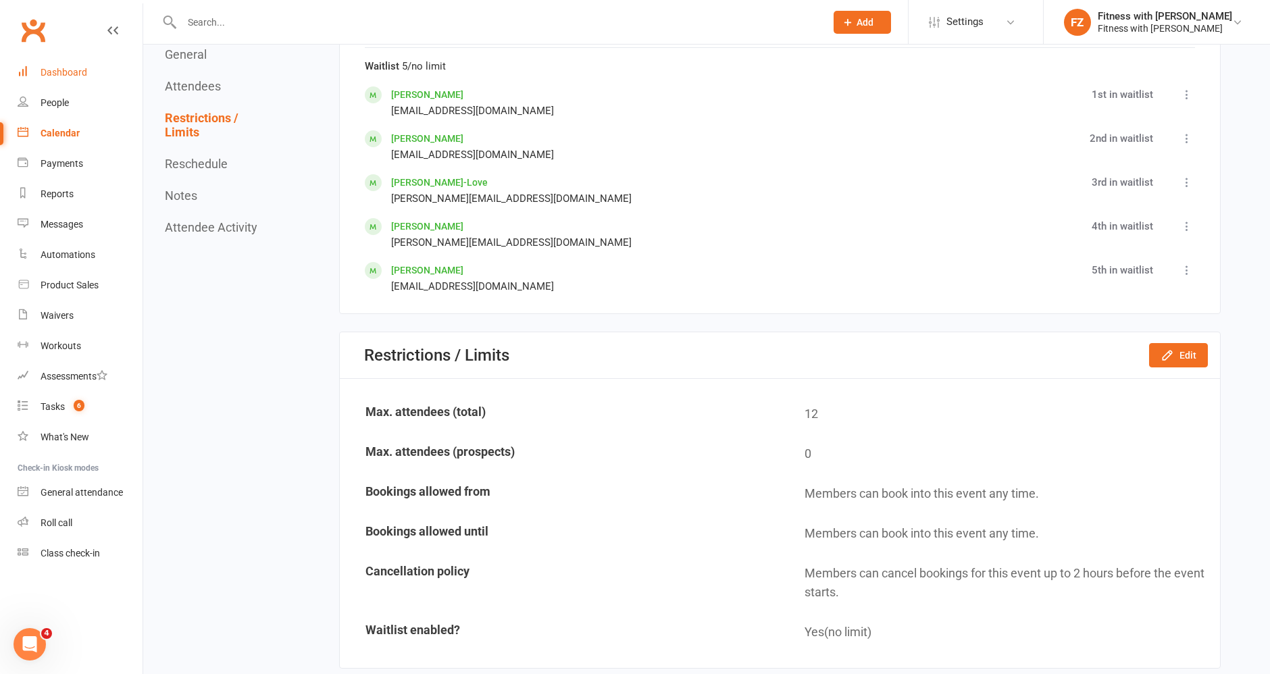
click at [44, 80] on link "Dashboard" at bounding box center [80, 72] width 125 height 30
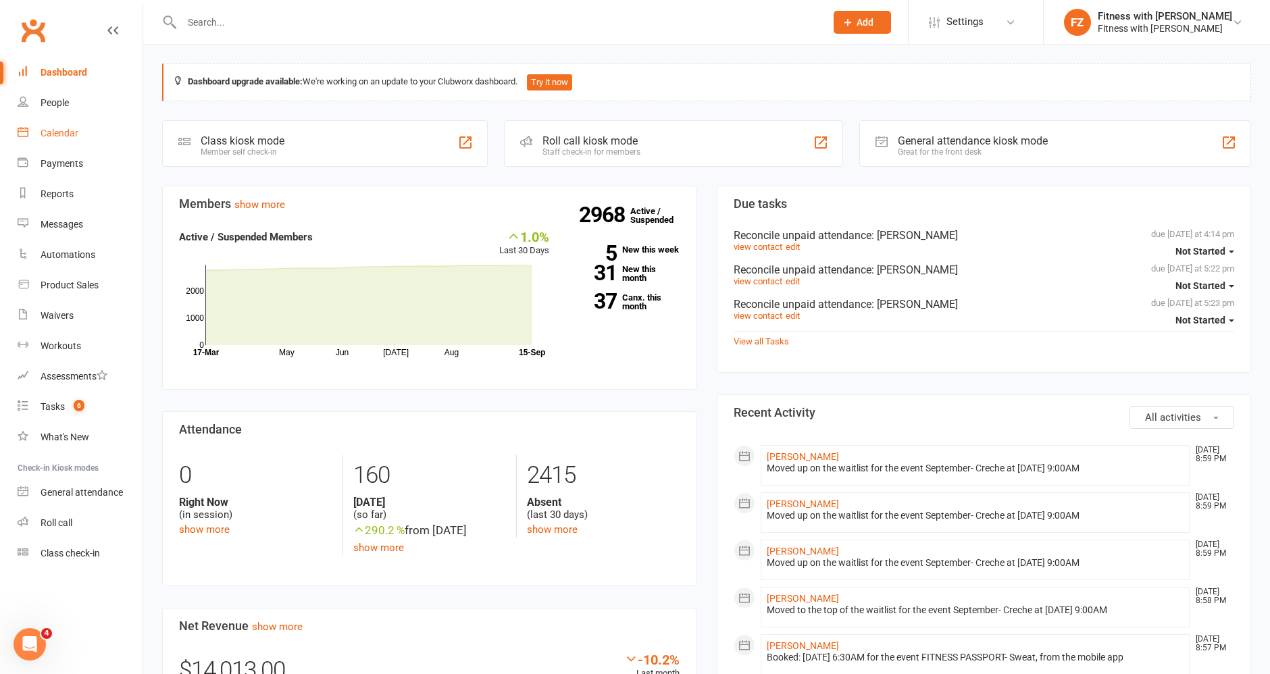
click at [60, 143] on link "Calendar" at bounding box center [80, 133] width 125 height 30
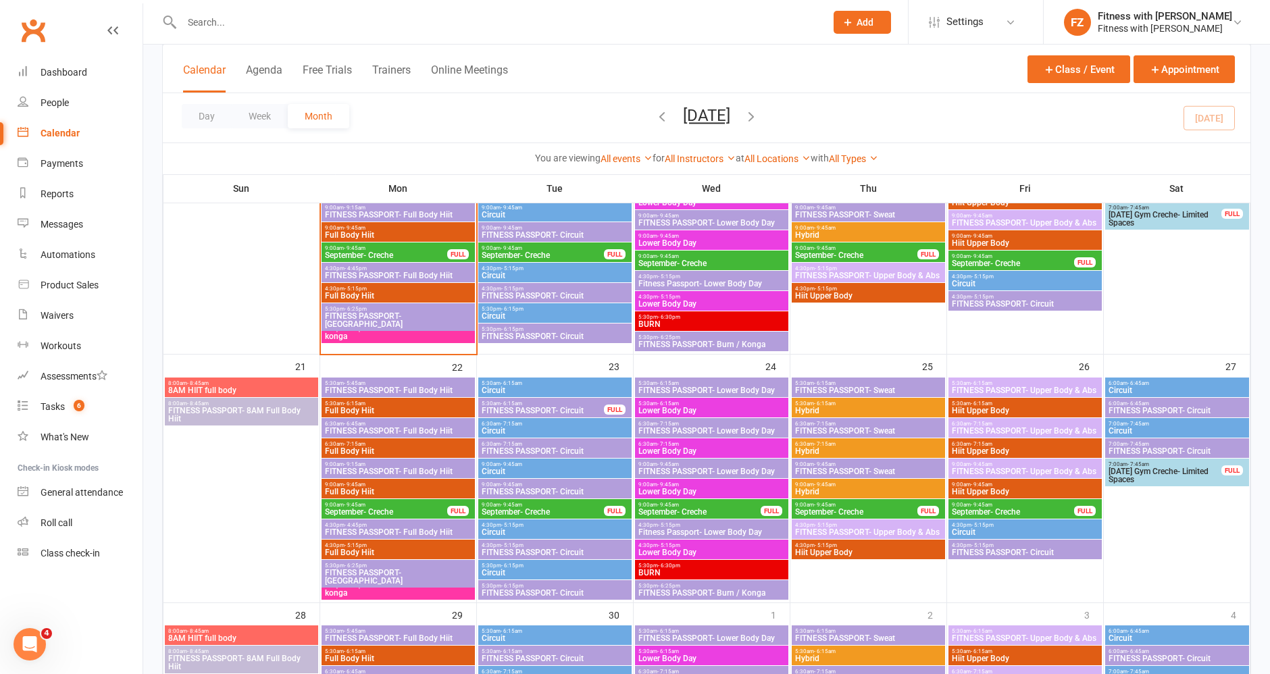
scroll to position [675, 0]
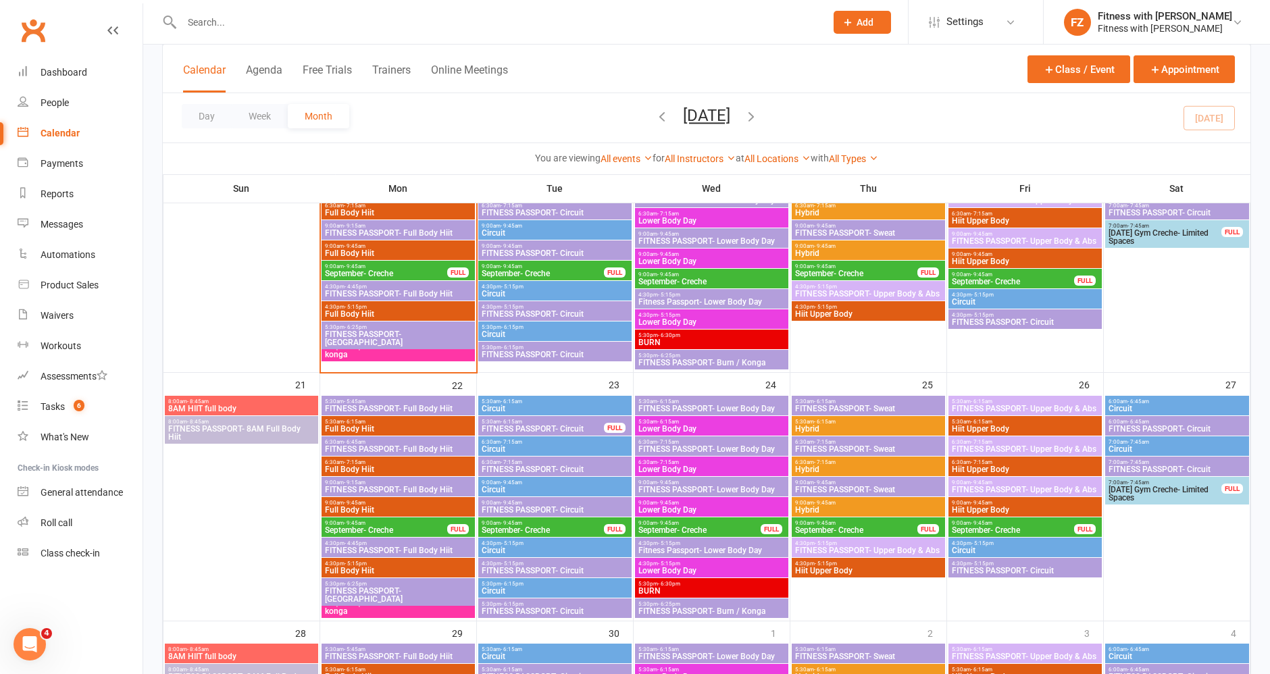
click at [451, 328] on span "5:30pm - 6:25pm" at bounding box center [398, 327] width 148 height 6
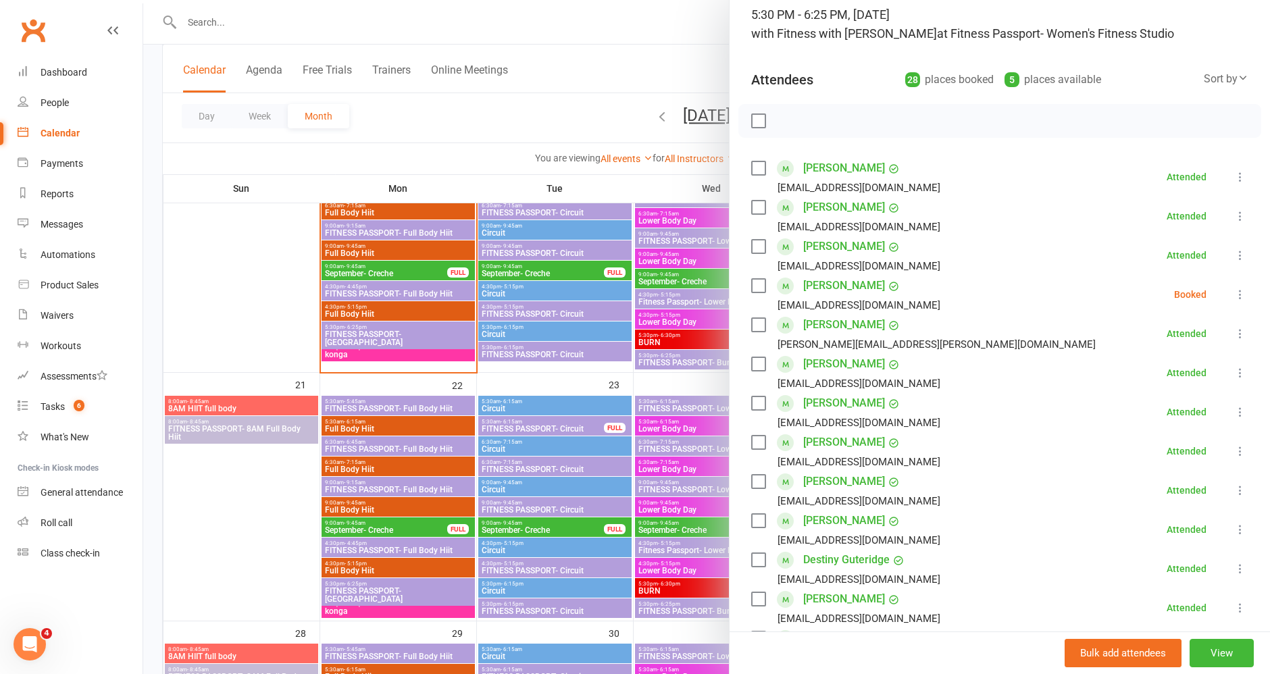
scroll to position [0, 0]
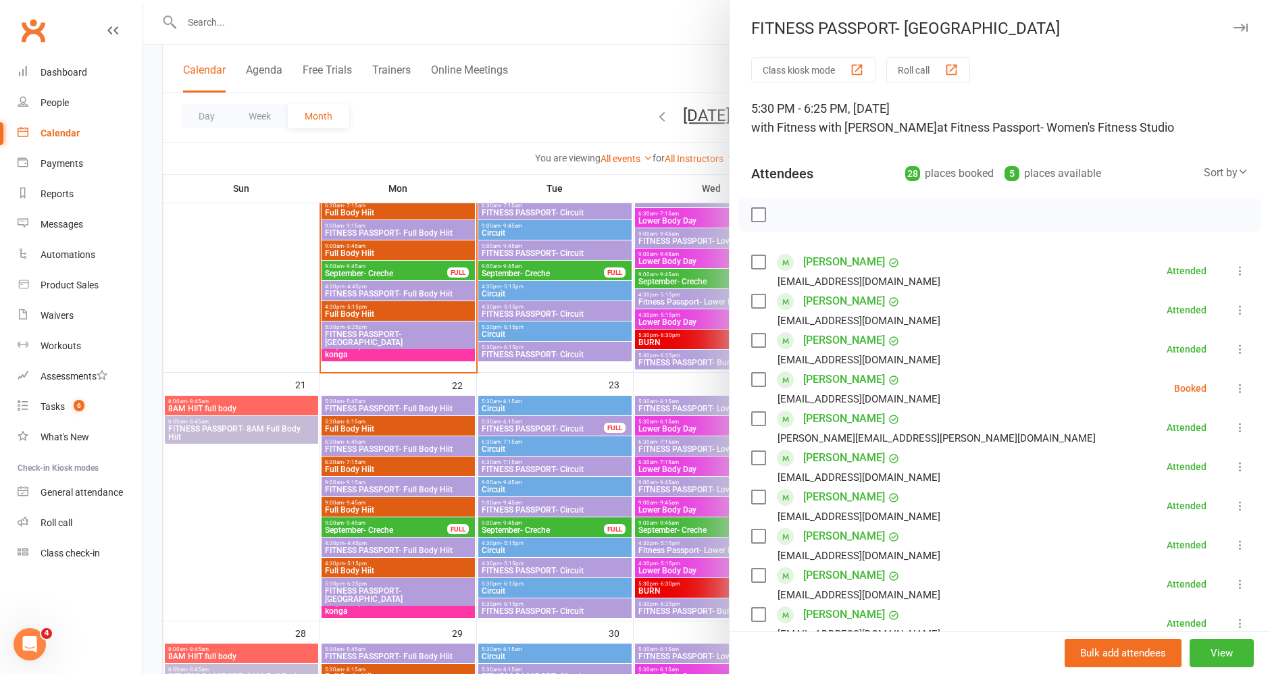
click at [1234, 393] on icon at bounding box center [1241, 389] width 14 height 14
click at [1150, 464] on link "Check in" at bounding box center [1175, 468] width 145 height 27
click at [343, 355] on div at bounding box center [706, 337] width 1127 height 674
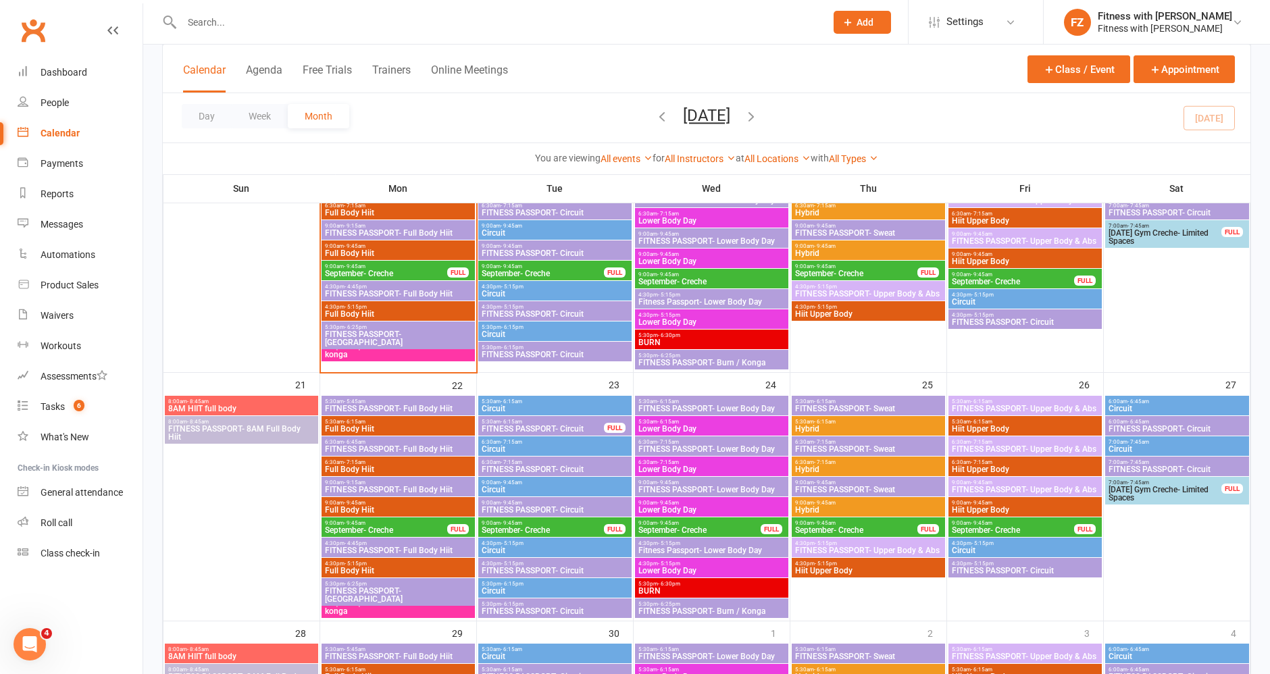
click at [339, 355] on span "konga" at bounding box center [398, 355] width 148 height 8
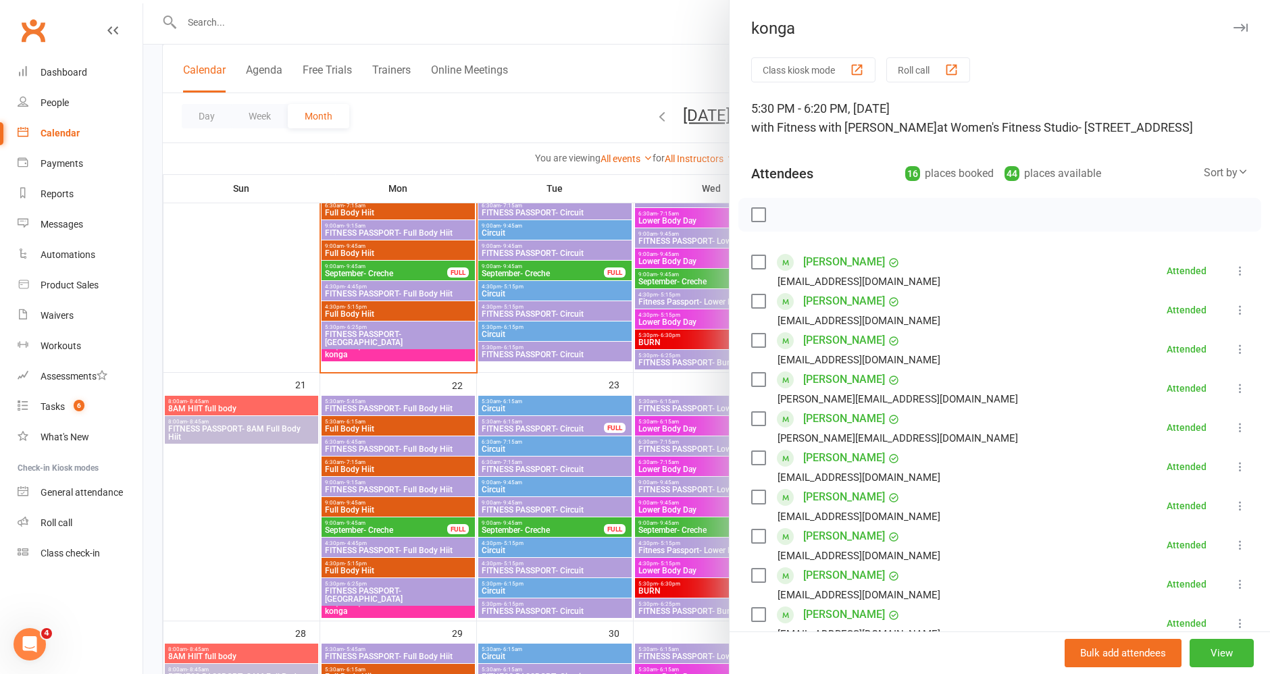
click at [1234, 26] on icon "button" at bounding box center [1241, 28] width 14 height 8
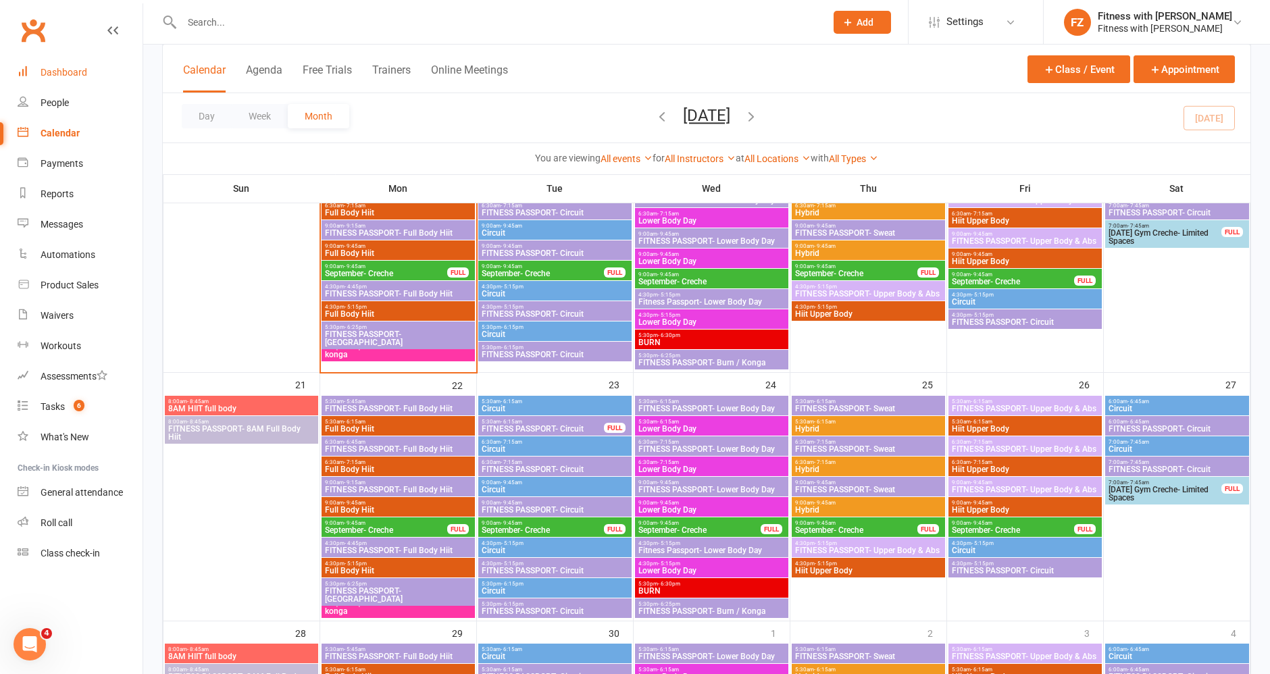
click at [71, 70] on div "Dashboard" at bounding box center [64, 72] width 47 height 11
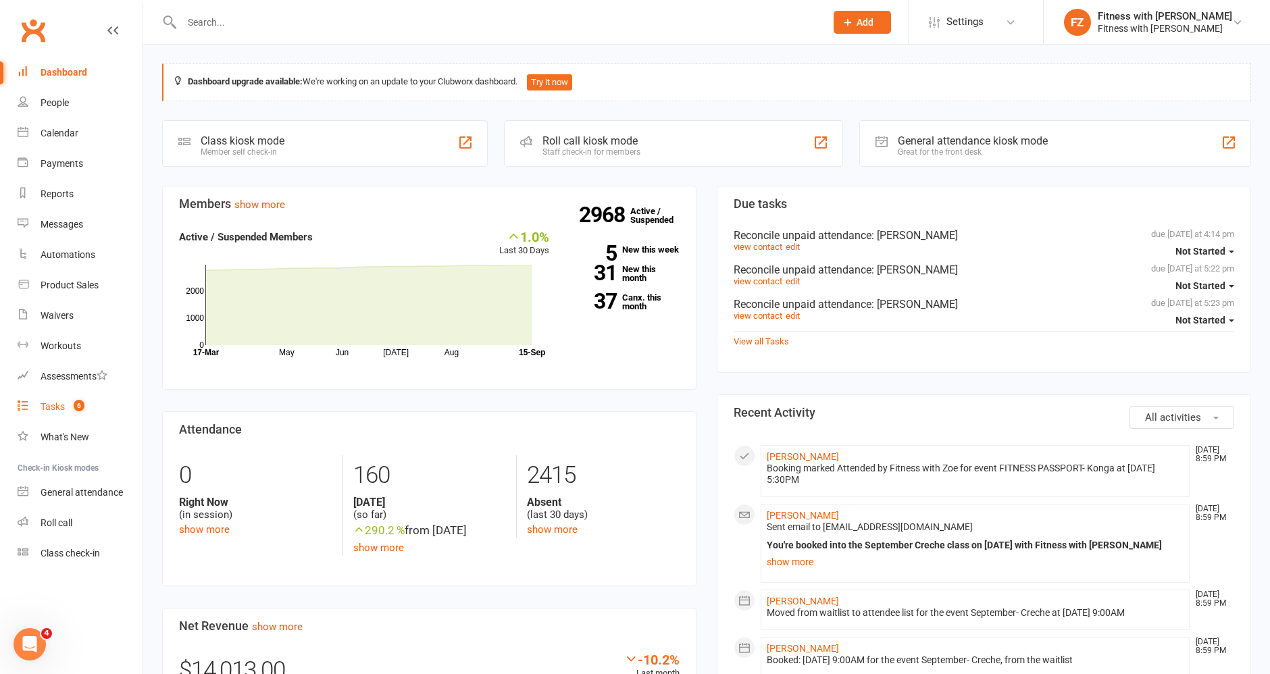
click at [57, 414] on link "Tasks 6" at bounding box center [80, 407] width 125 height 30
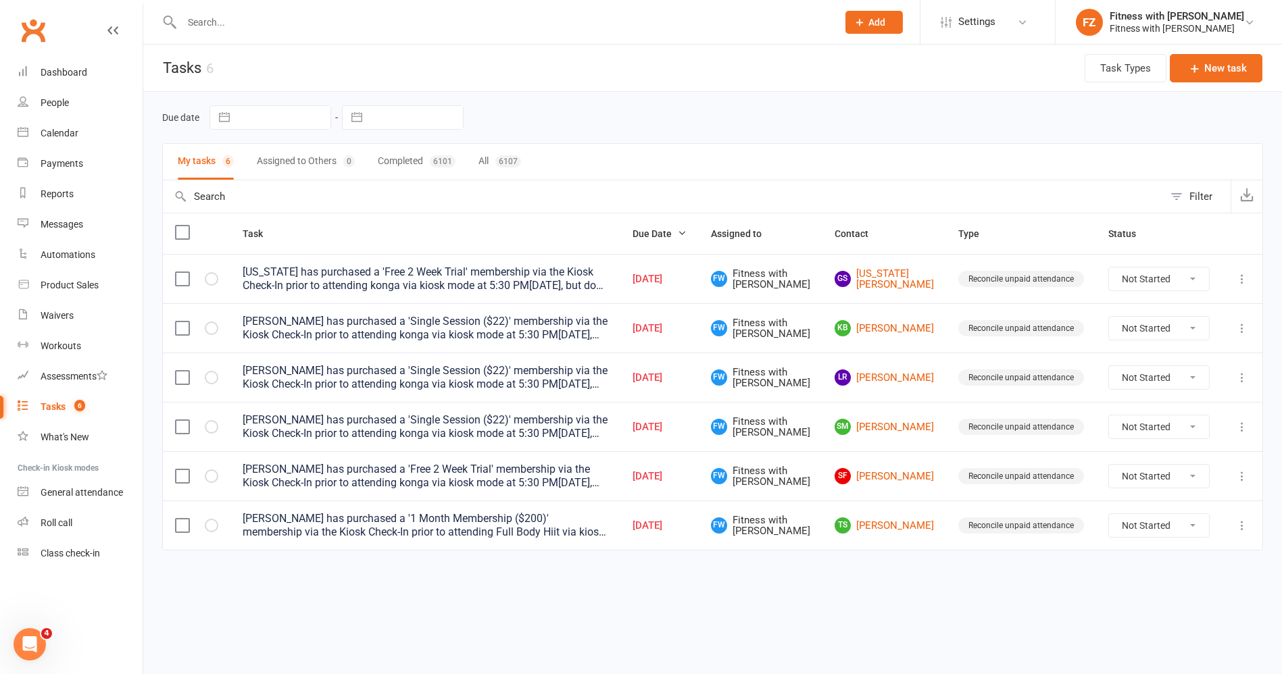
click at [221, 14] on input "text" at bounding box center [503, 22] width 650 height 19
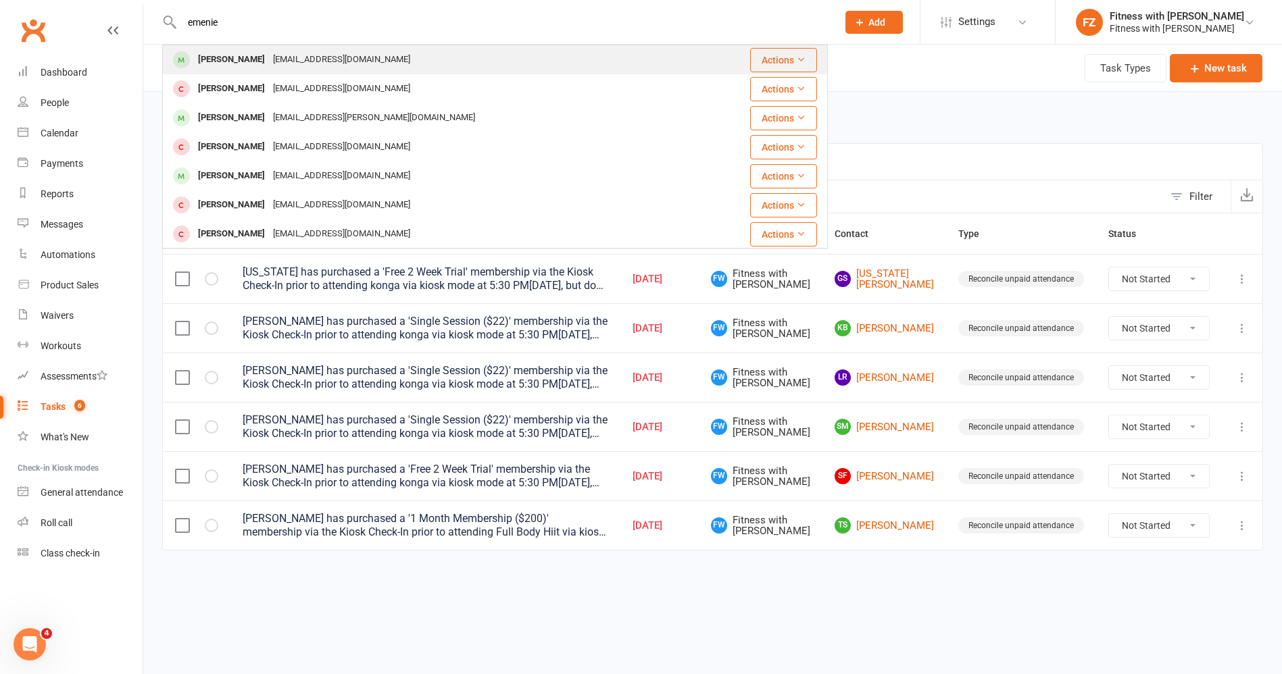
type input "emenie"
click at [226, 53] on div "[PERSON_NAME]" at bounding box center [231, 60] width 75 height 20
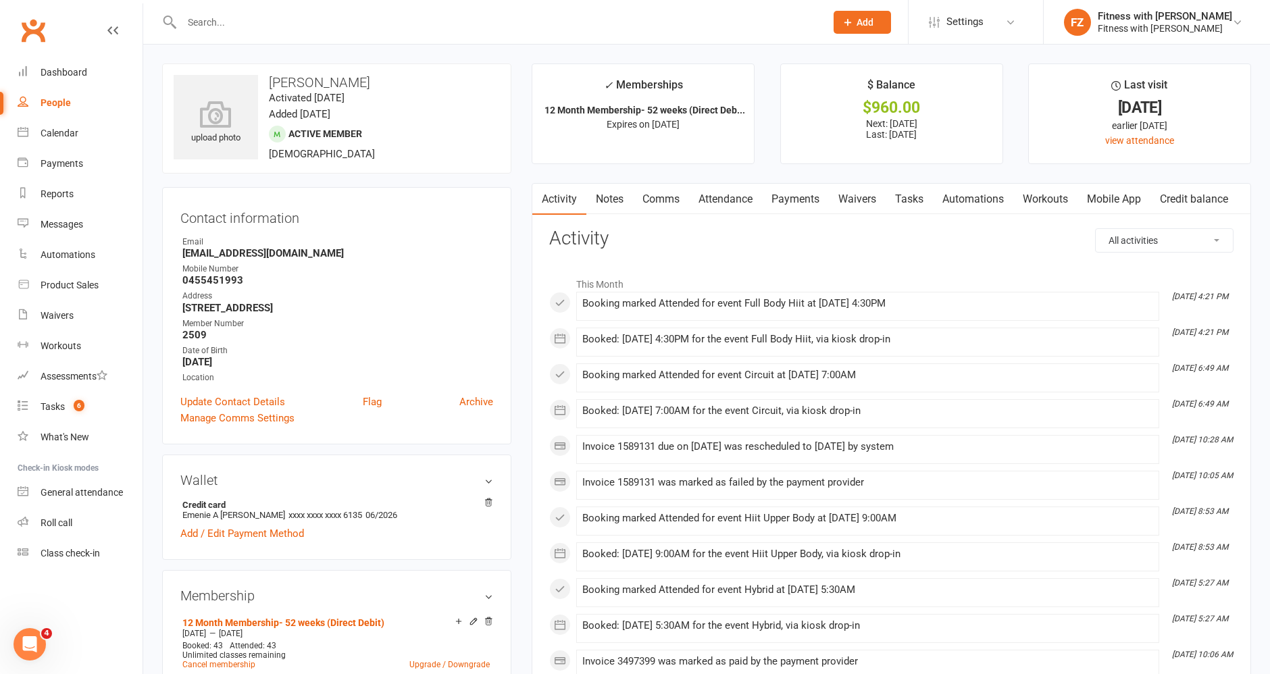
click at [770, 211] on link "Payments" at bounding box center [795, 199] width 67 height 31
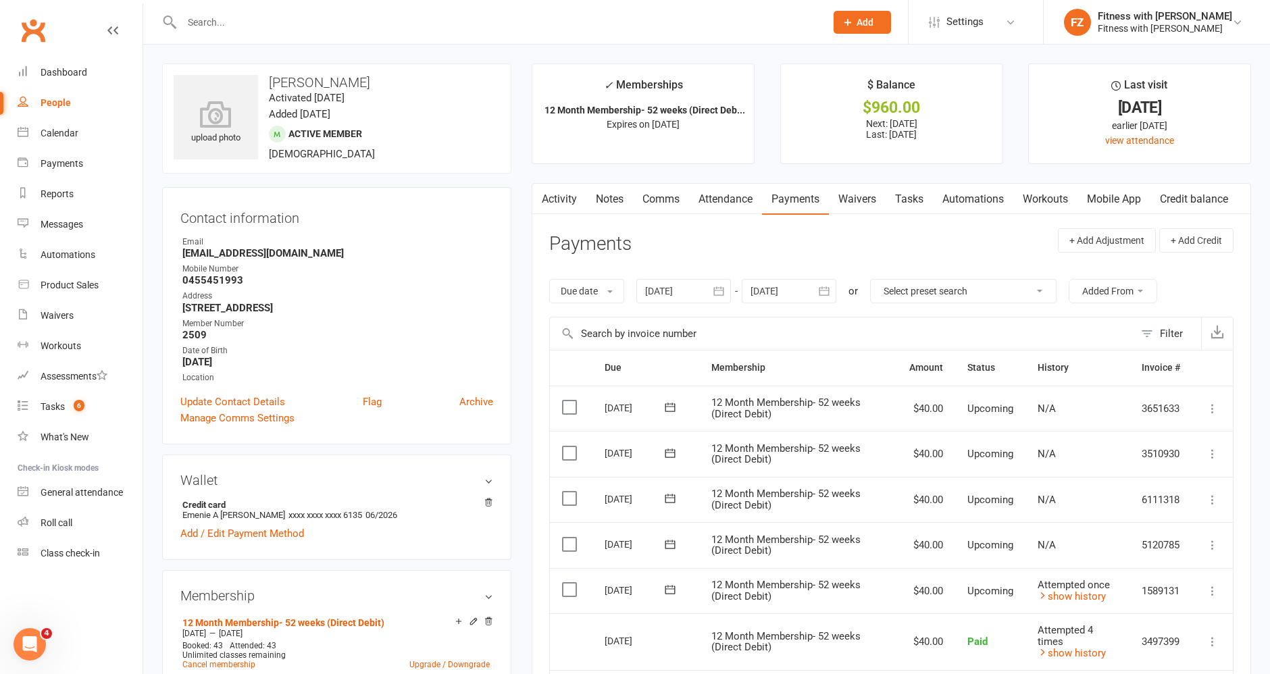
scroll to position [247, 0]
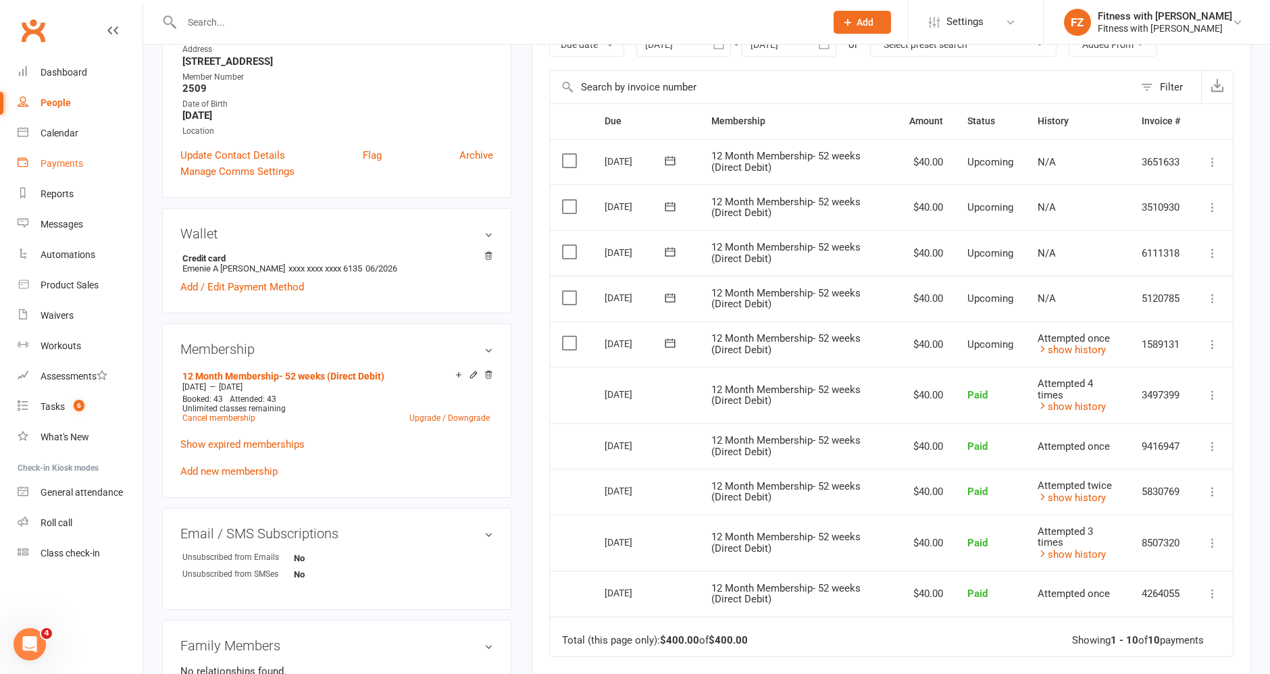
click at [70, 171] on link "Payments" at bounding box center [80, 164] width 125 height 30
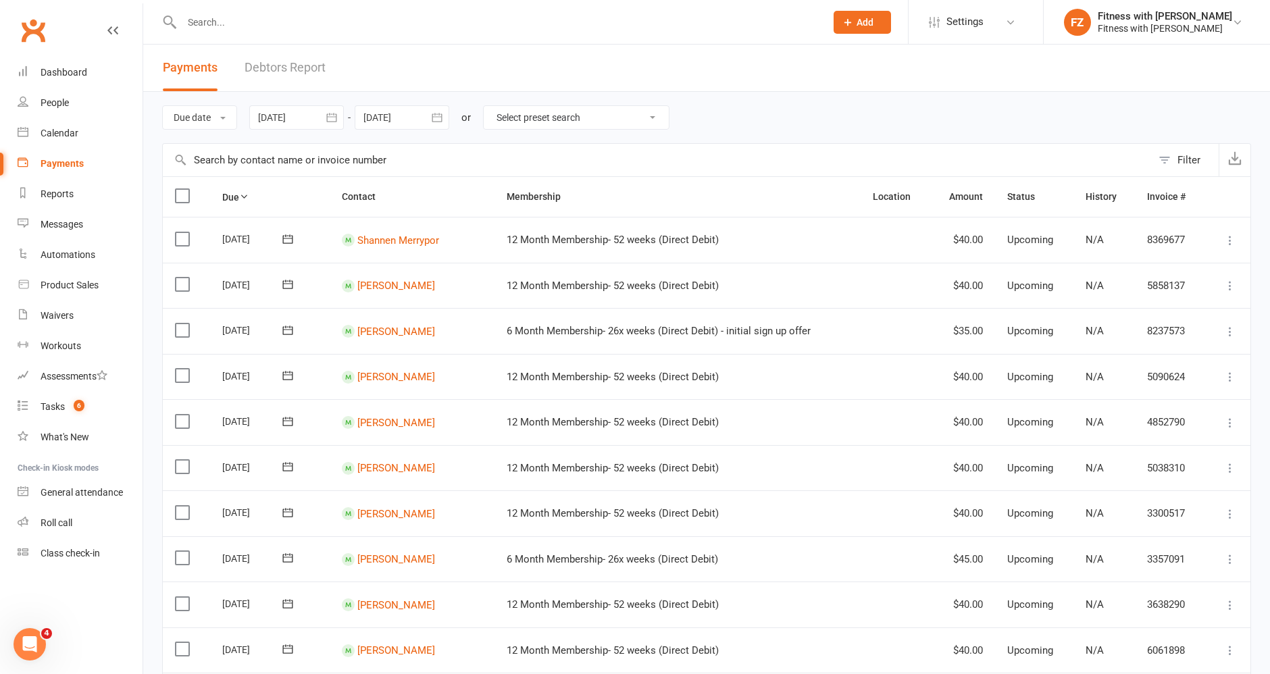
click at [341, 118] on button "button" at bounding box center [332, 117] width 24 height 24
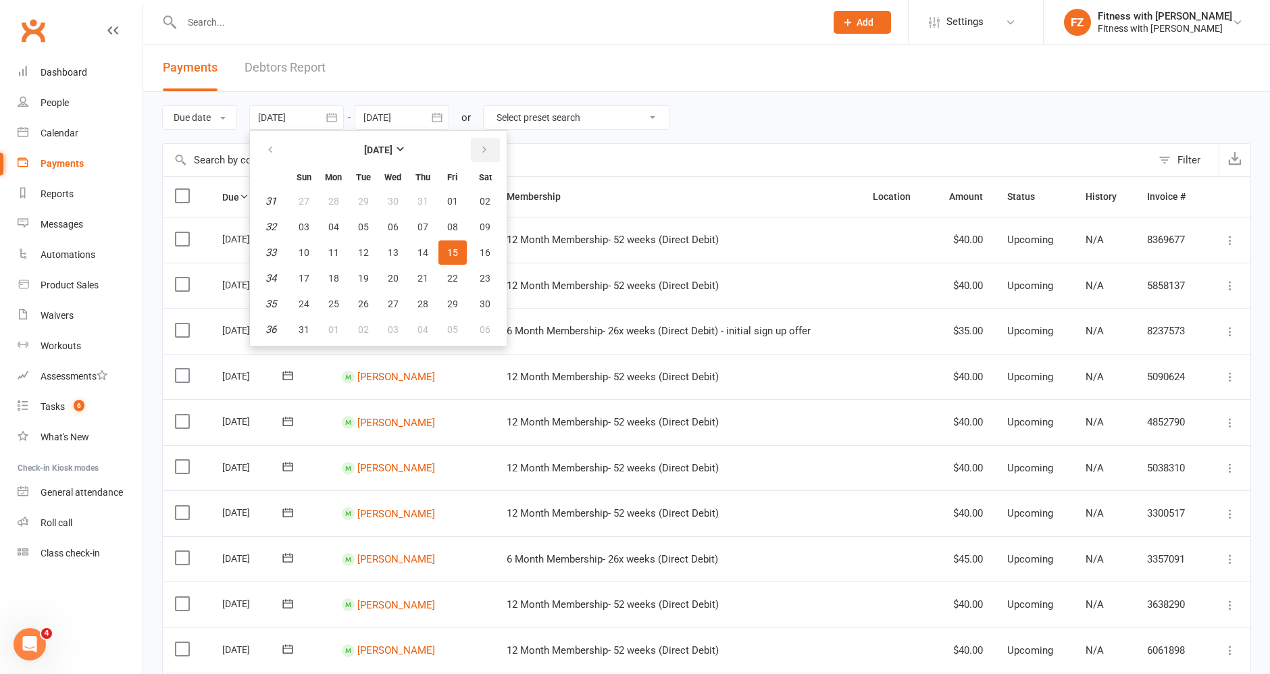
click at [476, 157] on button "button" at bounding box center [485, 150] width 29 height 24
click at [453, 201] on span "05" at bounding box center [452, 201] width 11 height 11
type input "[DATE]"
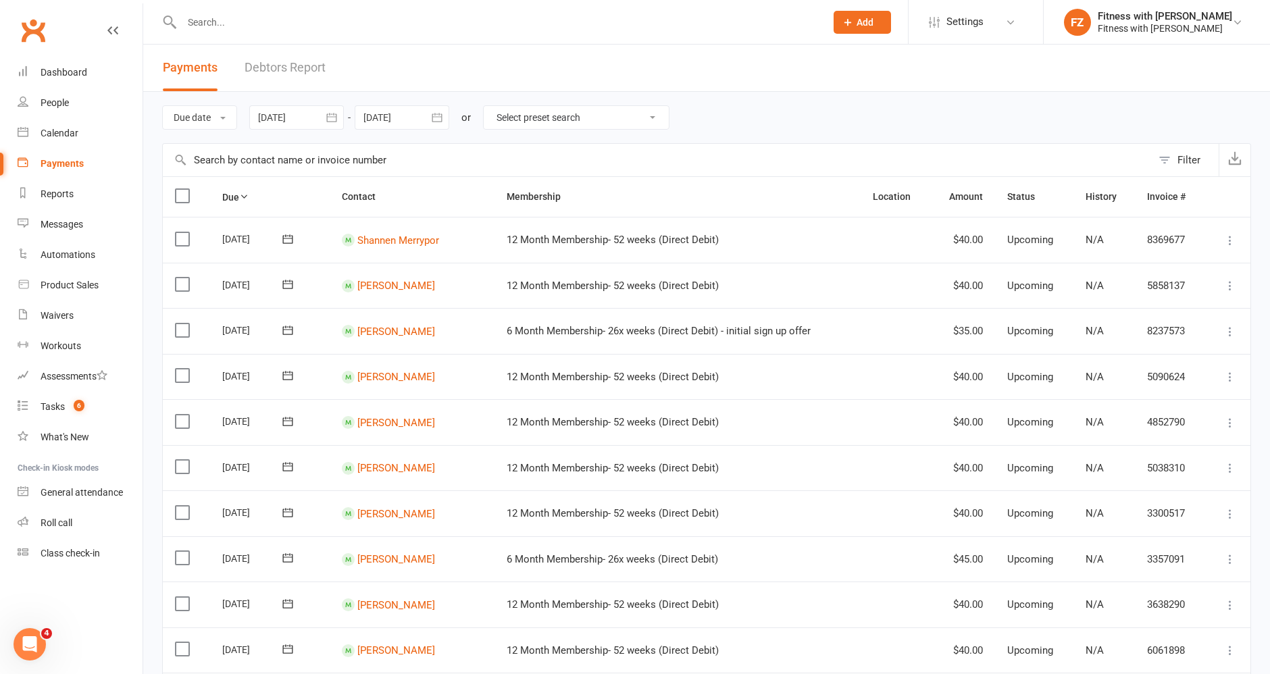
click at [440, 122] on icon "button" at bounding box center [437, 118] width 14 height 14
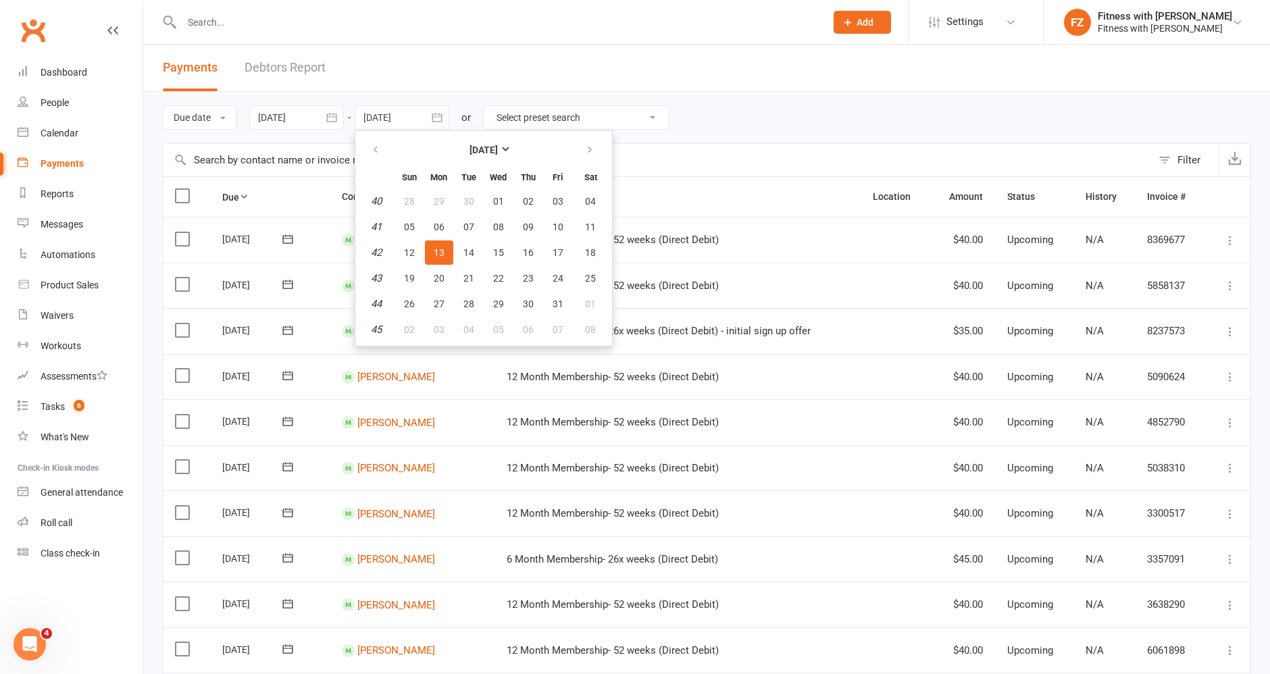
click at [393, 155] on th at bounding box center [376, 150] width 34 height 30
click at [378, 149] on icon "button" at bounding box center [375, 150] width 9 height 11
click at [425, 243] on button "15" at bounding box center [439, 253] width 28 height 24
type input "[DATE]"
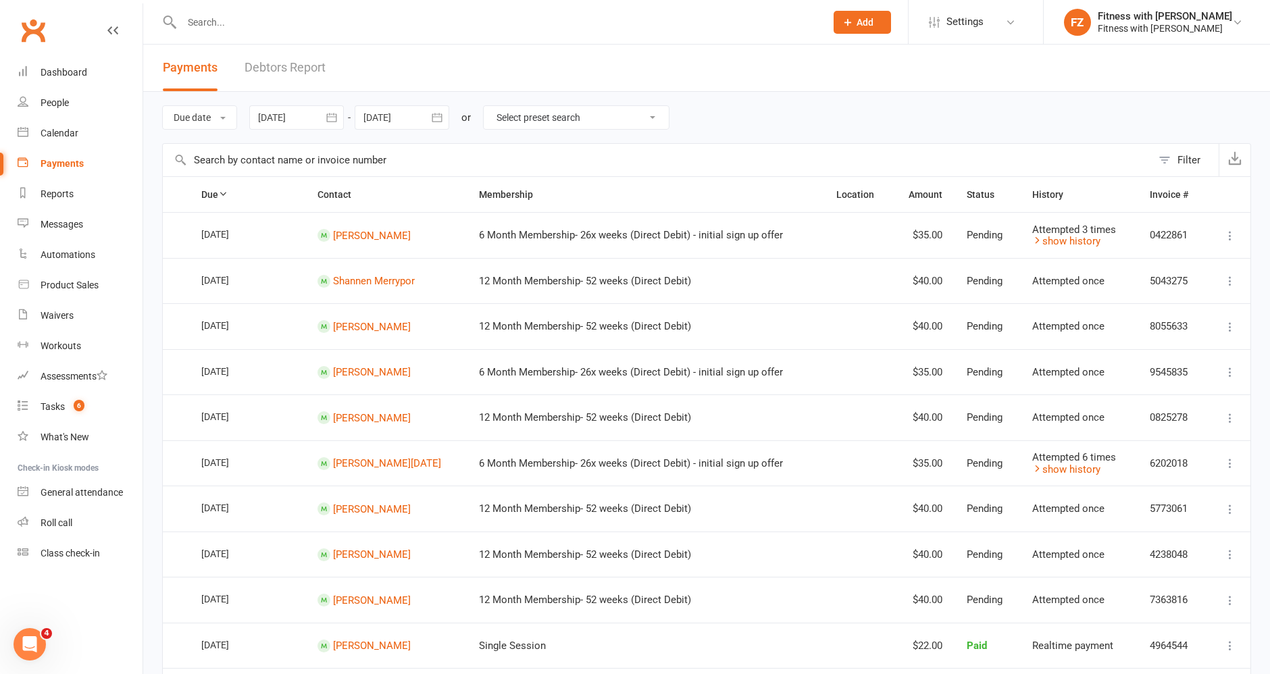
click at [527, 122] on select "Select preset search All failures All skipped payments All pending payments Suc…" at bounding box center [576, 117] width 185 height 23
select select "0"
click at [493, 106] on select "Select preset search All failures All skipped payments All pending payments Suc…" at bounding box center [576, 117] width 185 height 23
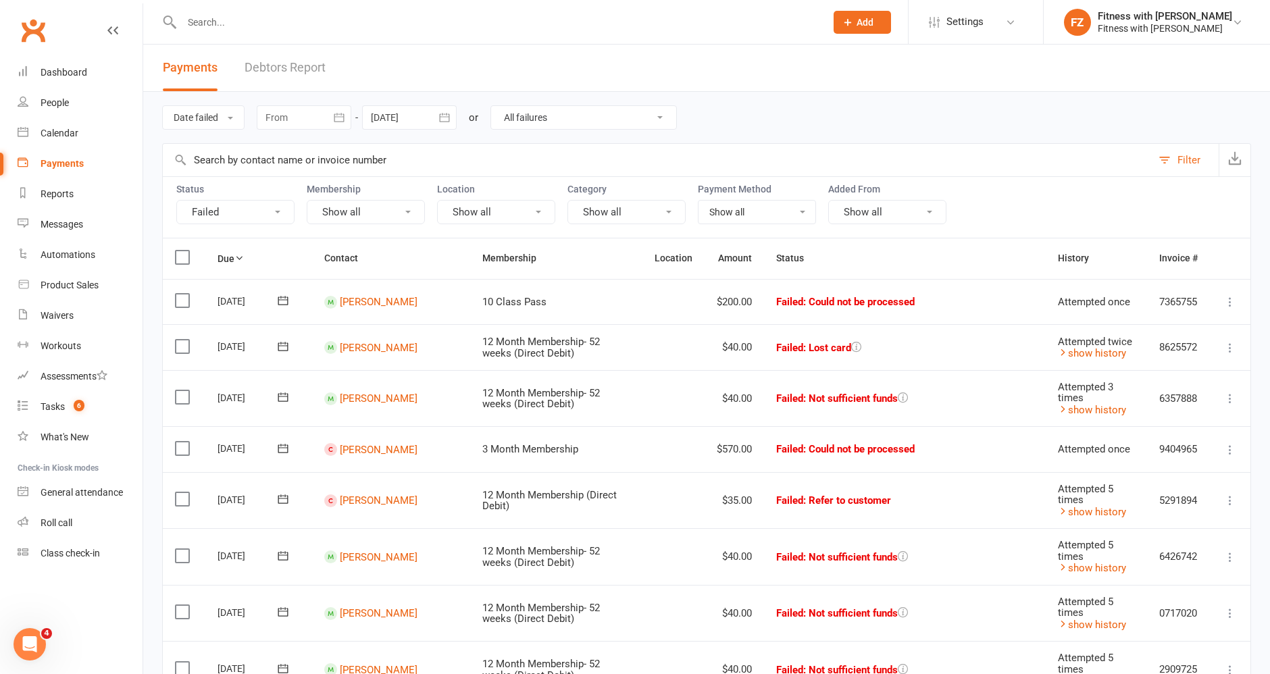
scroll to position [47, 0]
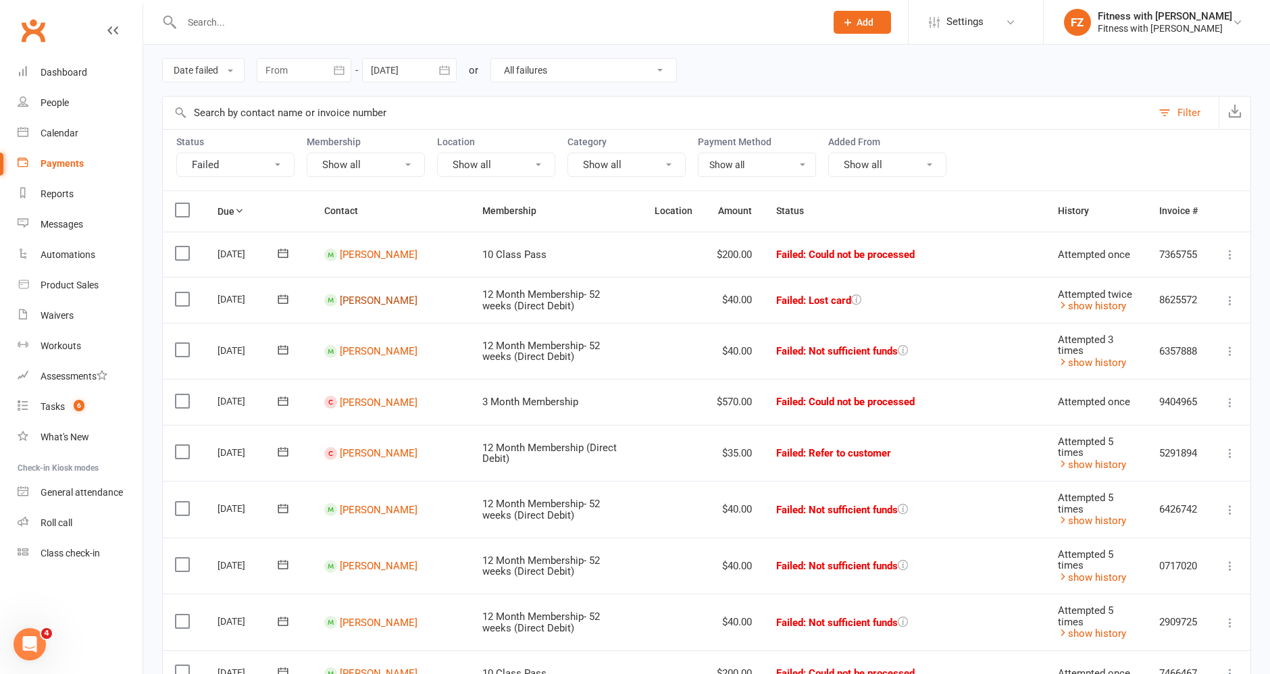
click at [384, 296] on link "[PERSON_NAME]" at bounding box center [379, 300] width 78 height 12
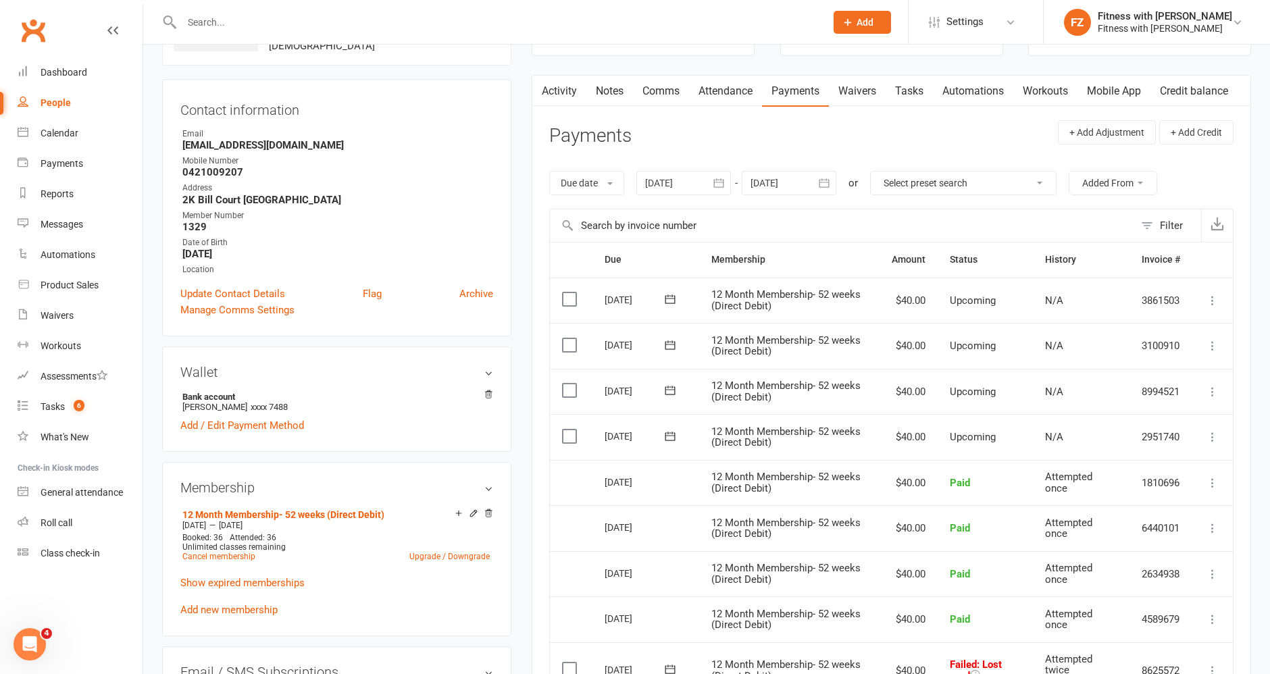
scroll to position [168, 0]
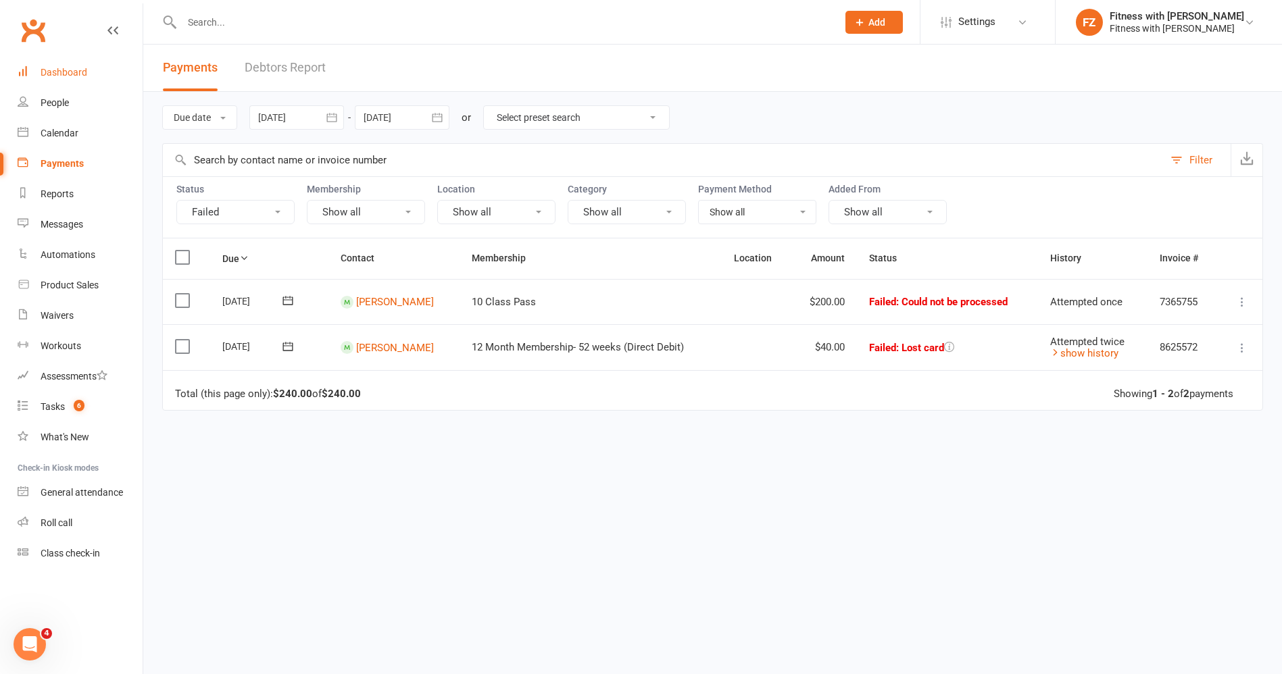
click at [79, 78] on div "Dashboard" at bounding box center [64, 72] width 47 height 11
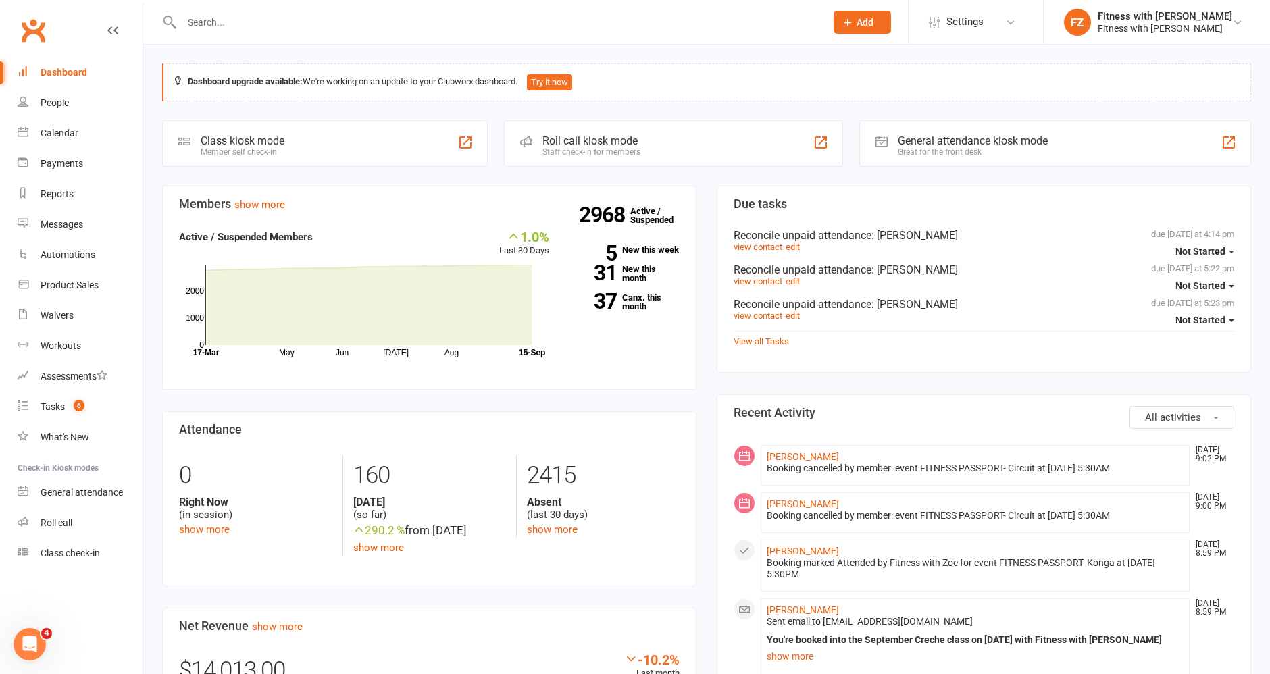
click at [244, 25] on input "text" at bounding box center [497, 22] width 639 height 19
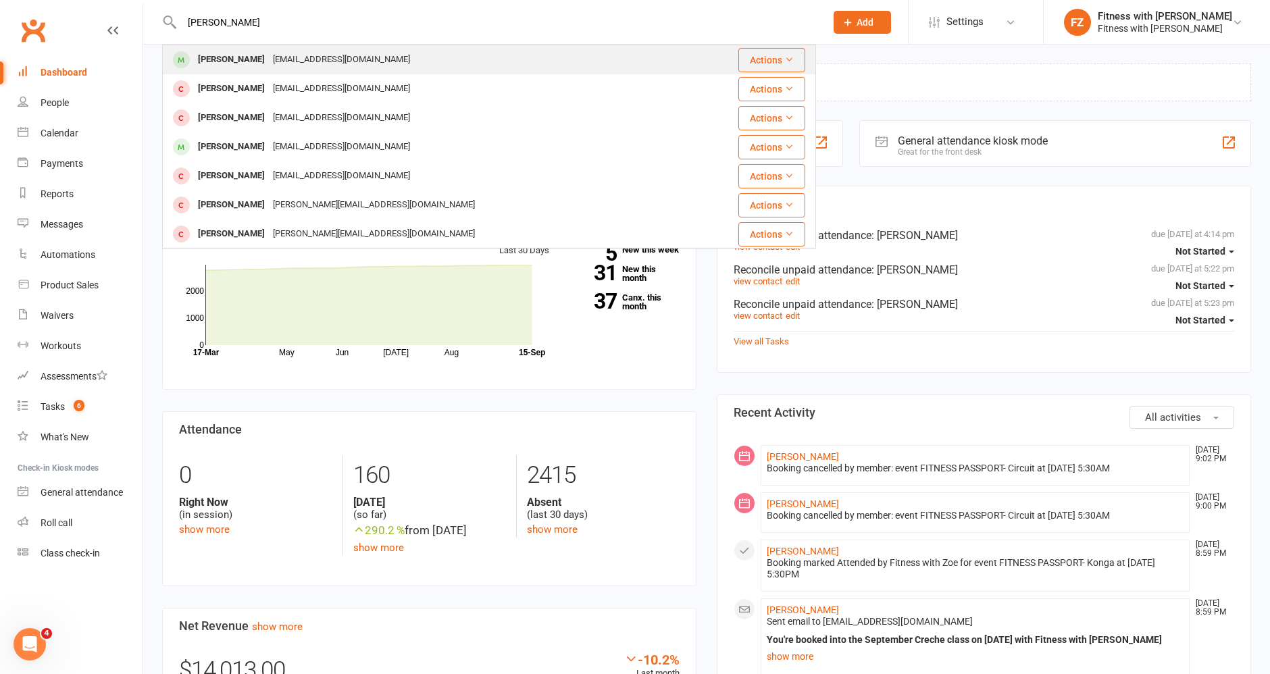
type input "[PERSON_NAME]"
click at [243, 63] on div "[PERSON_NAME]" at bounding box center [231, 60] width 75 height 20
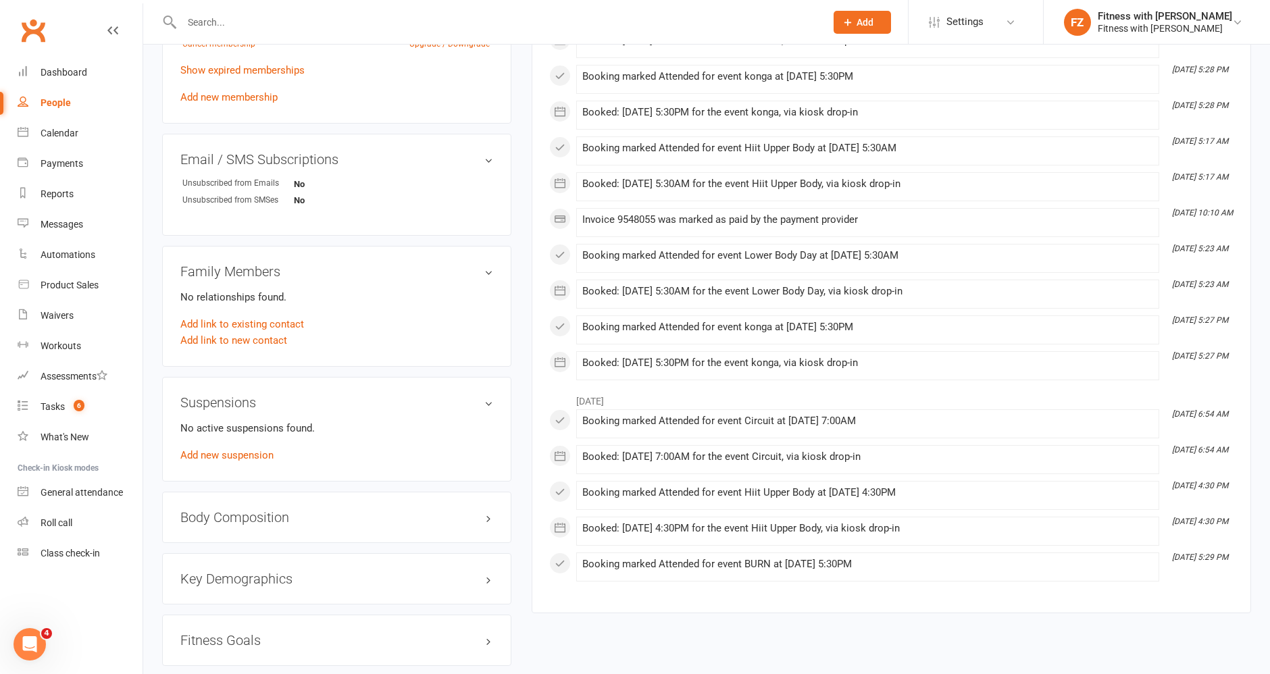
scroll to position [629, 0]
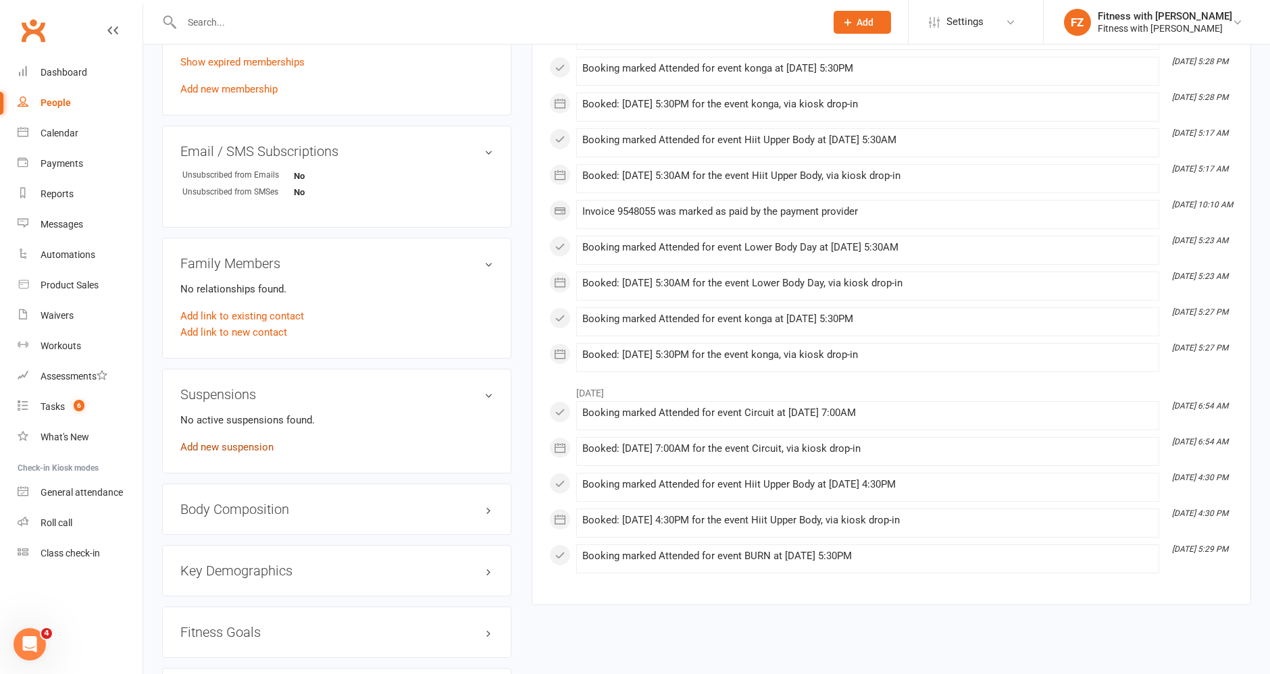
click at [224, 441] on link "Add new suspension" at bounding box center [226, 447] width 93 height 12
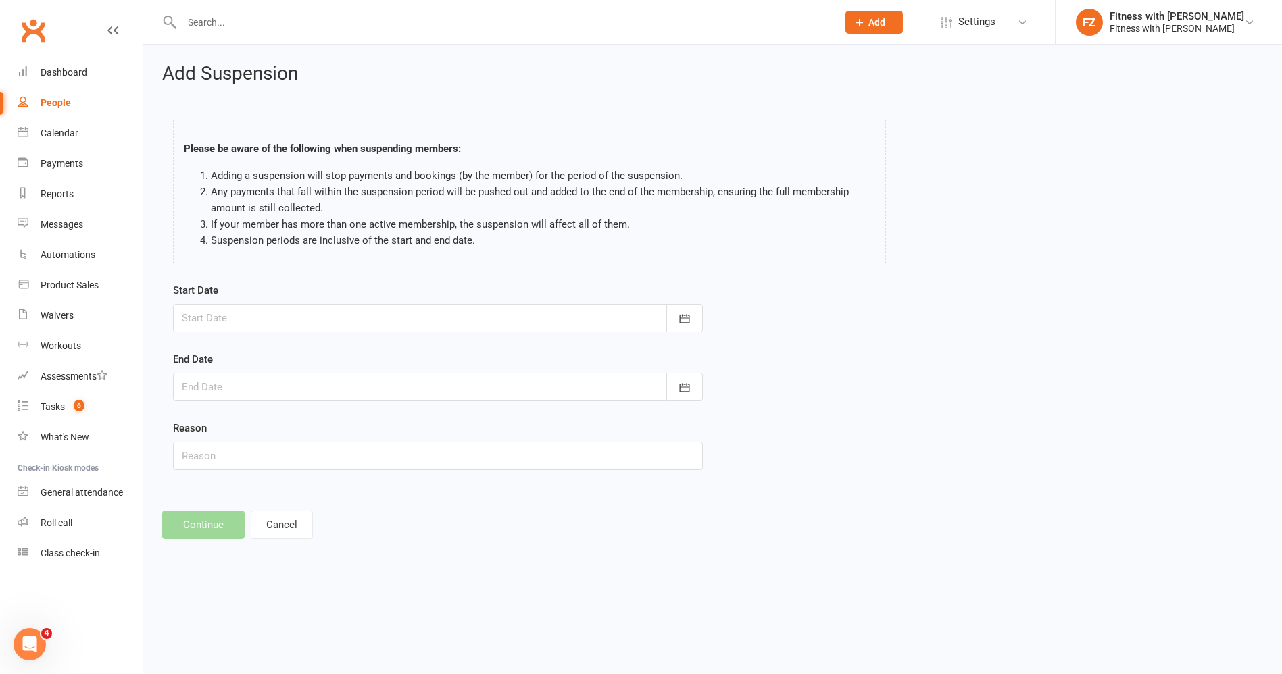
click at [235, 316] on div at bounding box center [438, 318] width 530 height 28
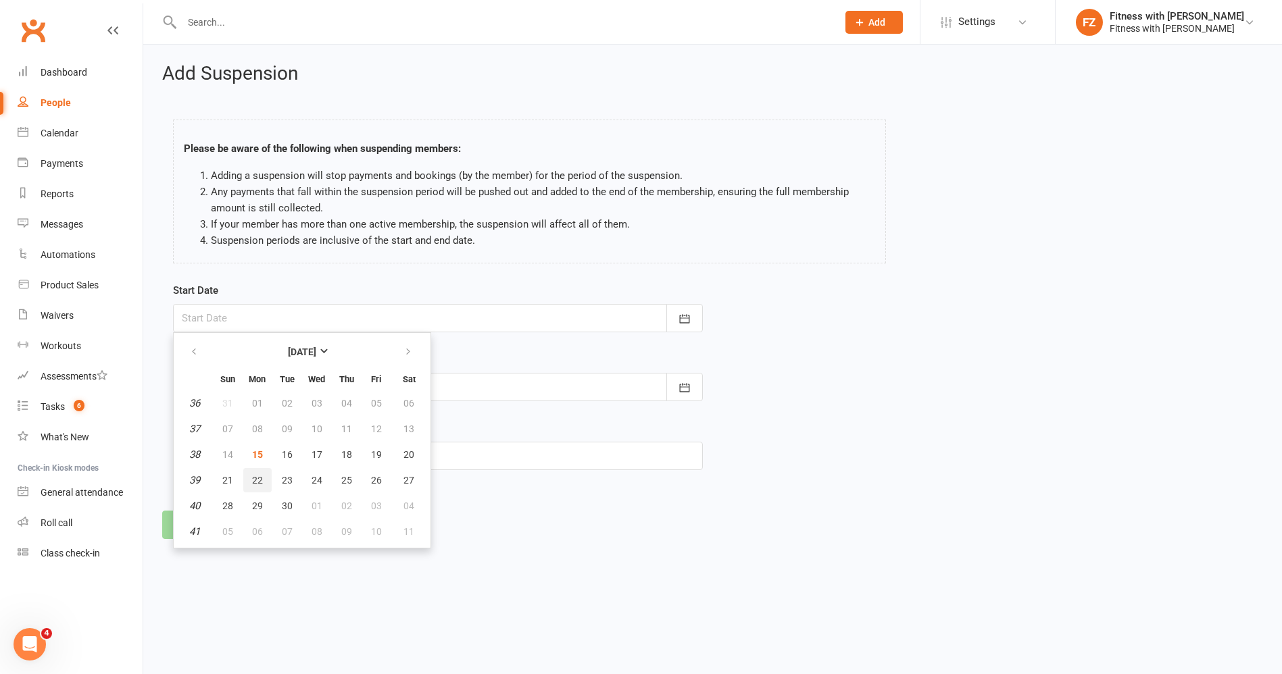
click at [257, 475] on span "22" at bounding box center [257, 480] width 11 height 11
type input "[DATE]"
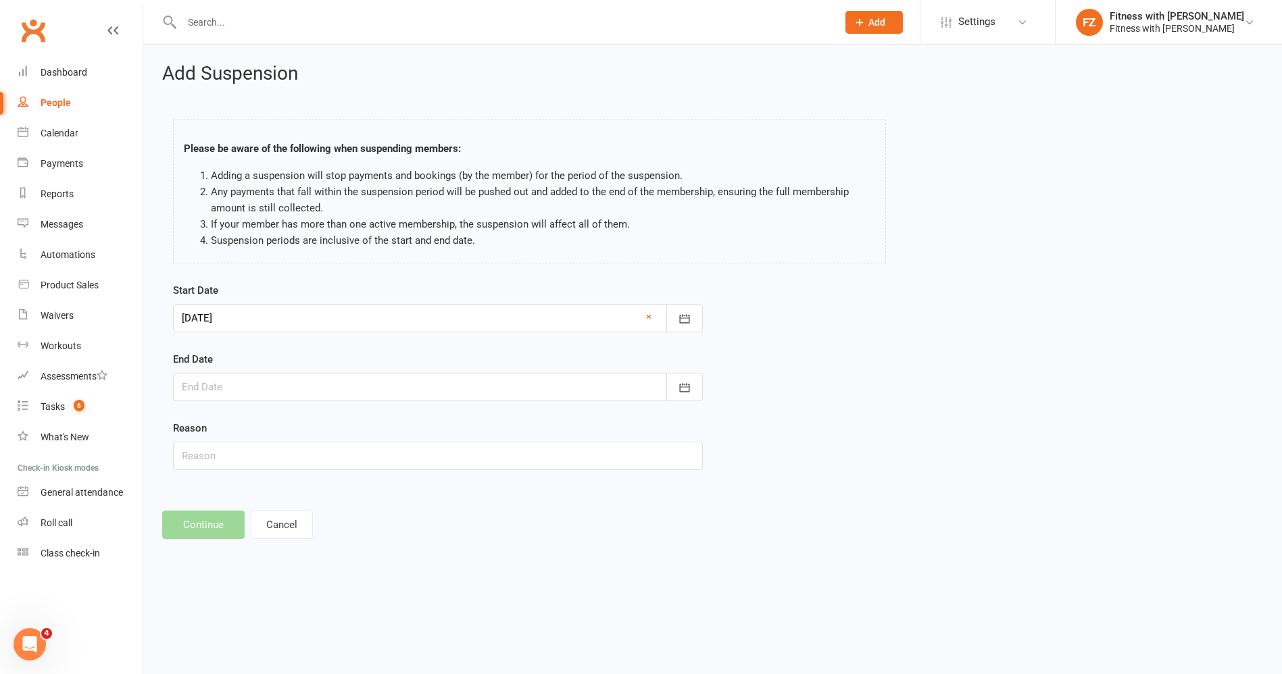
click at [226, 403] on form "Start Date [DATE] [DATE] Sun Mon Tue Wed Thu Fri Sat 36 31 01 02 03 04 05 06 37…" at bounding box center [438, 376] width 530 height 188
click at [216, 383] on div at bounding box center [438, 387] width 530 height 28
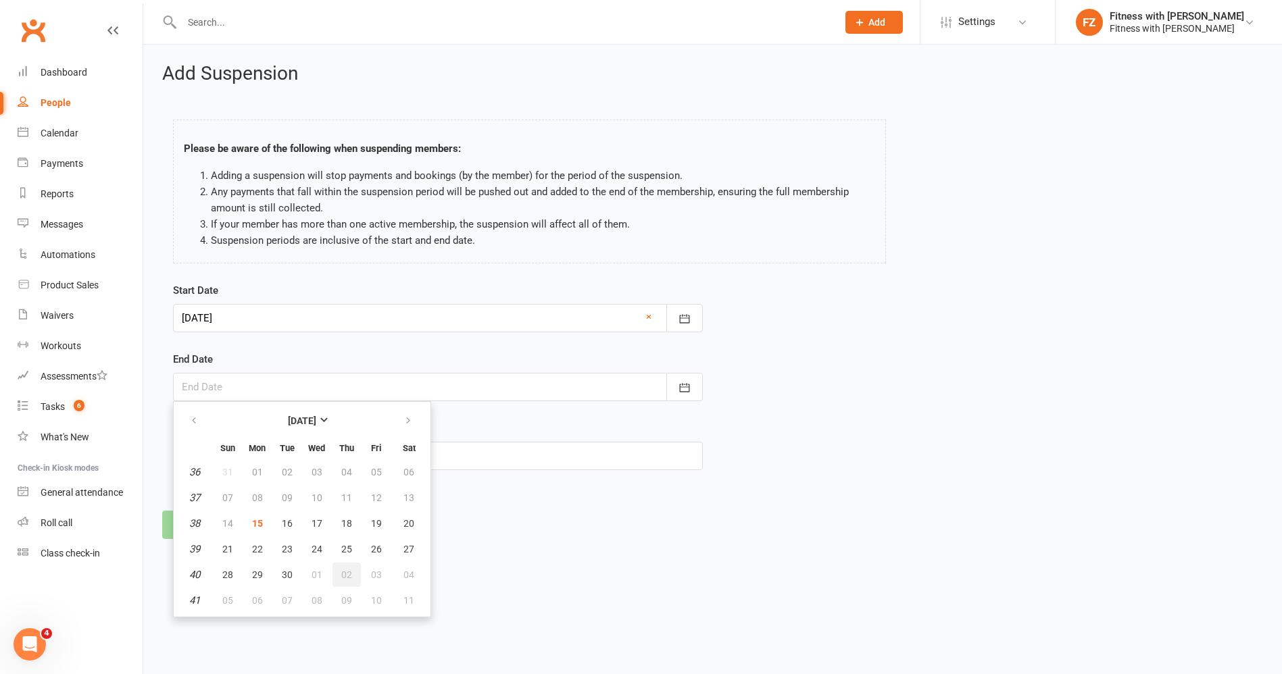
click at [341, 574] on span "02" at bounding box center [346, 575] width 11 height 11
type input "[DATE]"
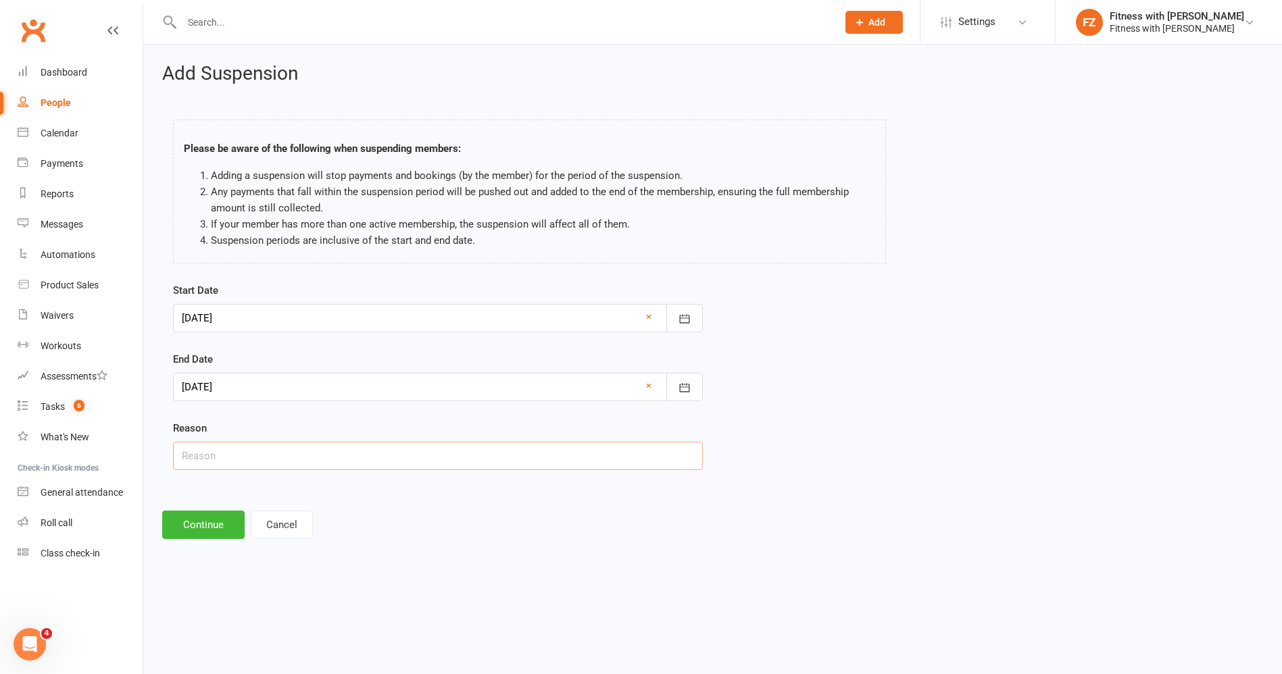
click at [222, 458] on input "text" at bounding box center [438, 456] width 530 height 28
type input "holidays"
click at [211, 526] on button "Continue" at bounding box center [203, 525] width 82 height 28
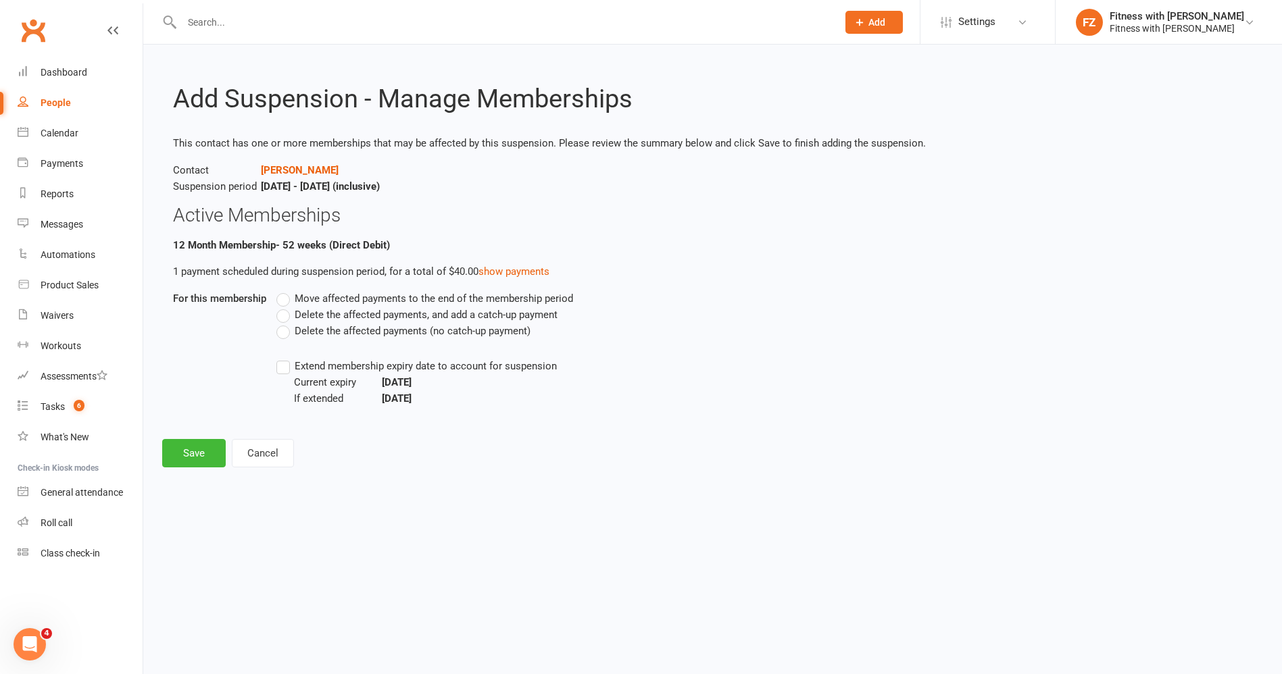
click at [309, 295] on span "Move affected payments to the end of the membership period" at bounding box center [434, 298] width 278 height 14
click at [285, 291] on input "Move affected payments to the end of the membership period" at bounding box center [280, 291] width 9 height 0
click at [298, 380] on span "Current expiry" at bounding box center [338, 382] width 88 height 16
click at [285, 367] on label "Extend membership expiry date to account for suspension" at bounding box center [416, 366] width 280 height 16
click at [285, 358] on input "Extend membership expiry date to account for suspension" at bounding box center [280, 358] width 9 height 0
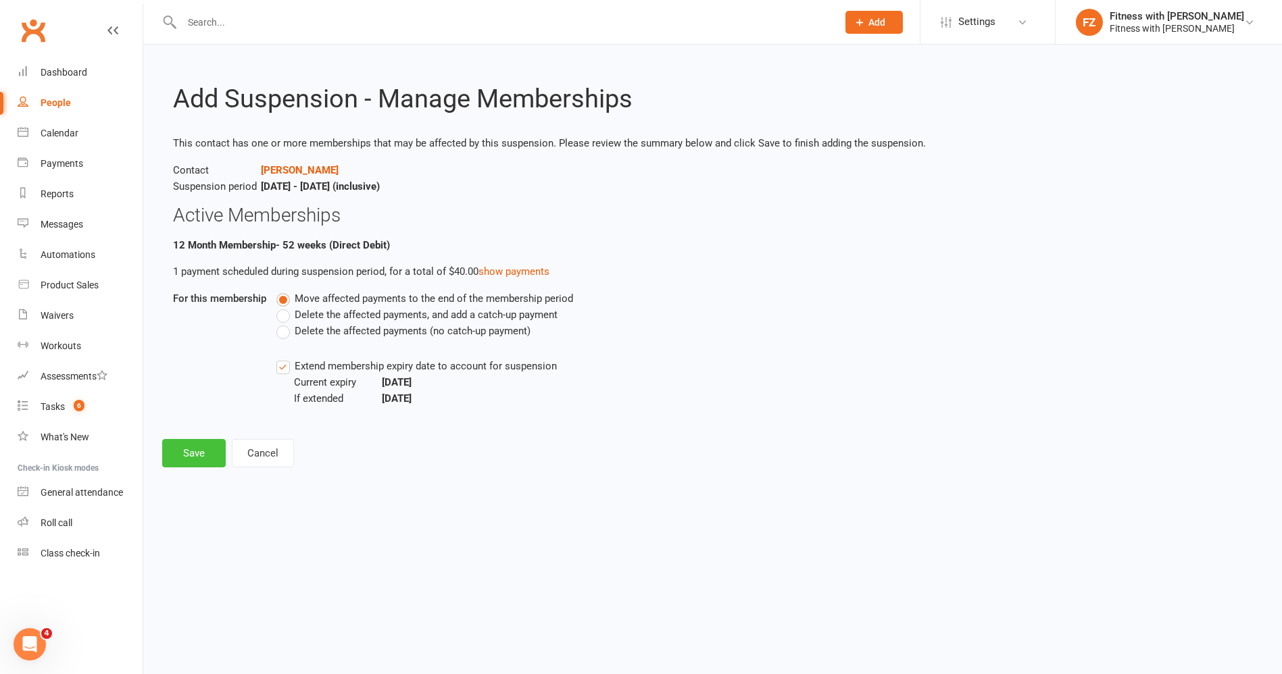
click at [187, 459] on button "Save" at bounding box center [194, 453] width 64 height 28
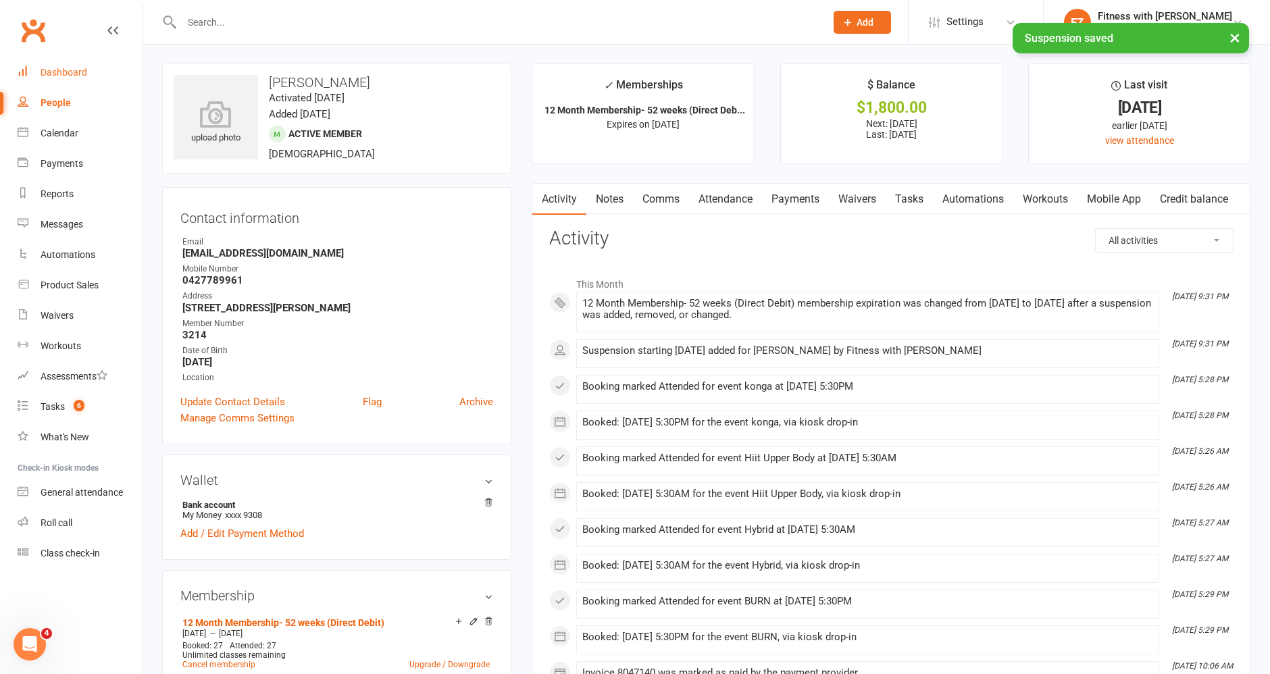
click at [80, 74] on div "Dashboard" at bounding box center [64, 72] width 47 height 11
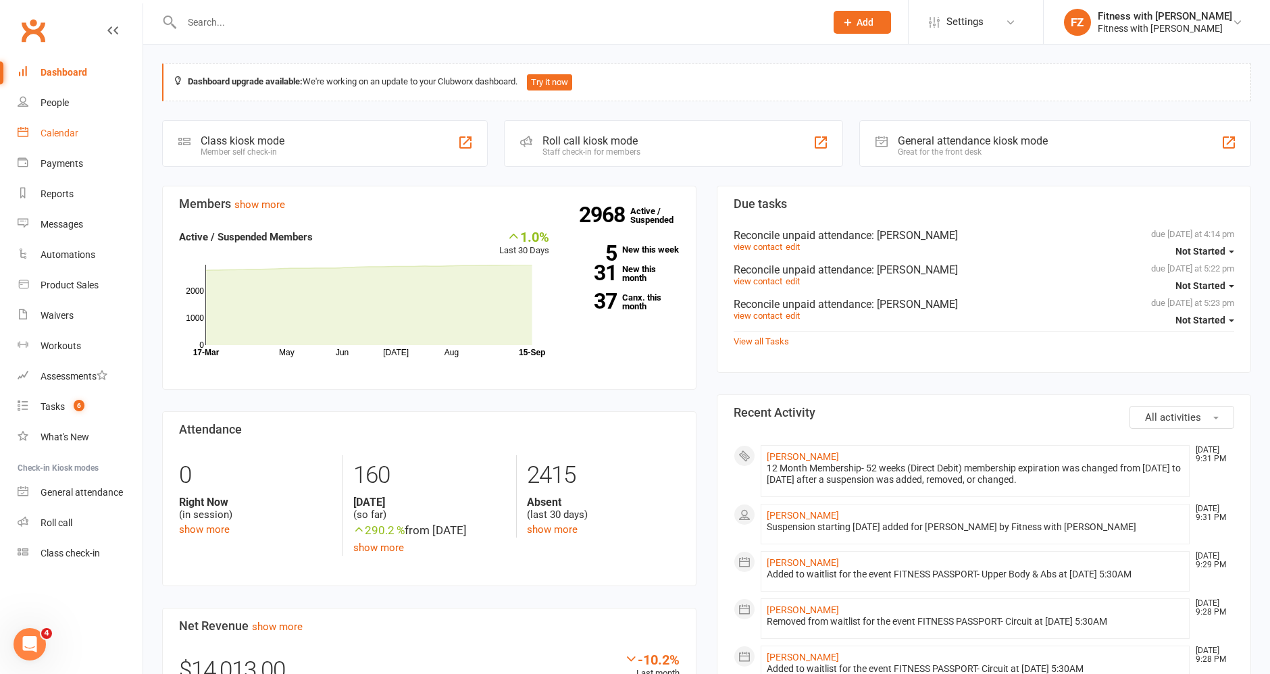
click at [34, 122] on link "Calendar" at bounding box center [80, 133] width 125 height 30
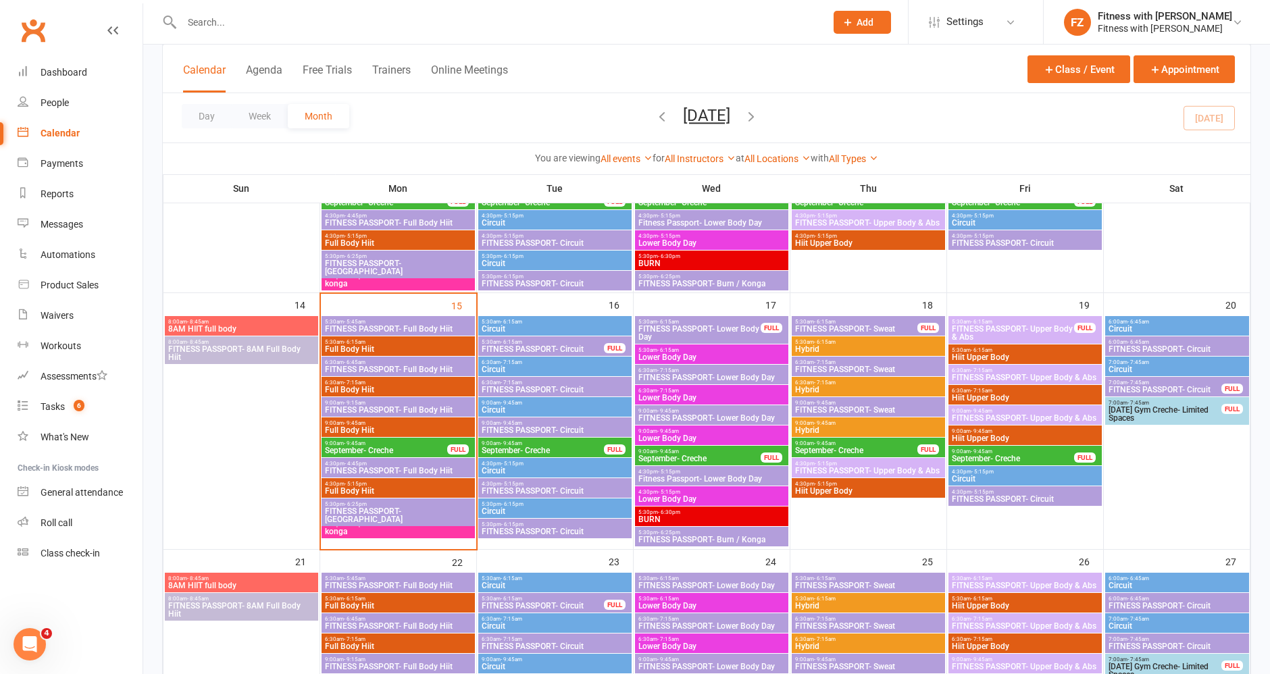
scroll to position [499, 0]
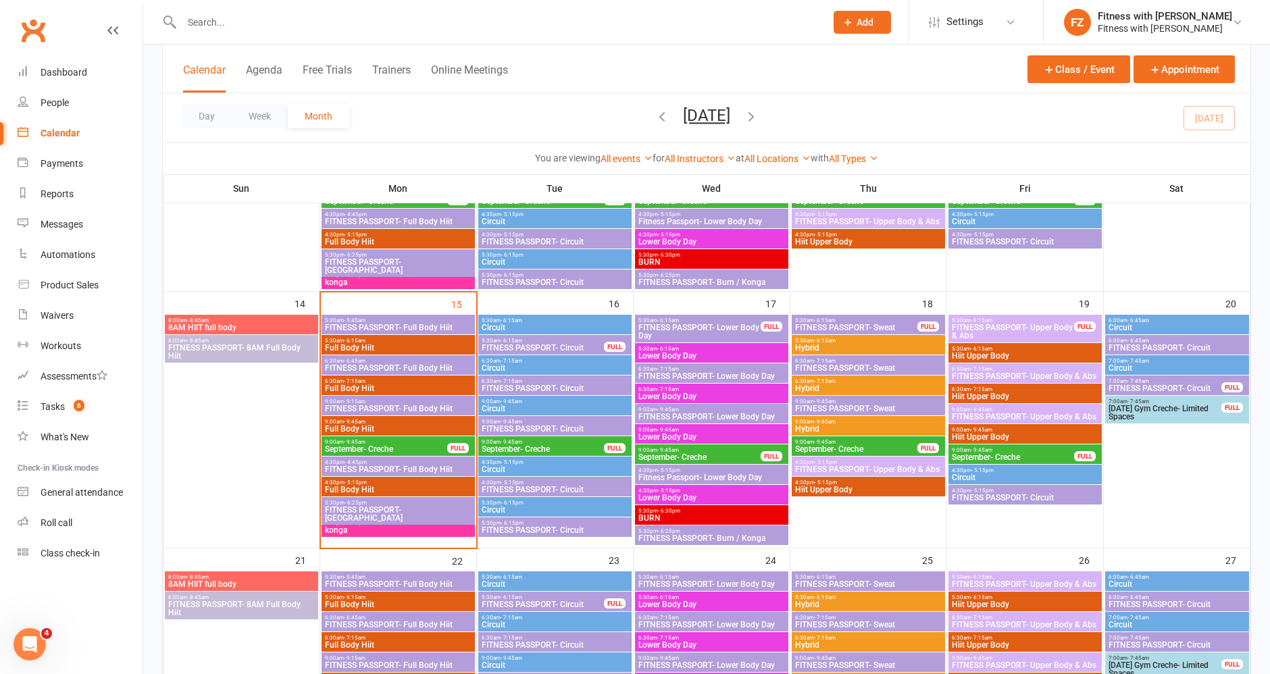
click at [575, 344] on span "FITNESS PASSPORT- Circuit" at bounding box center [543, 348] width 124 height 8
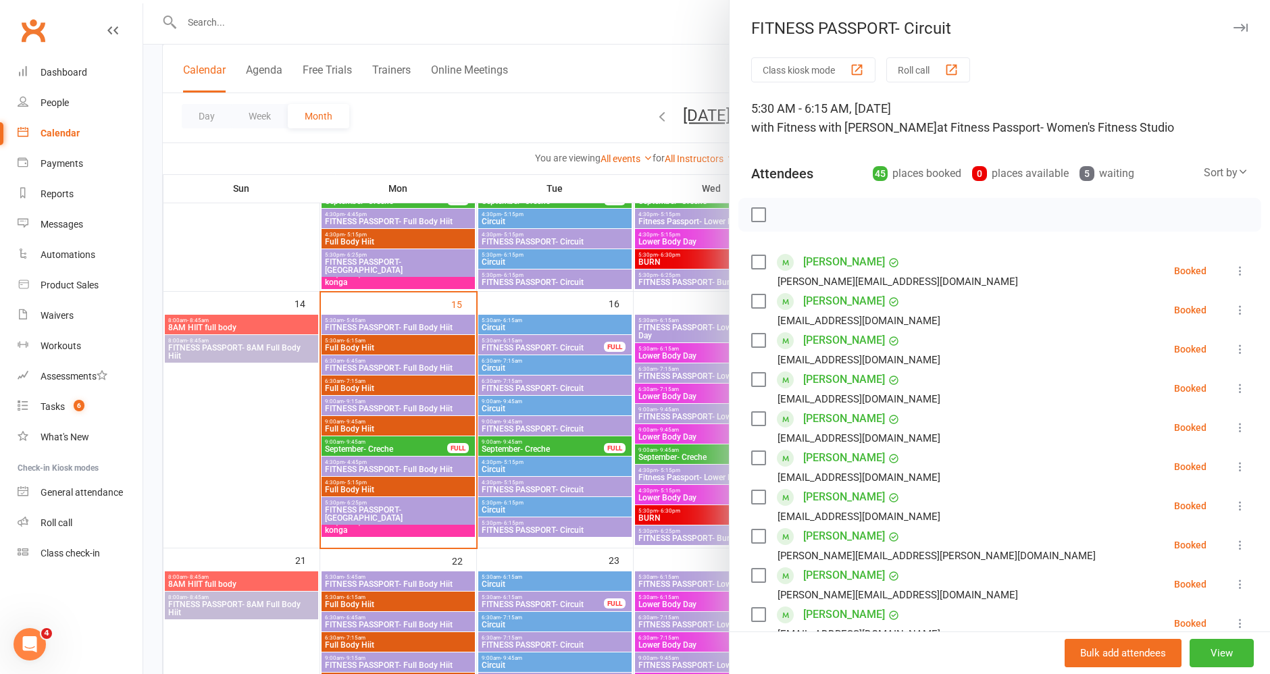
click at [1234, 27] on icon "button" at bounding box center [1241, 28] width 14 height 8
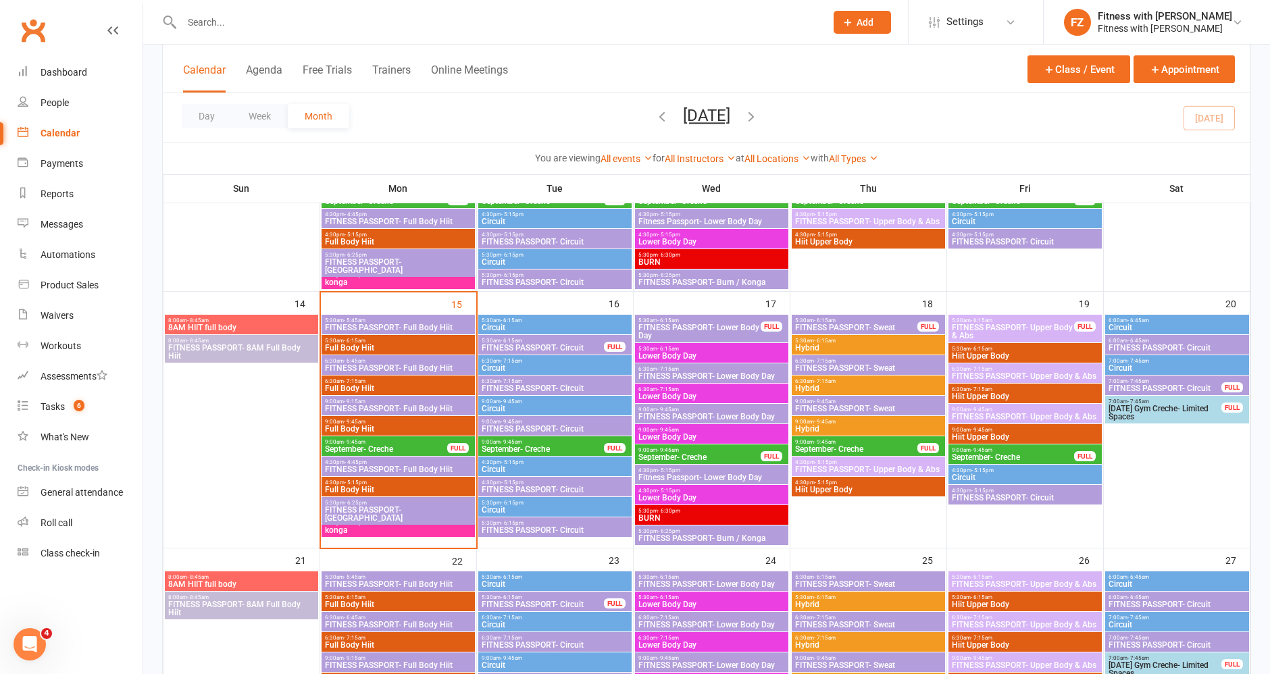
click at [661, 334] on span "FITNESS PASSPORT- Lower Body Day" at bounding box center [700, 332] width 124 height 16
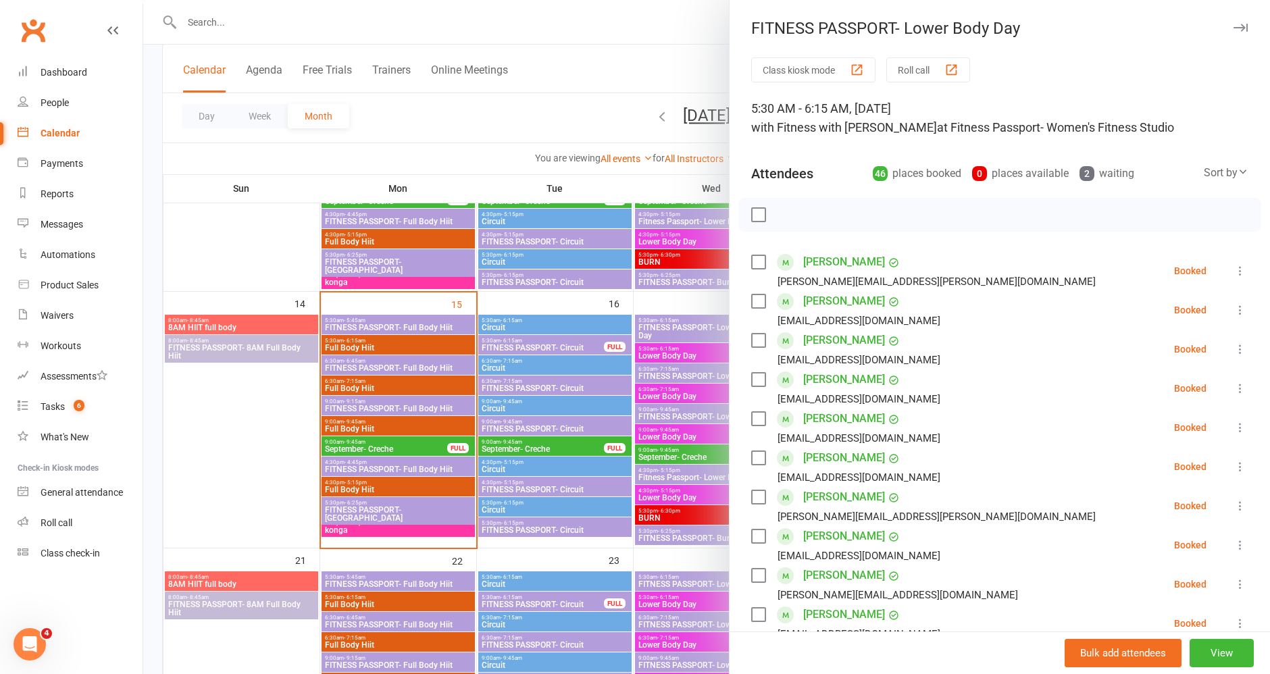
click at [1232, 20] on button "button" at bounding box center [1240, 28] width 16 height 16
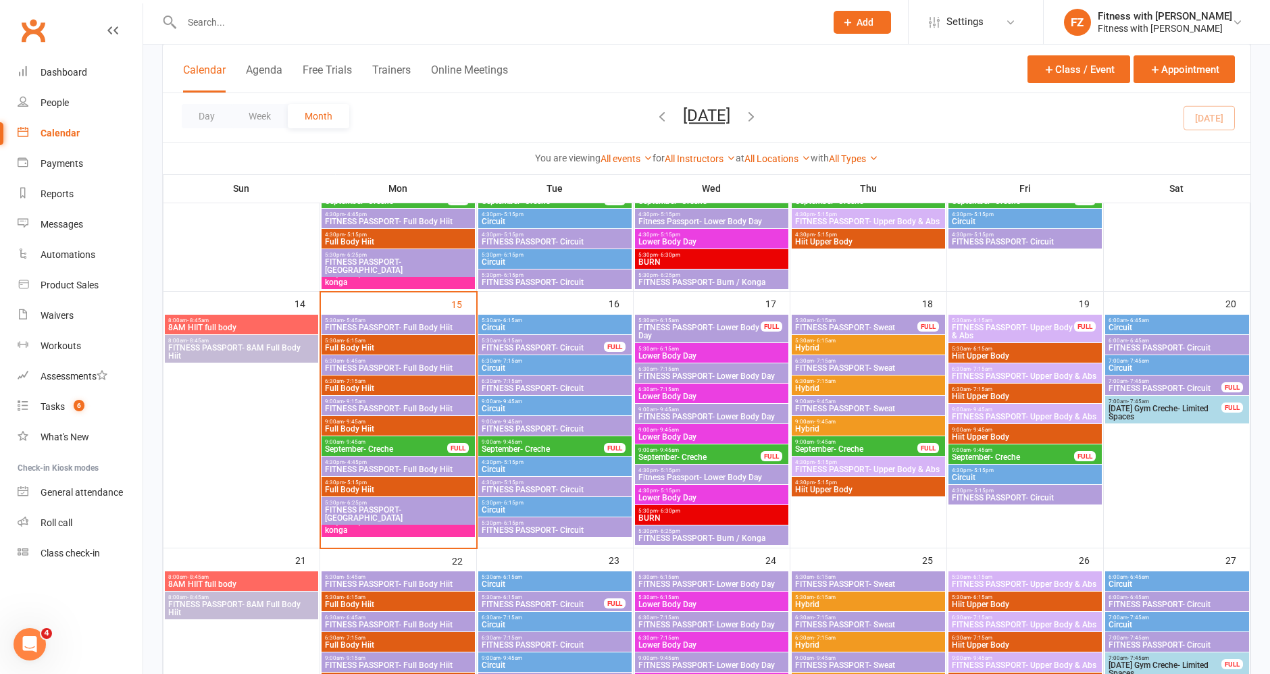
click at [490, 480] on span "4:30pm - 5:15pm" at bounding box center [555, 483] width 148 height 6
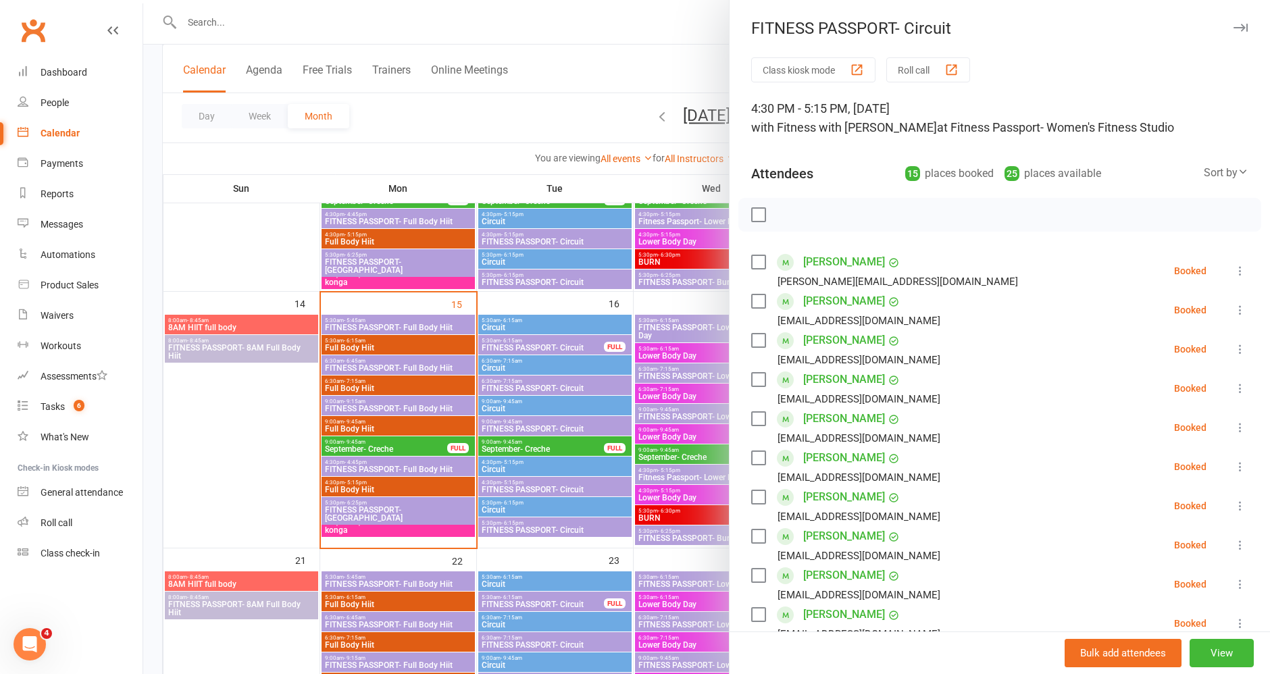
click at [1234, 31] on icon "button" at bounding box center [1241, 28] width 14 height 8
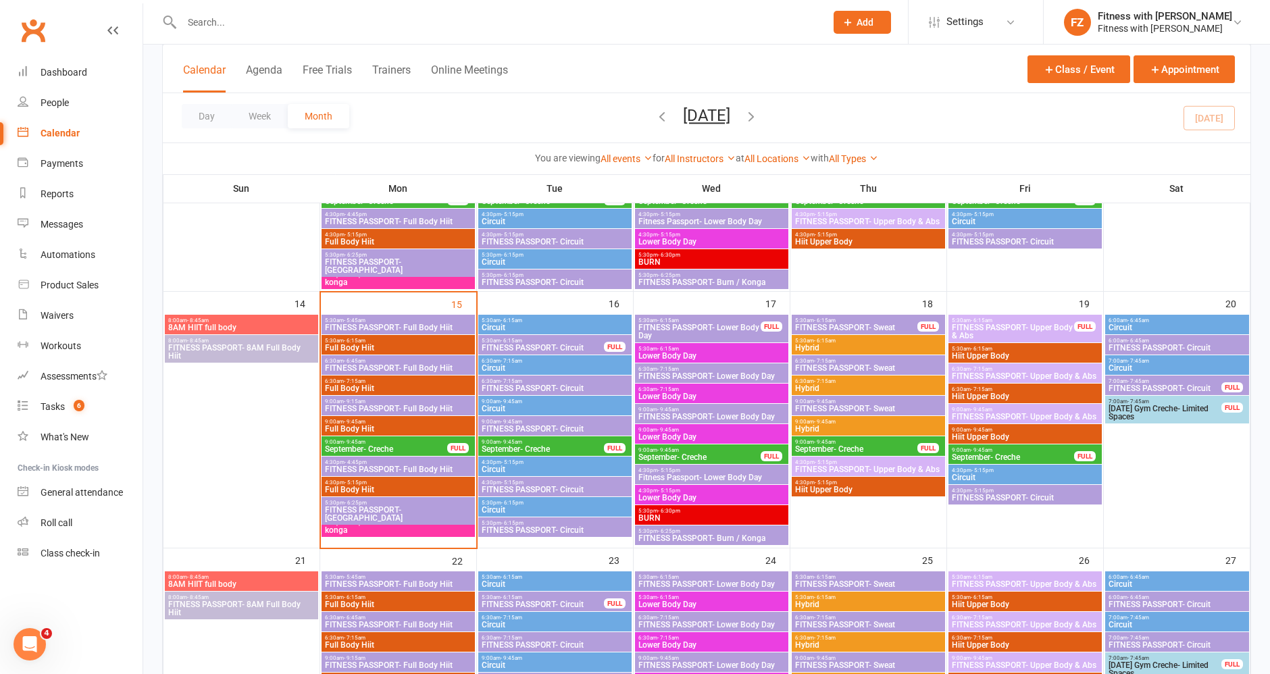
click at [522, 530] on span "FITNESS PASSPORT- Circuit" at bounding box center [555, 530] width 148 height 8
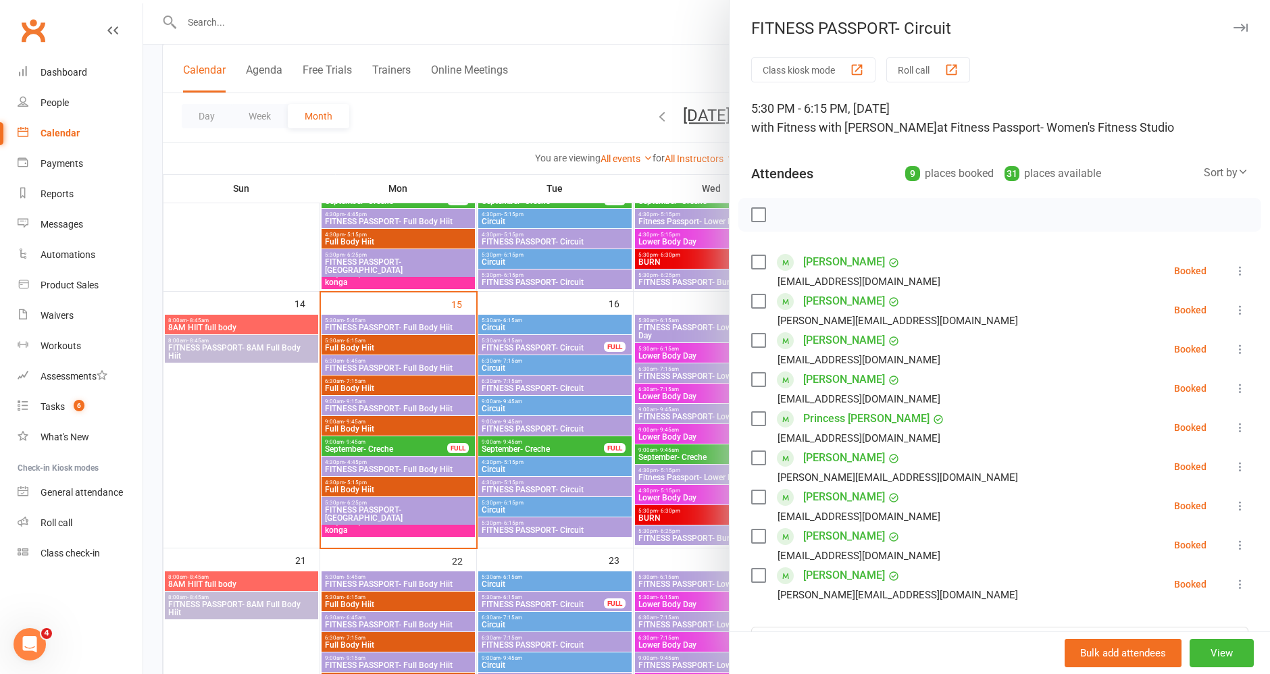
click at [1225, 43] on div "FITNESS PASSPORT- Circuit Class kiosk mode Roll call 5:30 PM - 6:15 PM, [DATE] …" at bounding box center [999, 337] width 541 height 674
click at [1234, 30] on icon "button" at bounding box center [1241, 28] width 14 height 8
